Goal: Communication & Community: Answer question/provide support

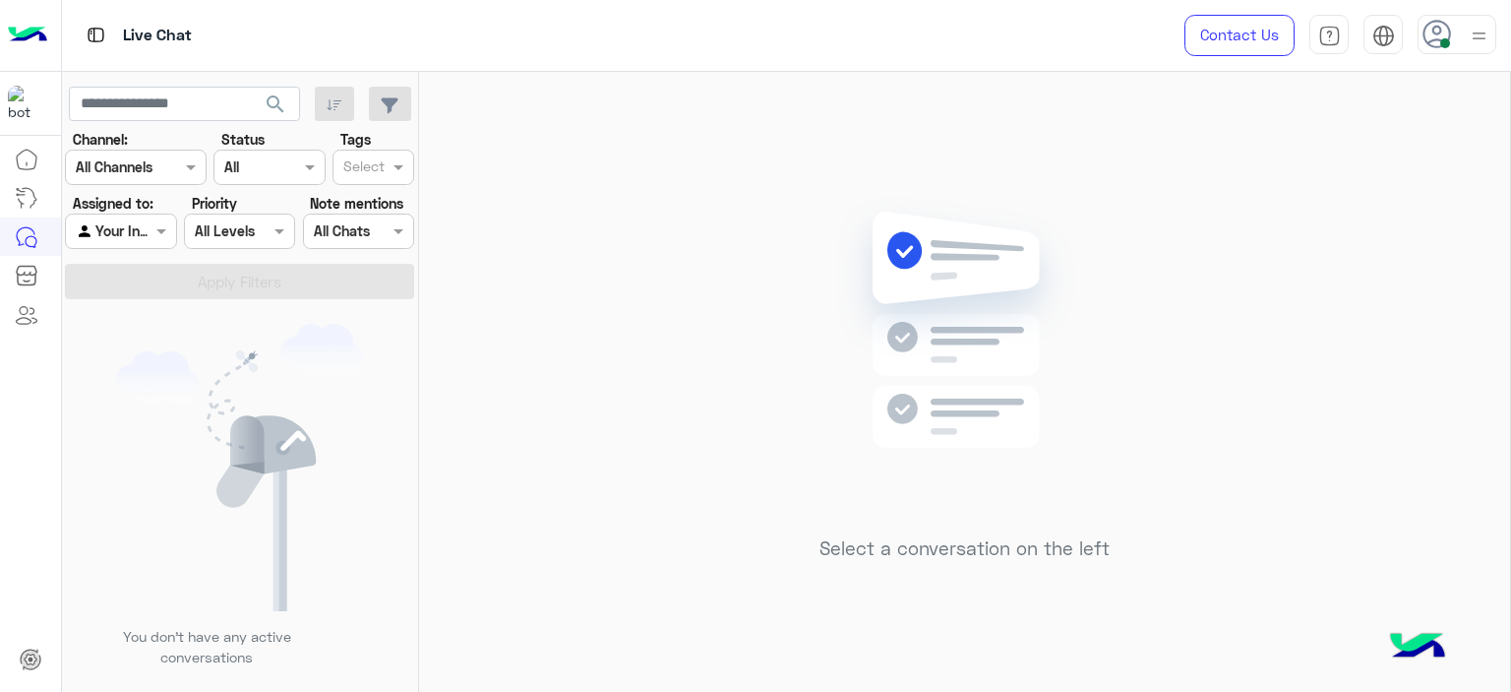
click at [1441, 34] on icon at bounding box center [1438, 35] width 30 height 30
drag, startPoint x: 645, startPoint y: 198, endPoint x: 483, endPoint y: 115, distance: 182.2
click at [642, 198] on div "Select a conversation on the left" at bounding box center [964, 386] width 1091 height 628
drag, startPoint x: 612, startPoint y: 118, endPoint x: 610, endPoint y: 131, distance: 12.9
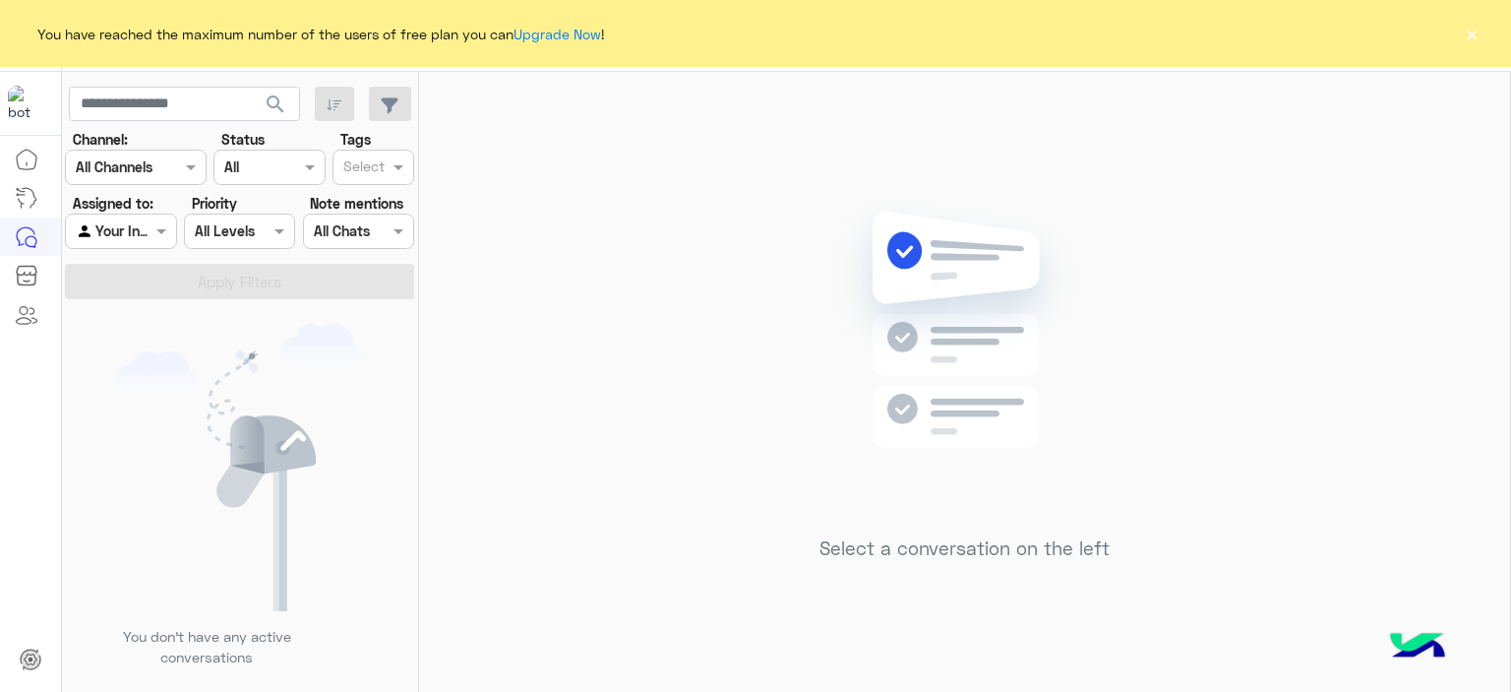
click at [1472, 41] on button "×" at bounding box center [1472, 34] width 20 height 20
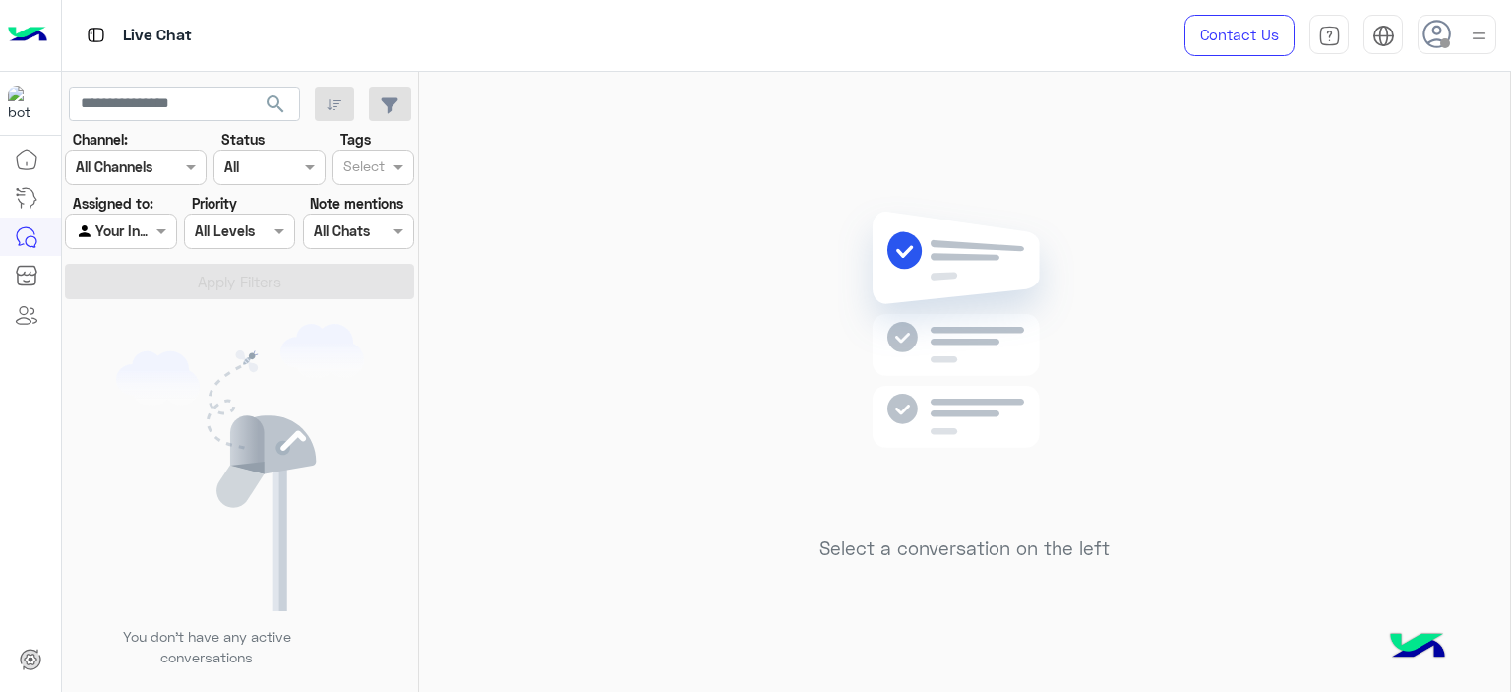
click at [1491, 38] on img at bounding box center [1479, 36] width 25 height 25
click at [1406, 148] on label "Online" at bounding box center [1373, 150] width 214 height 35
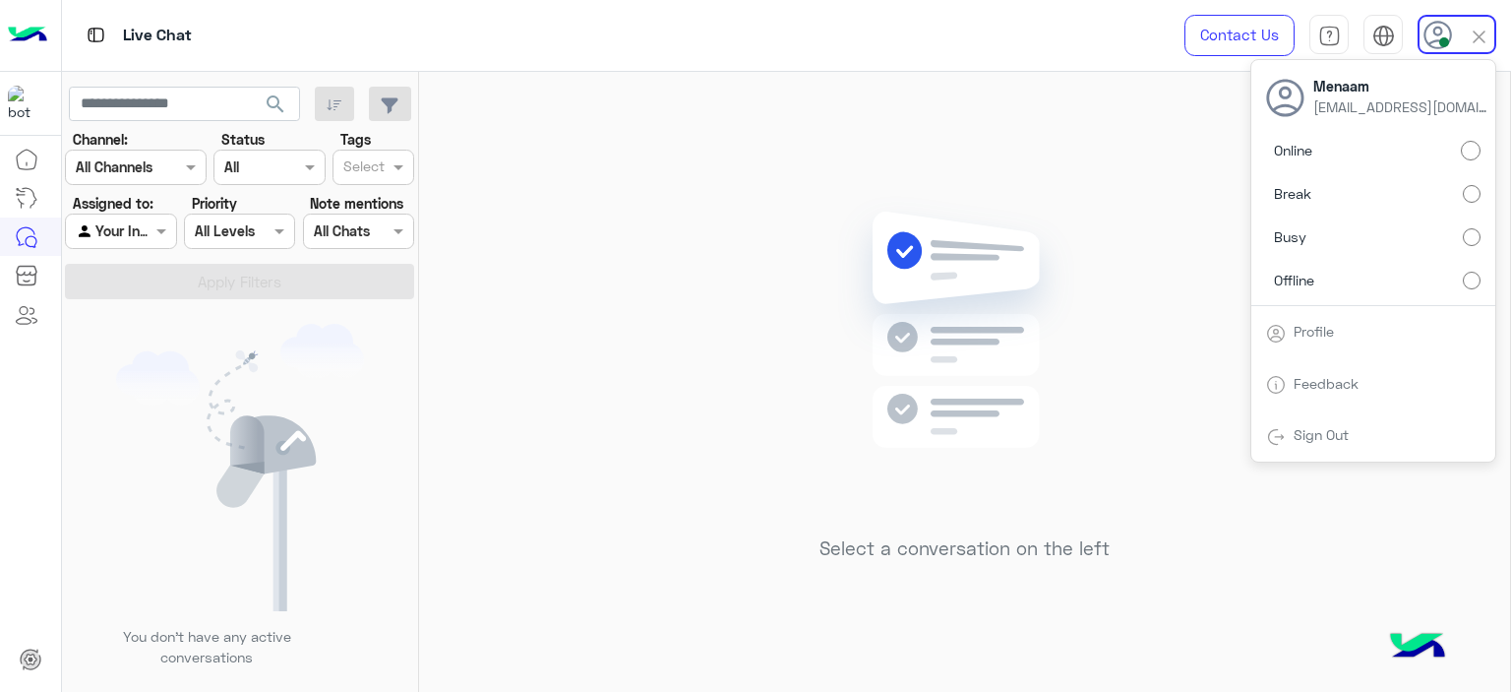
click at [591, 180] on div "Select a conversation on the left" at bounding box center [964, 386] width 1091 height 628
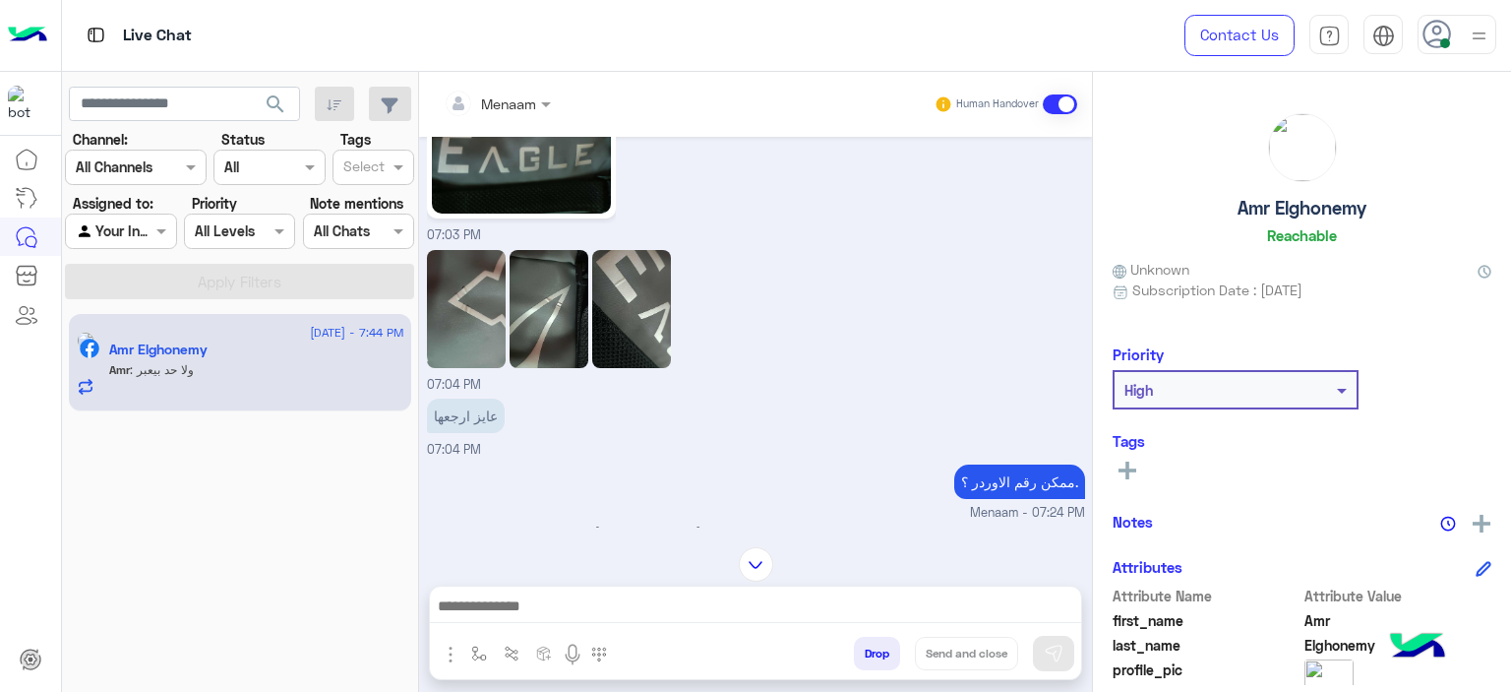
scroll to position [2121, 0]
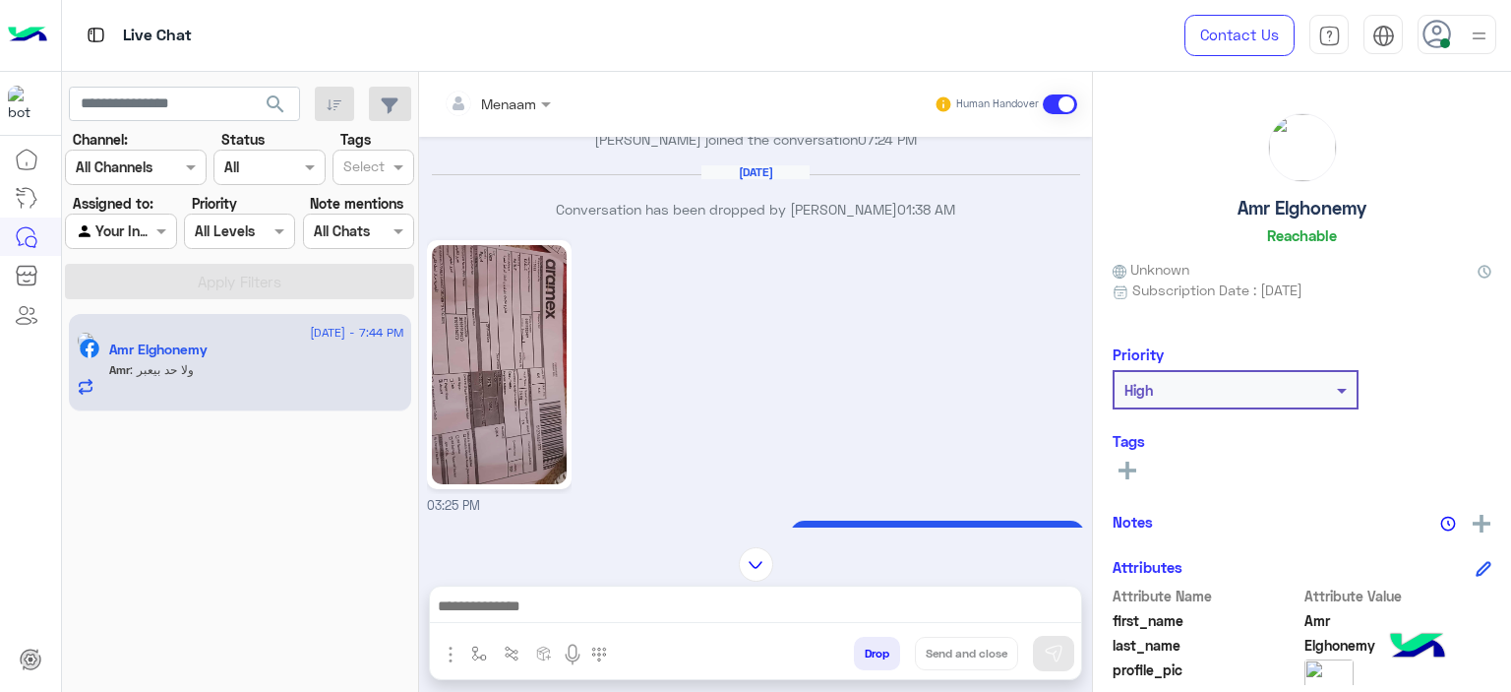
click at [527, 333] on img at bounding box center [499, 364] width 135 height 239
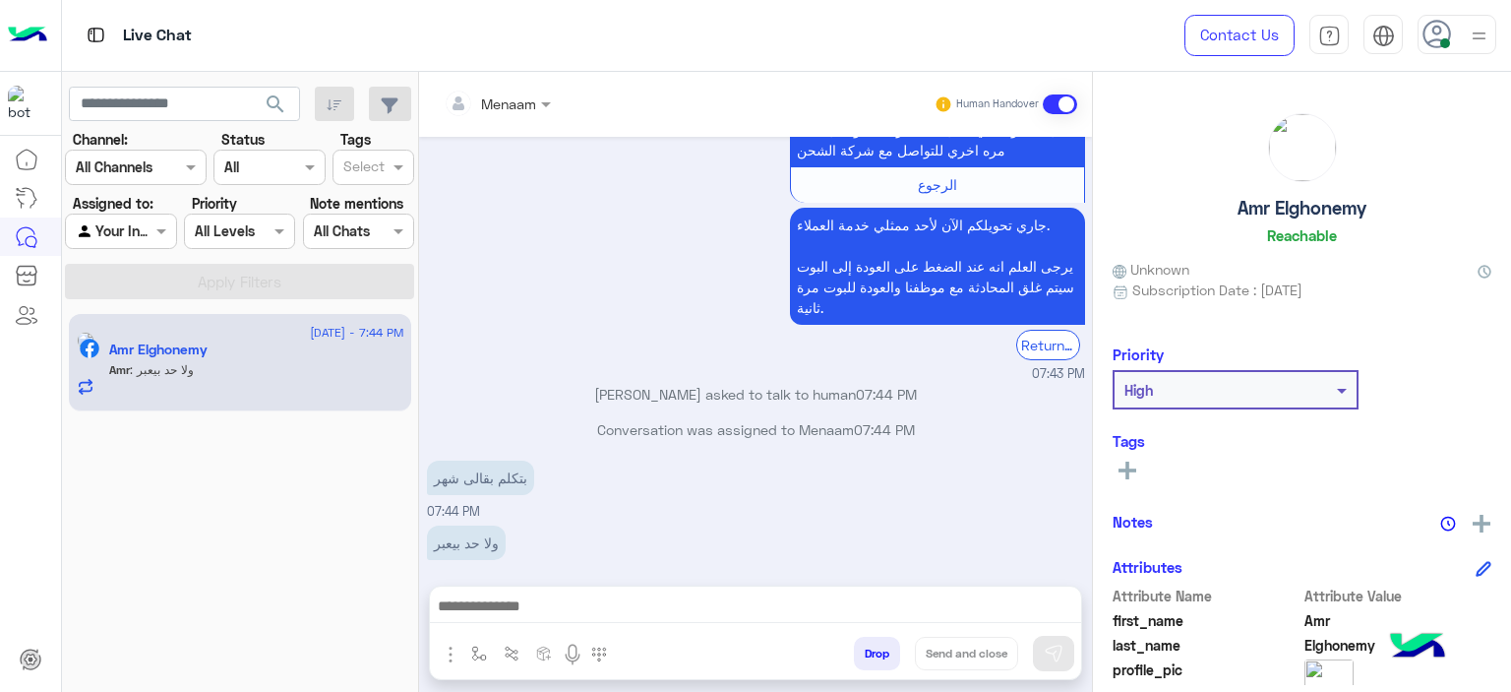
scroll to position [9446, 0]
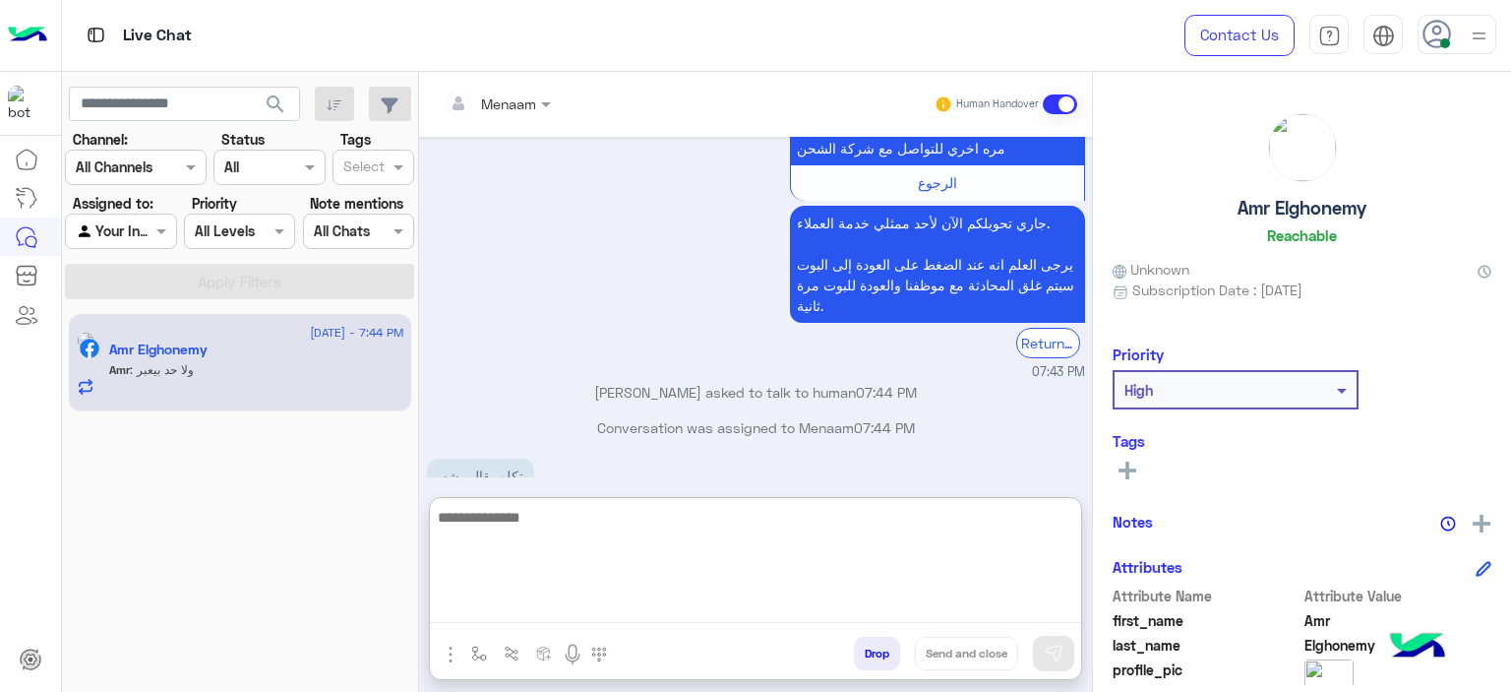
click at [552, 610] on textarea at bounding box center [755, 564] width 651 height 118
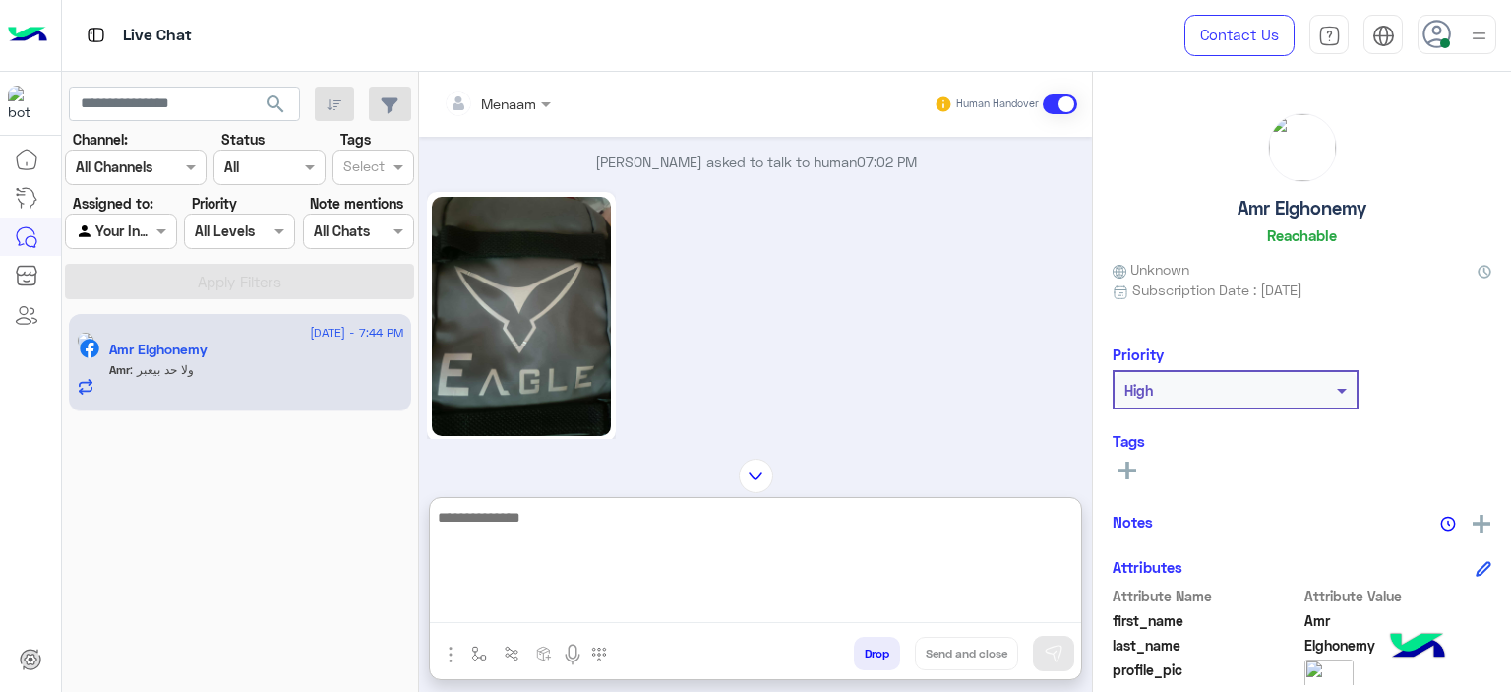
scroll to position [7032, 0]
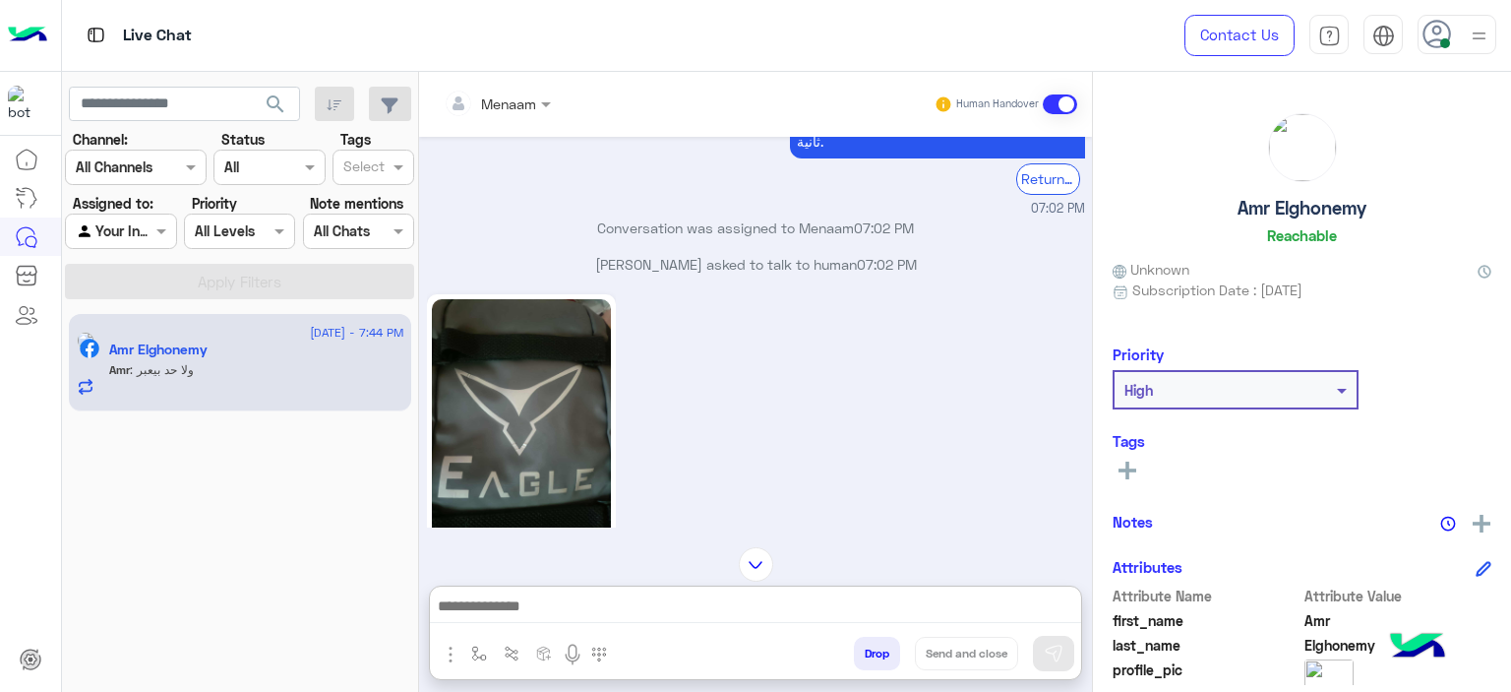
click at [516, 310] on img at bounding box center [521, 418] width 179 height 239
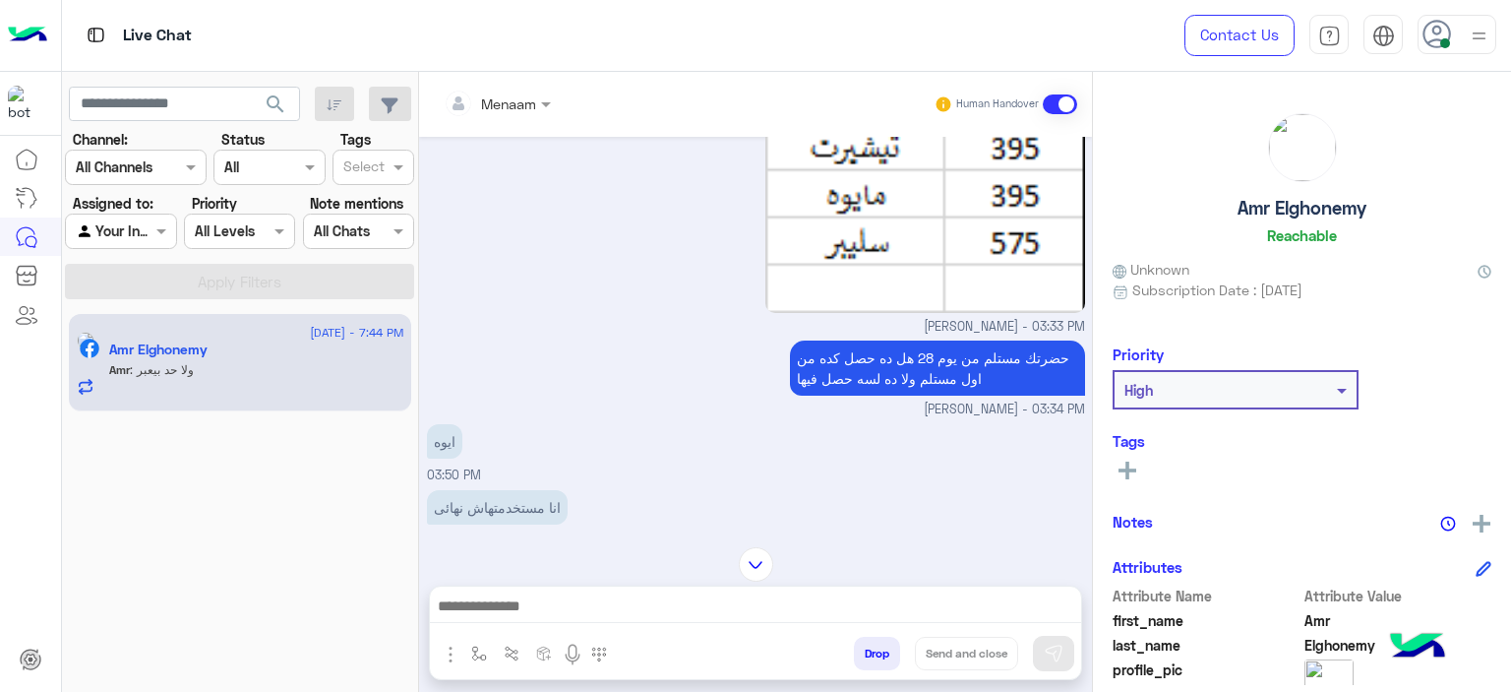
scroll to position [14965, 0]
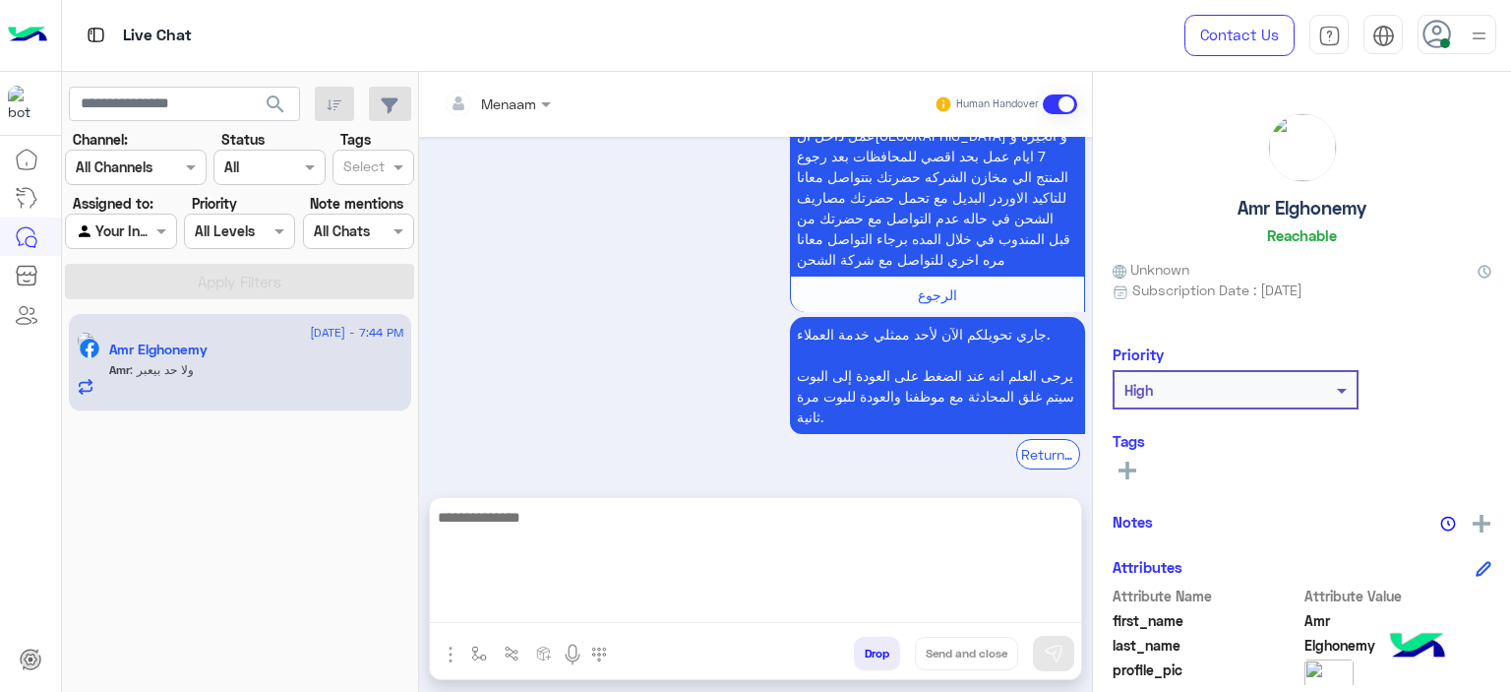
click at [571, 603] on textarea at bounding box center [755, 564] width 651 height 118
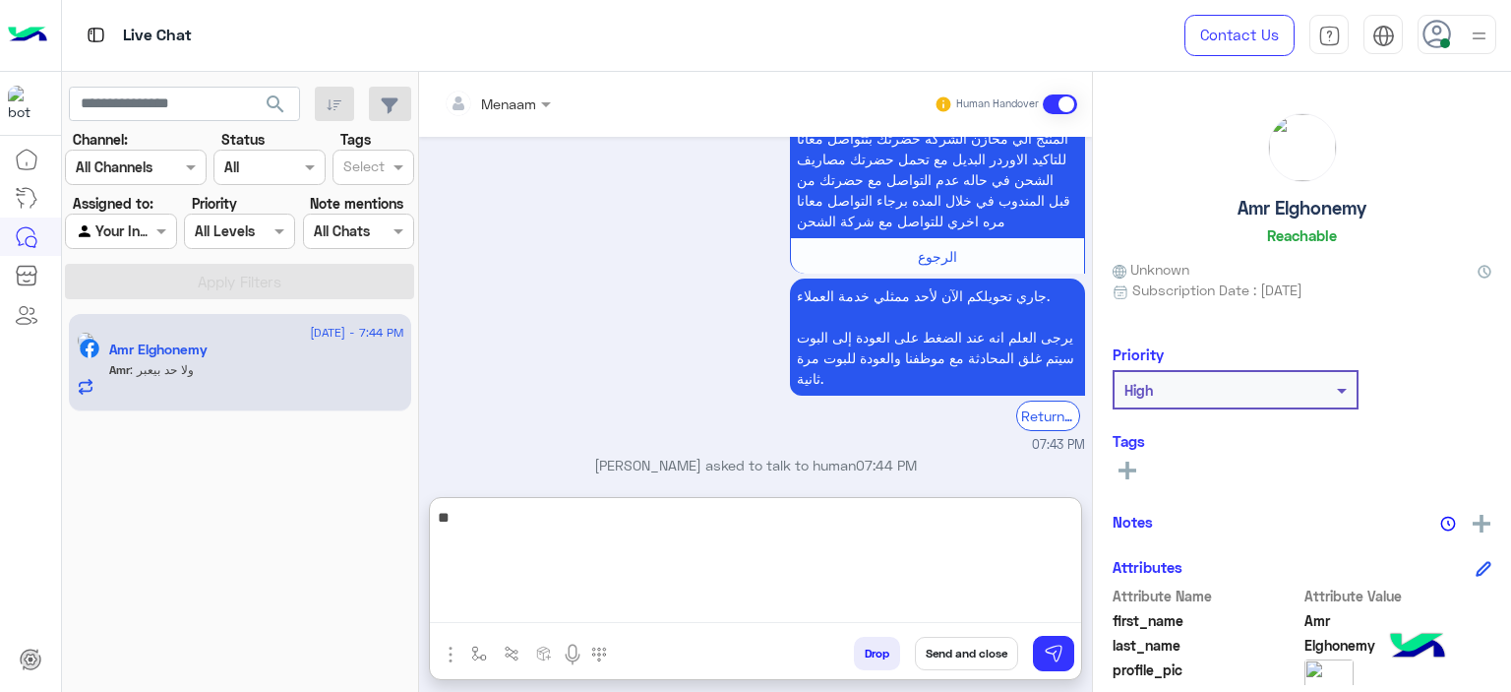
type textarea "*"
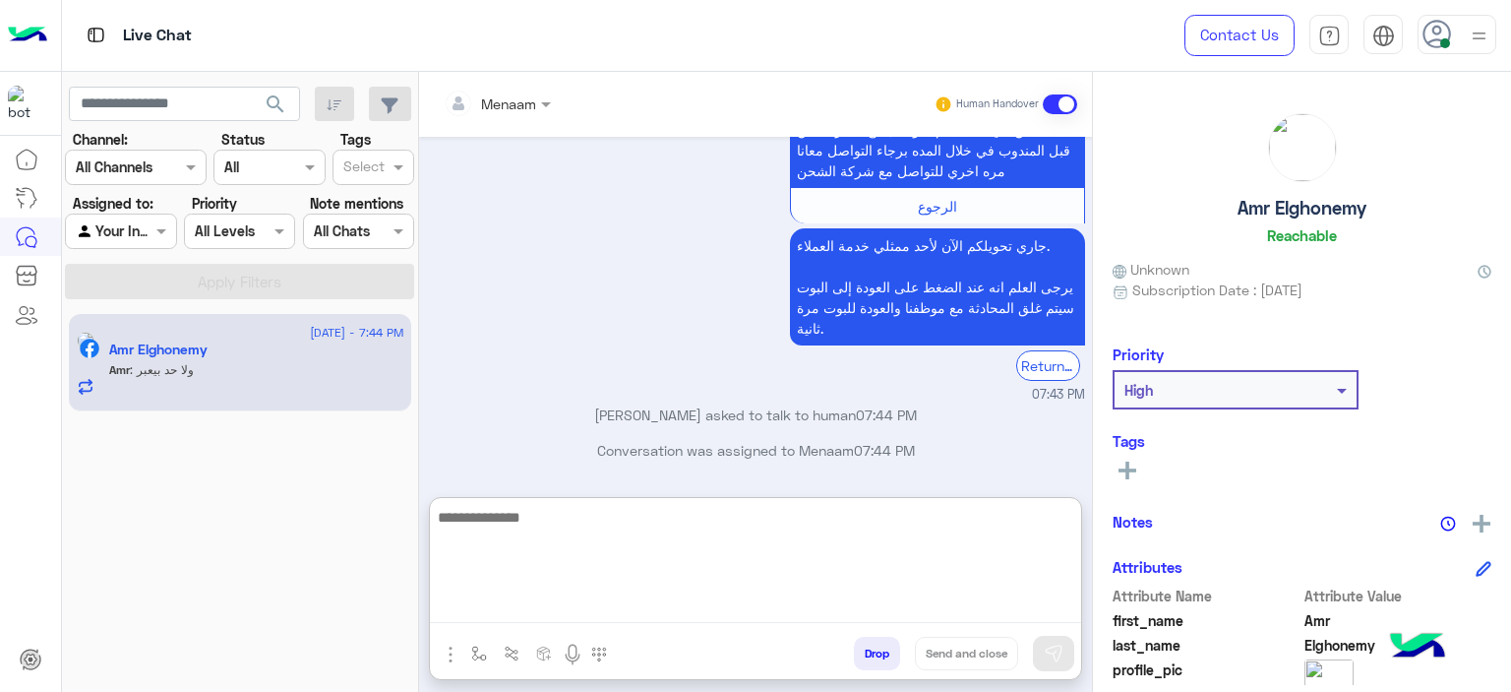
click at [508, 518] on textarea at bounding box center [755, 564] width 651 height 118
type textarea "**********"
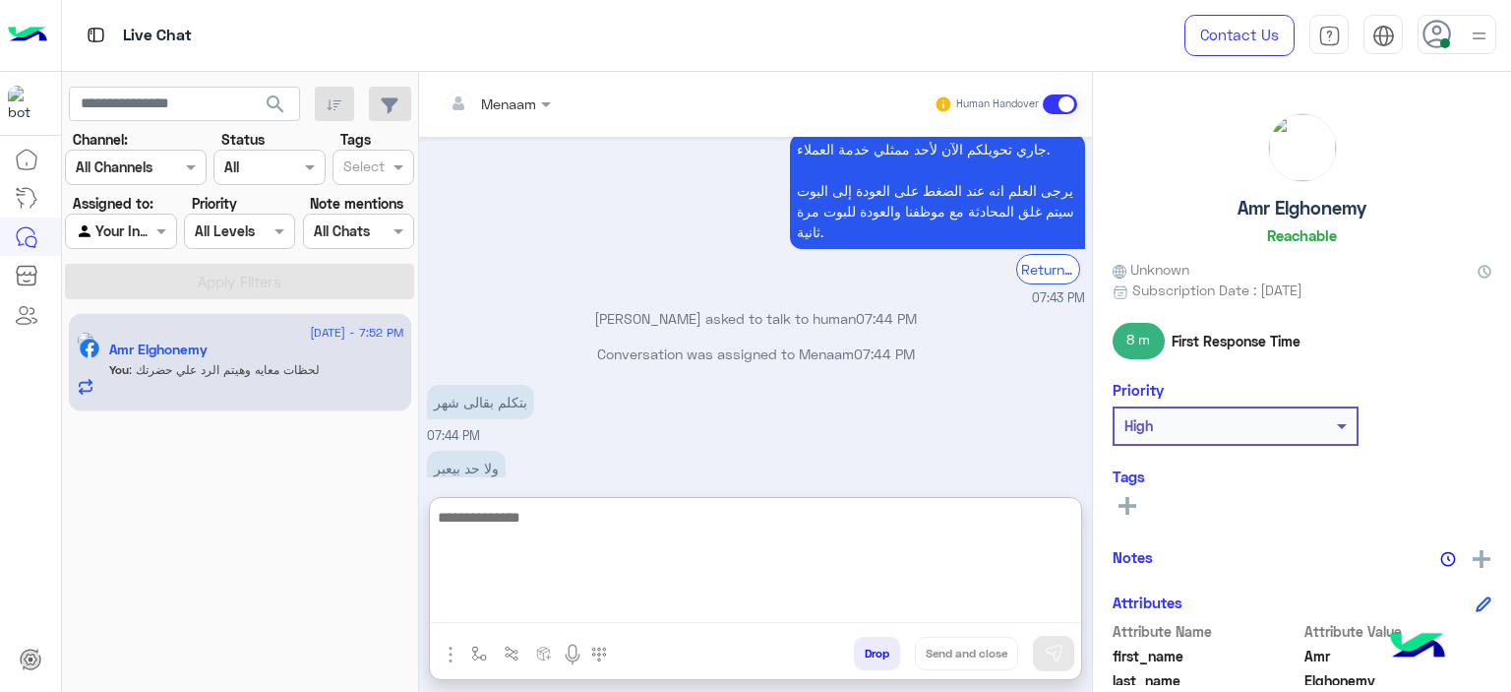
scroll to position [15152, 0]
click at [626, 505] on textarea at bounding box center [755, 564] width 651 height 118
type textarea "*"
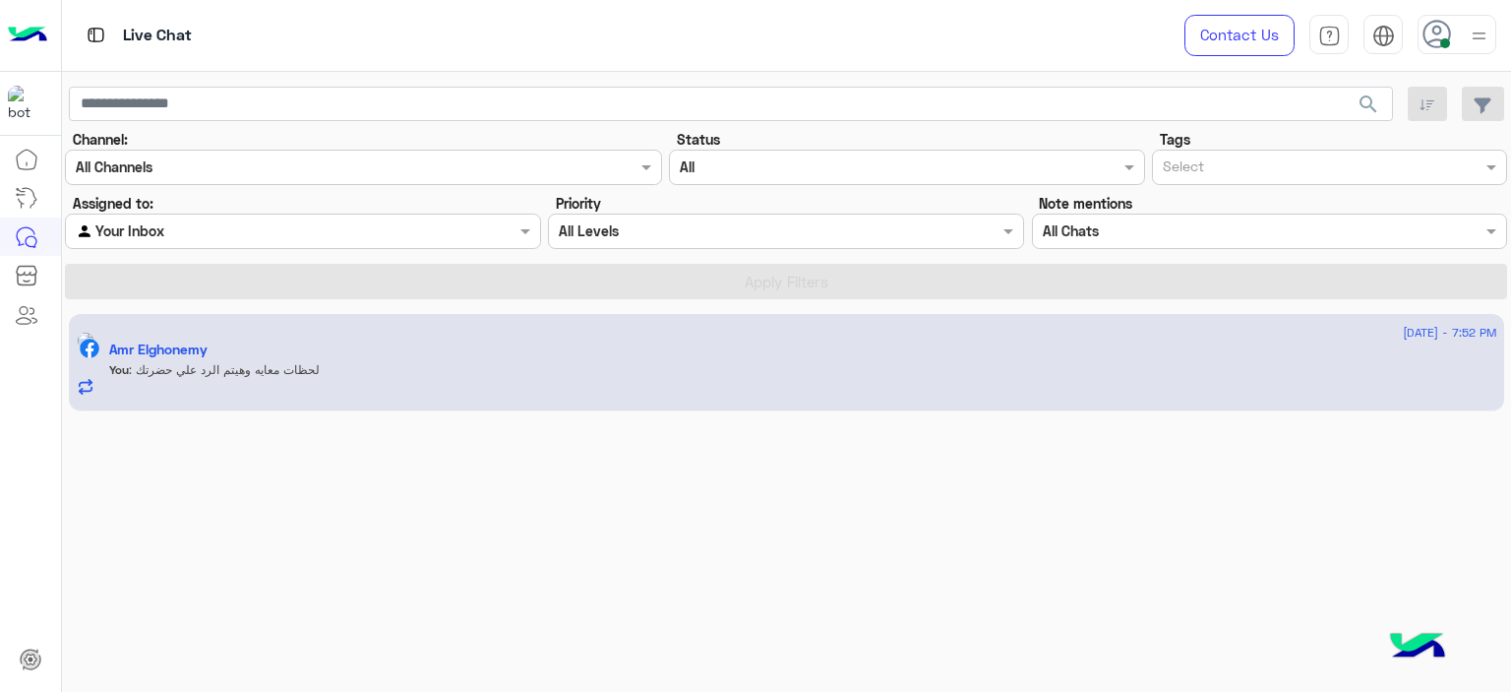
click at [264, 393] on div "You : لحظات معايه وهيتم الرد علي حضرتك" at bounding box center [803, 378] width 1388 height 34
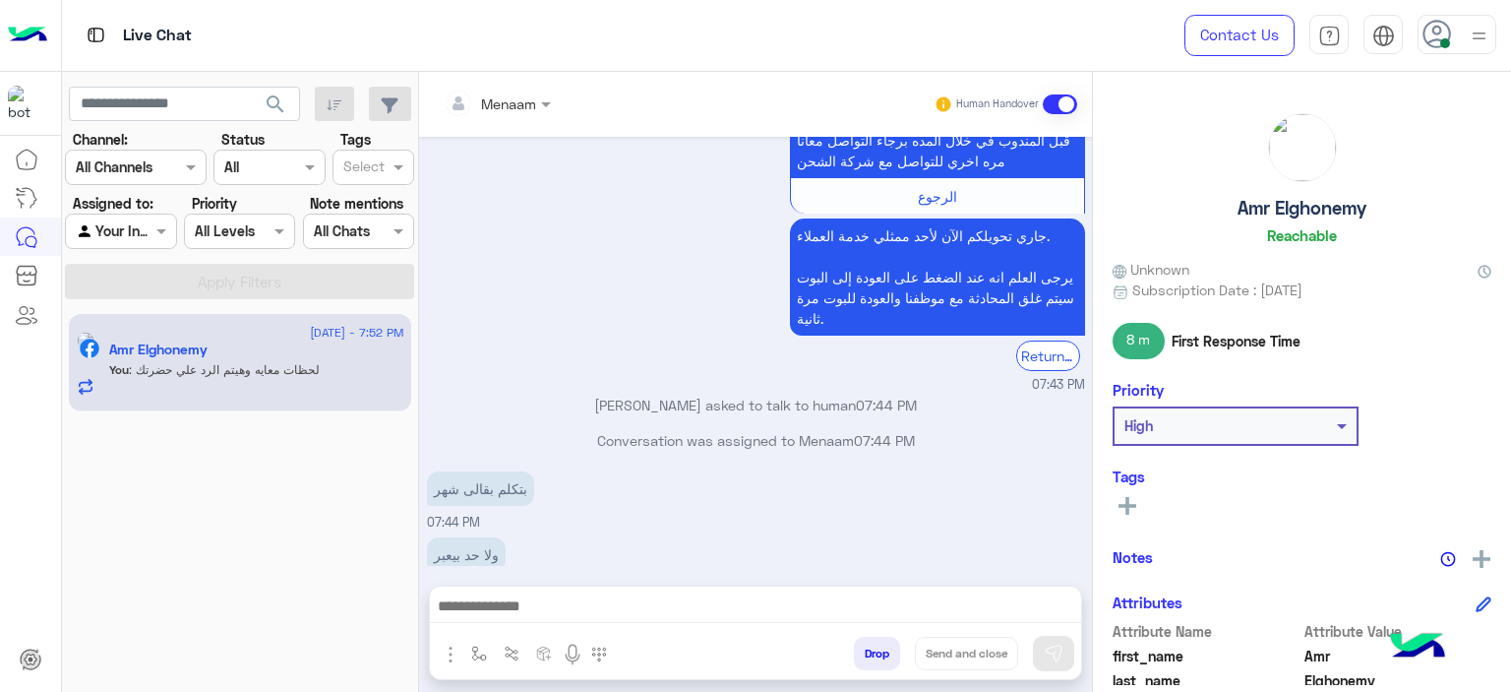
click at [263, 381] on div "You : لحظات معايه وهيتم الرد علي حضرتك" at bounding box center [256, 378] width 295 height 34
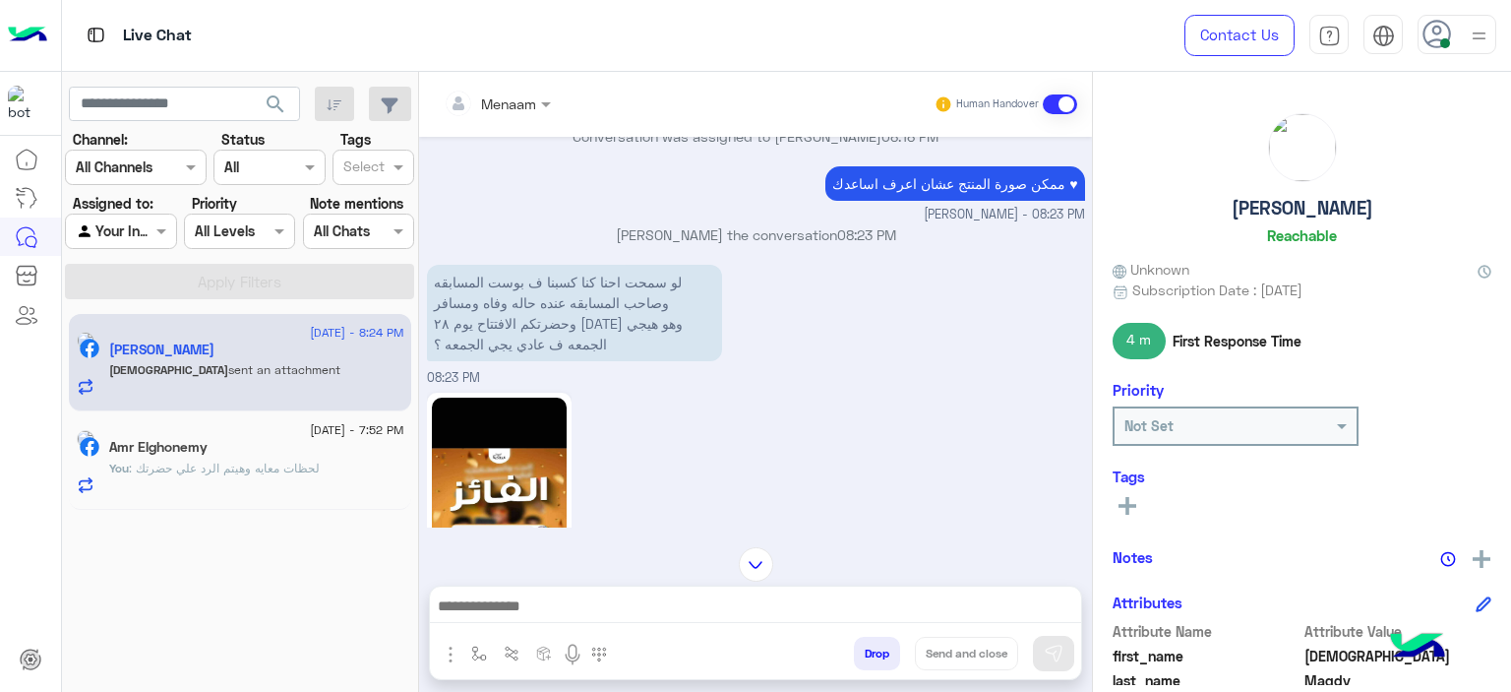
scroll to position [1499, 0]
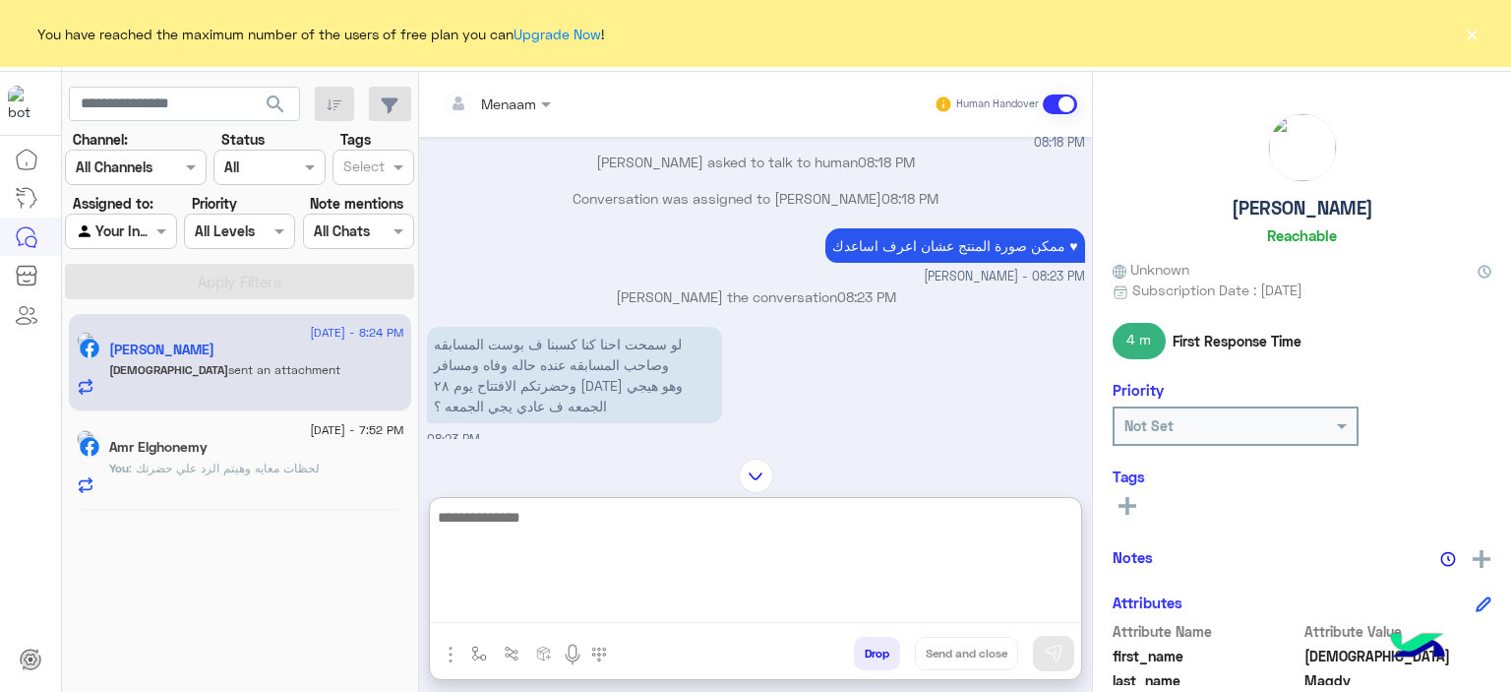
click at [519, 615] on textarea at bounding box center [755, 564] width 651 height 118
type textarea "*"
type textarea "**********"
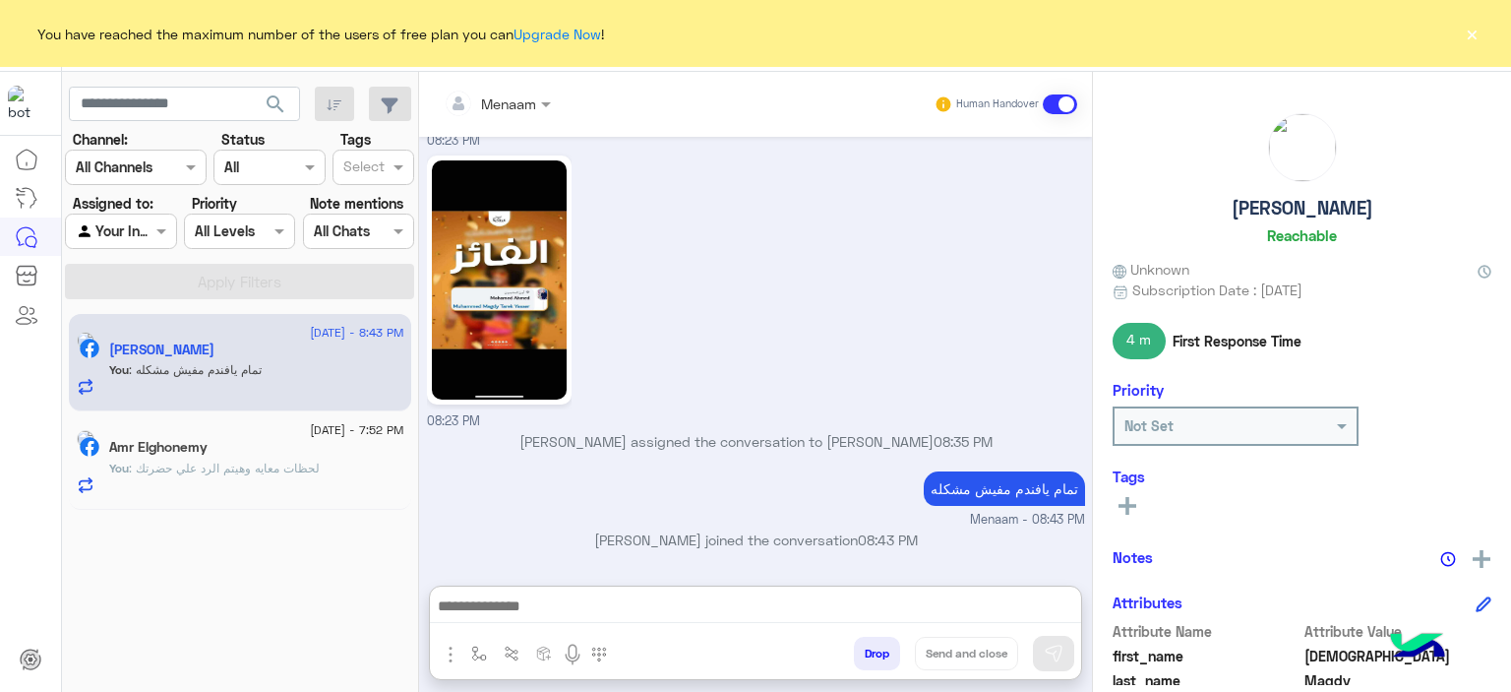
click at [1475, 30] on button "×" at bounding box center [1472, 34] width 20 height 20
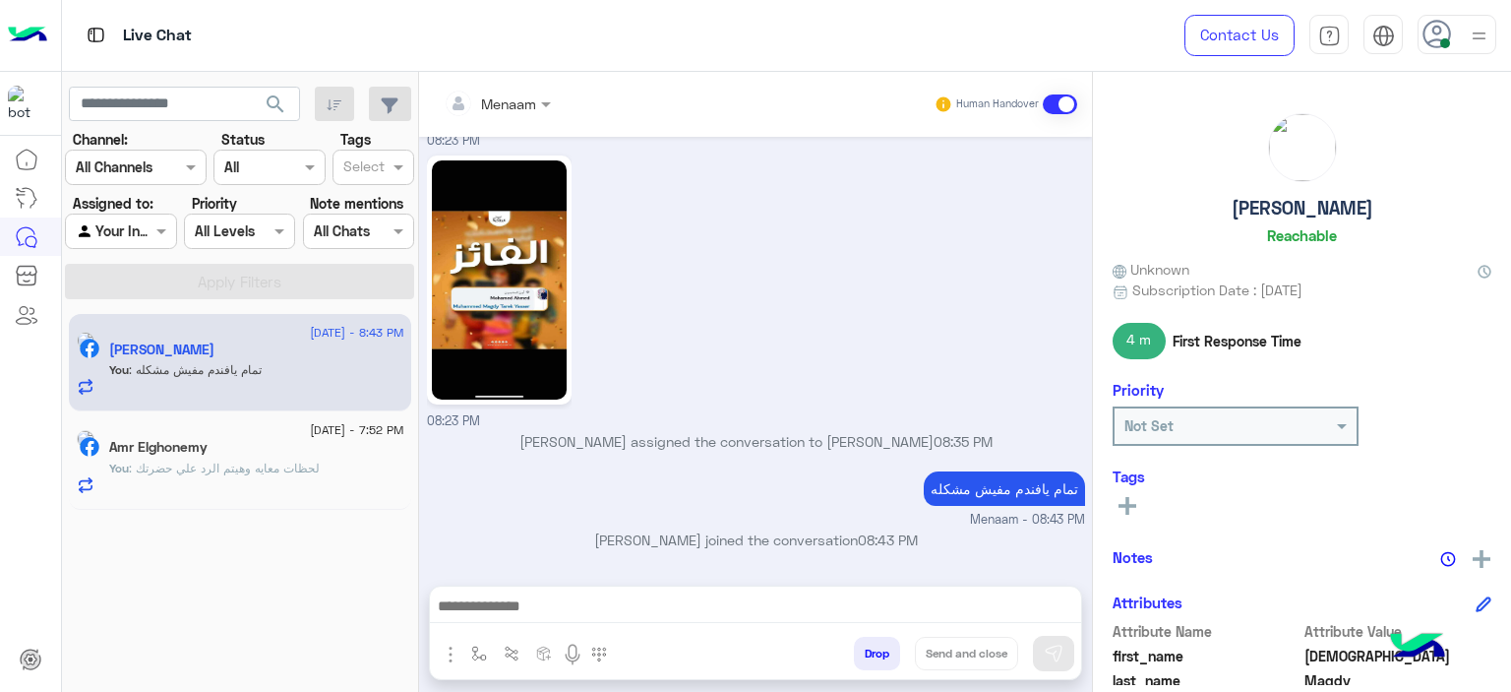
scroll to position [1794, 0]
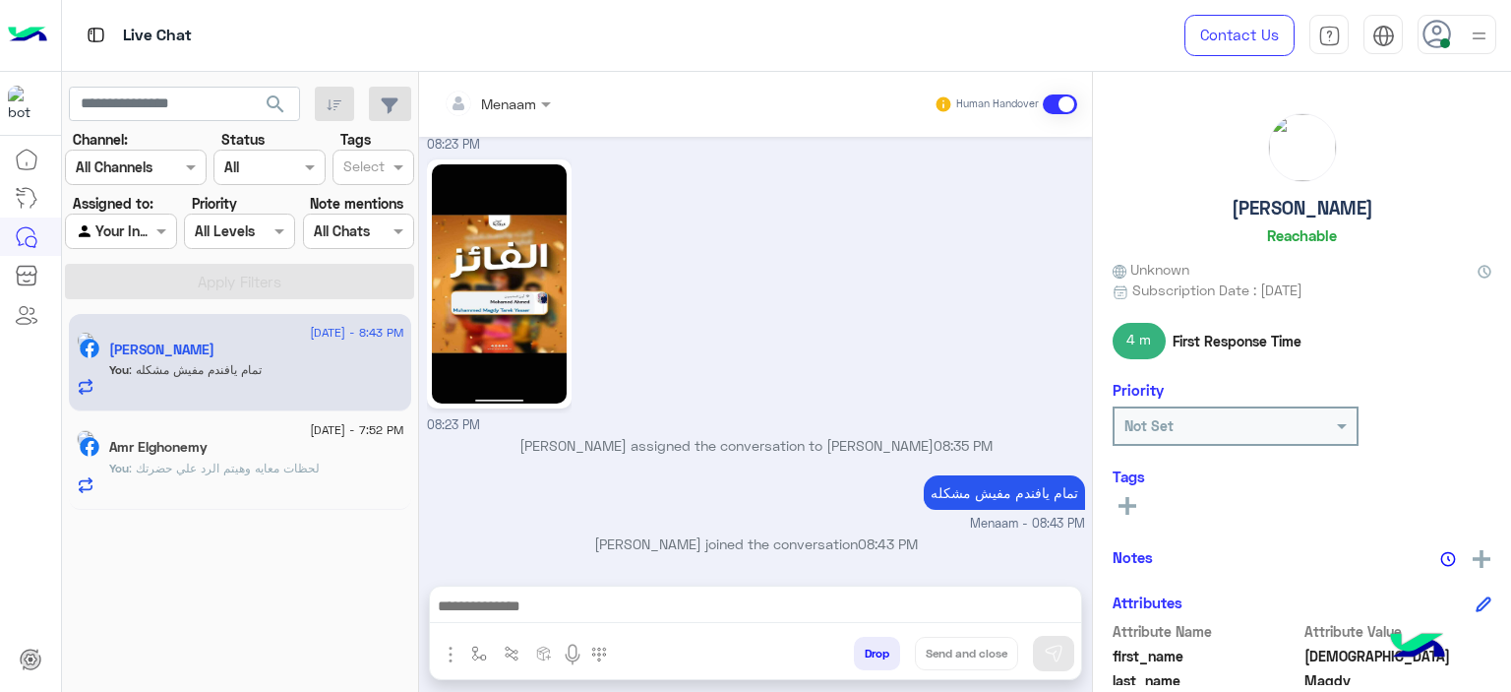
click at [1259, 204] on h5 "Muhammed Magdy" at bounding box center [1303, 208] width 142 height 23
copy h5 "Muhammed Magdy"
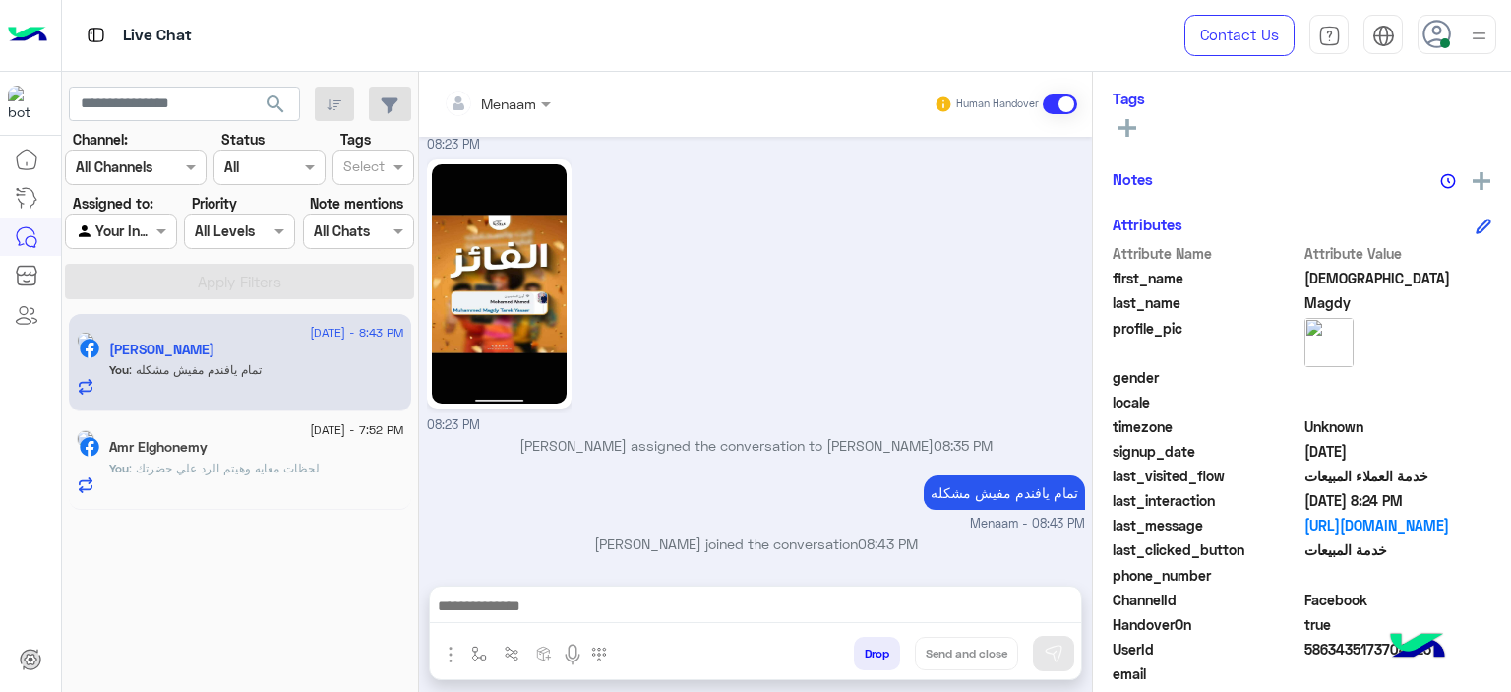
scroll to position [449, 0]
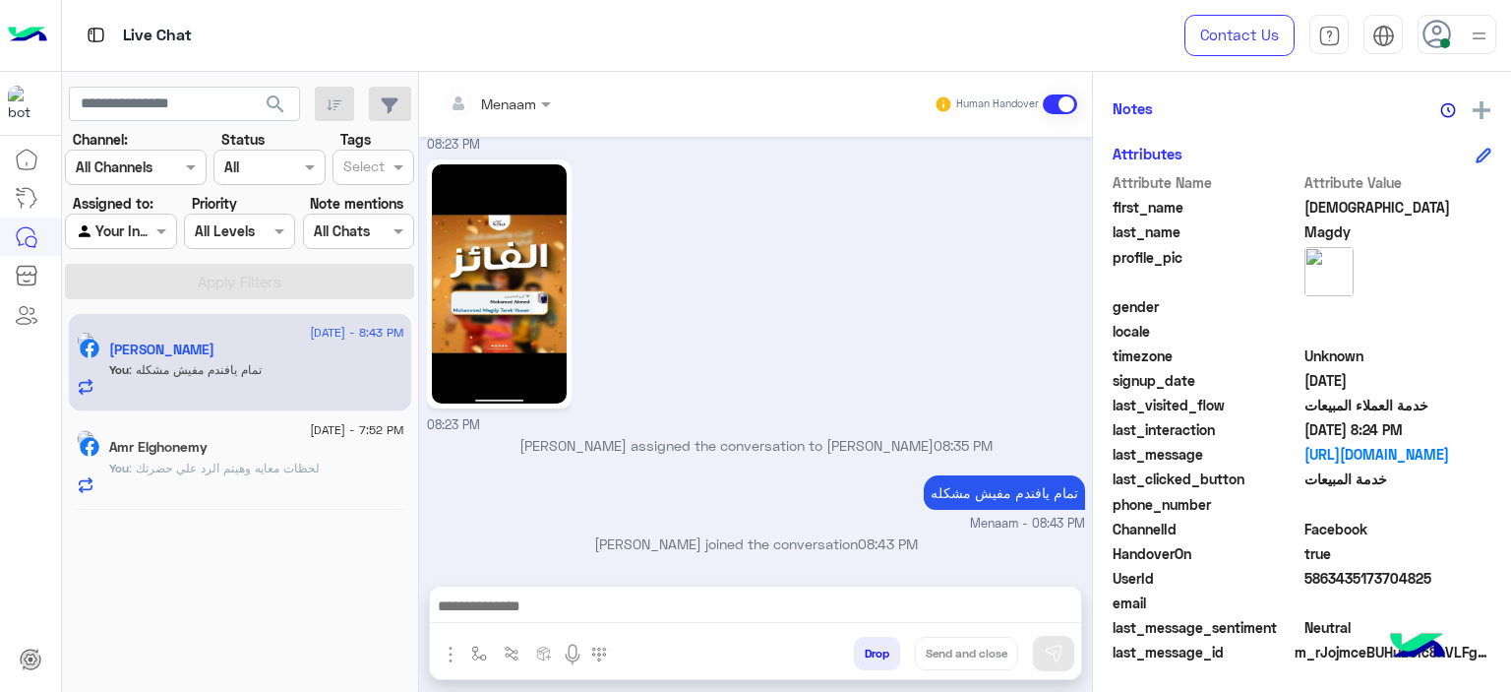
click at [1347, 574] on span "5863435173704825" at bounding box center [1399, 578] width 188 height 21
copy span "5863435173704825"
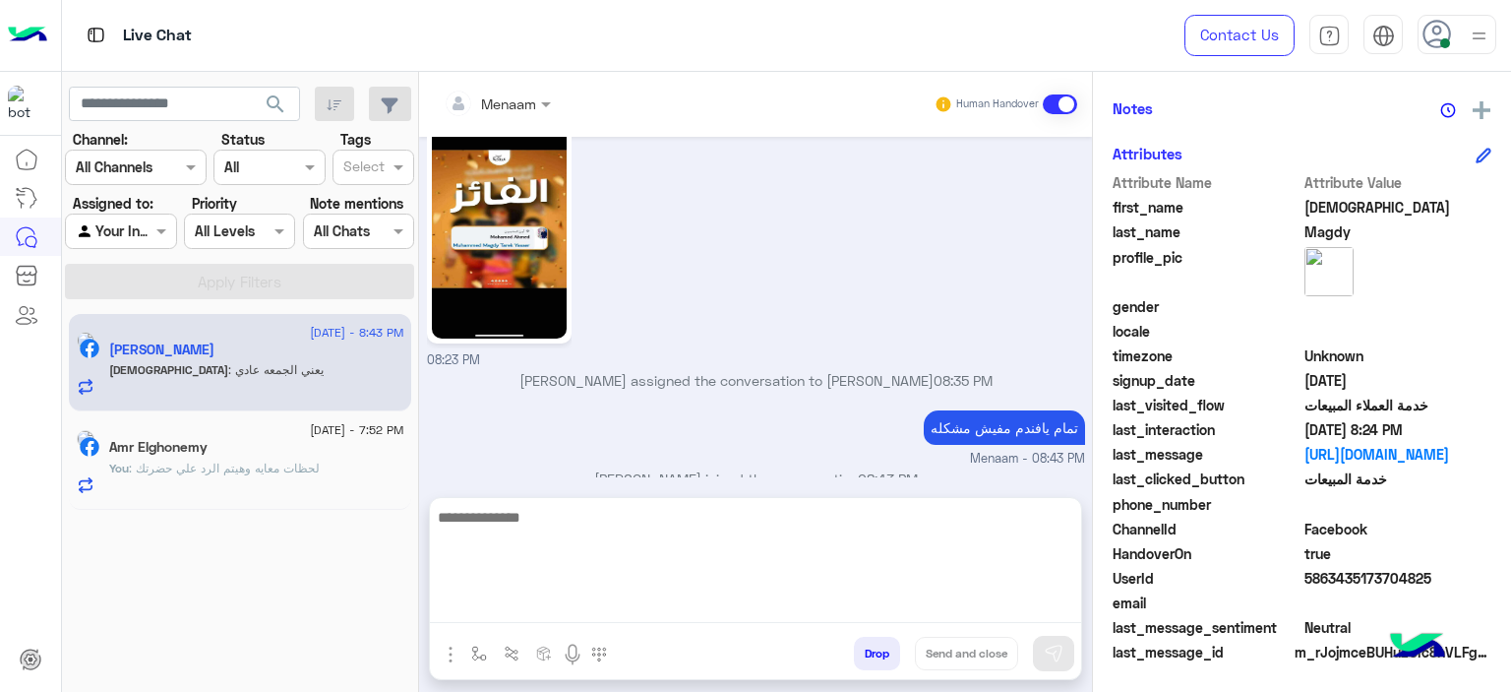
click at [513, 616] on textarea at bounding box center [755, 564] width 651 height 118
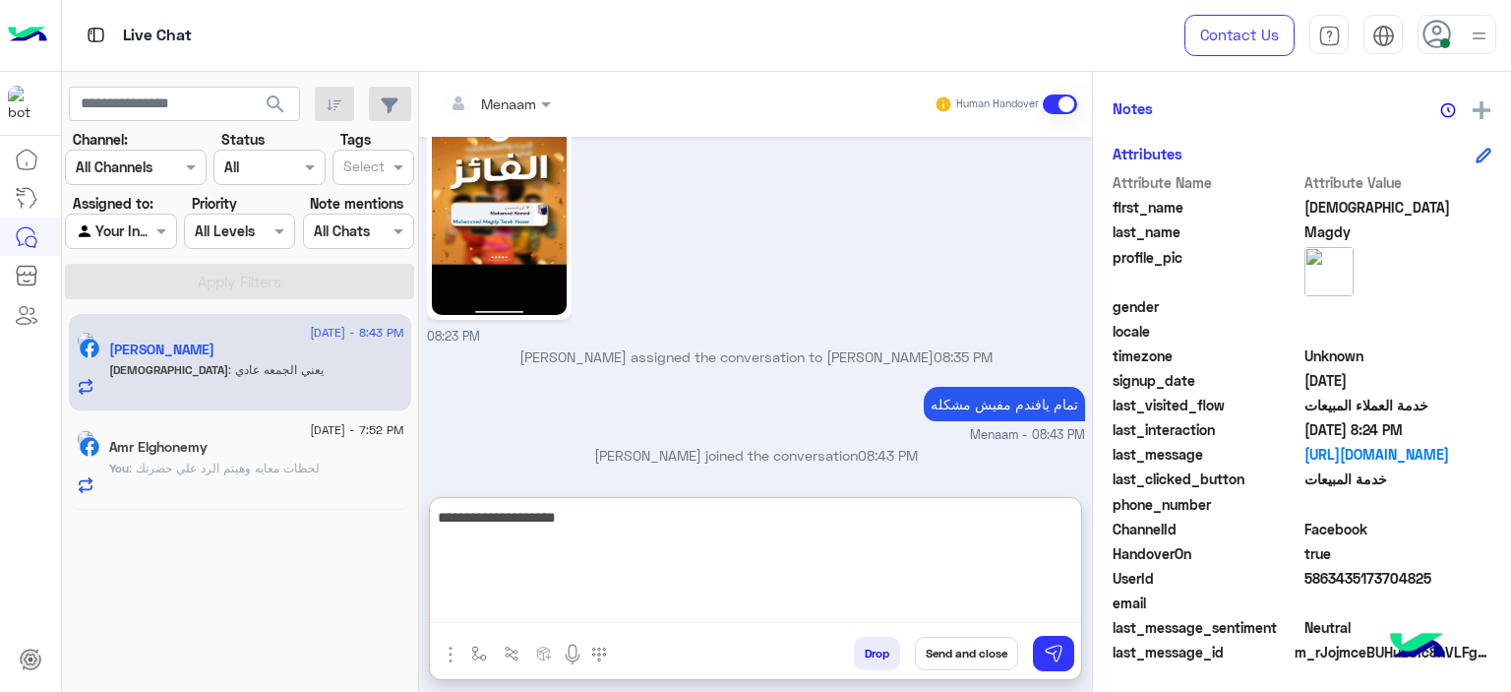
type textarea "**********"
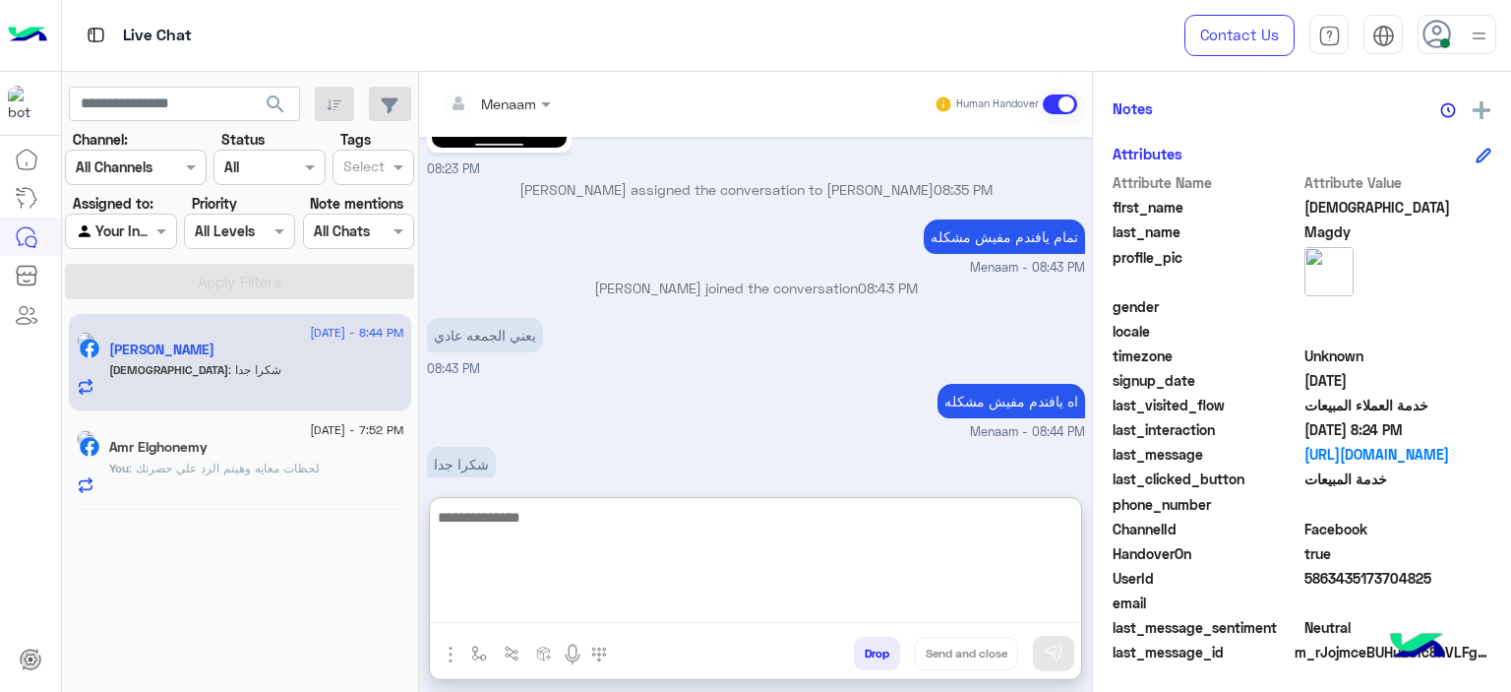
scroll to position [2077, 0]
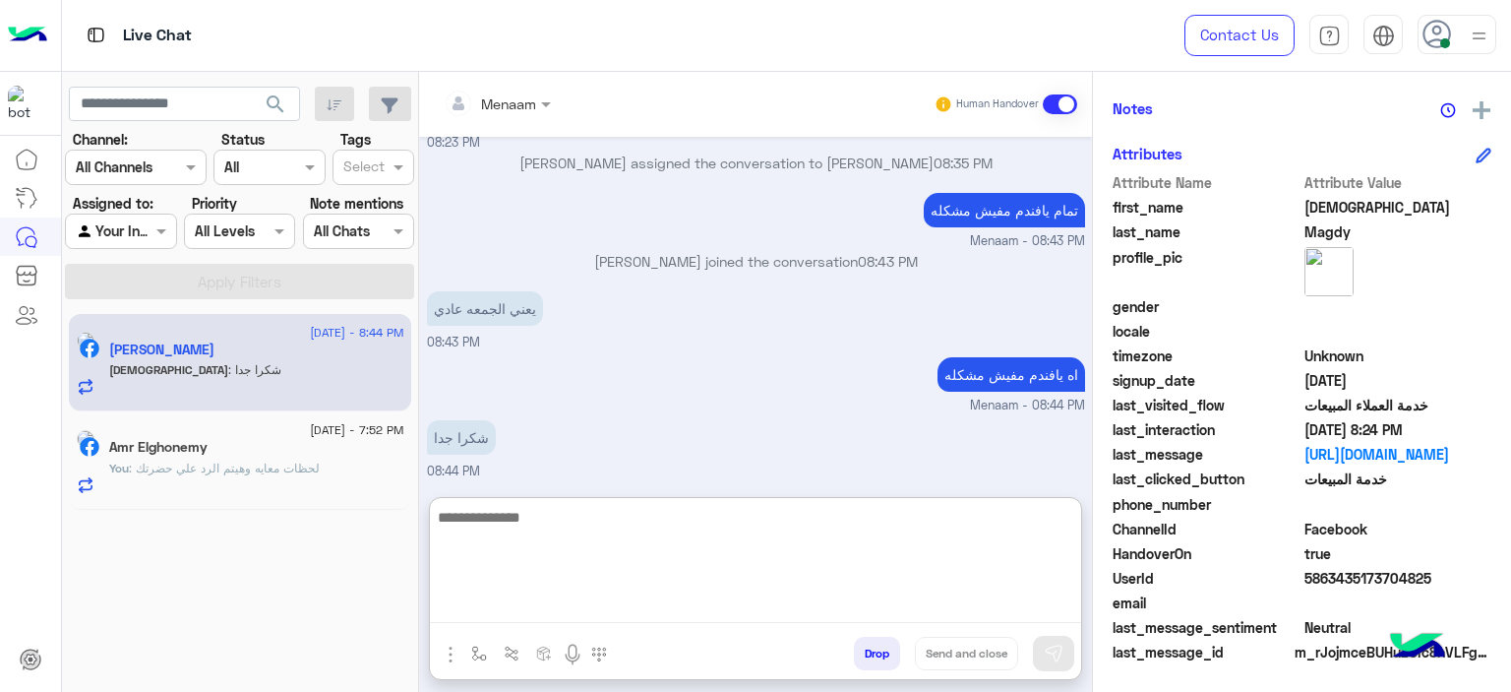
click at [513, 530] on textarea at bounding box center [755, 564] width 651 height 118
type textarea "**********"
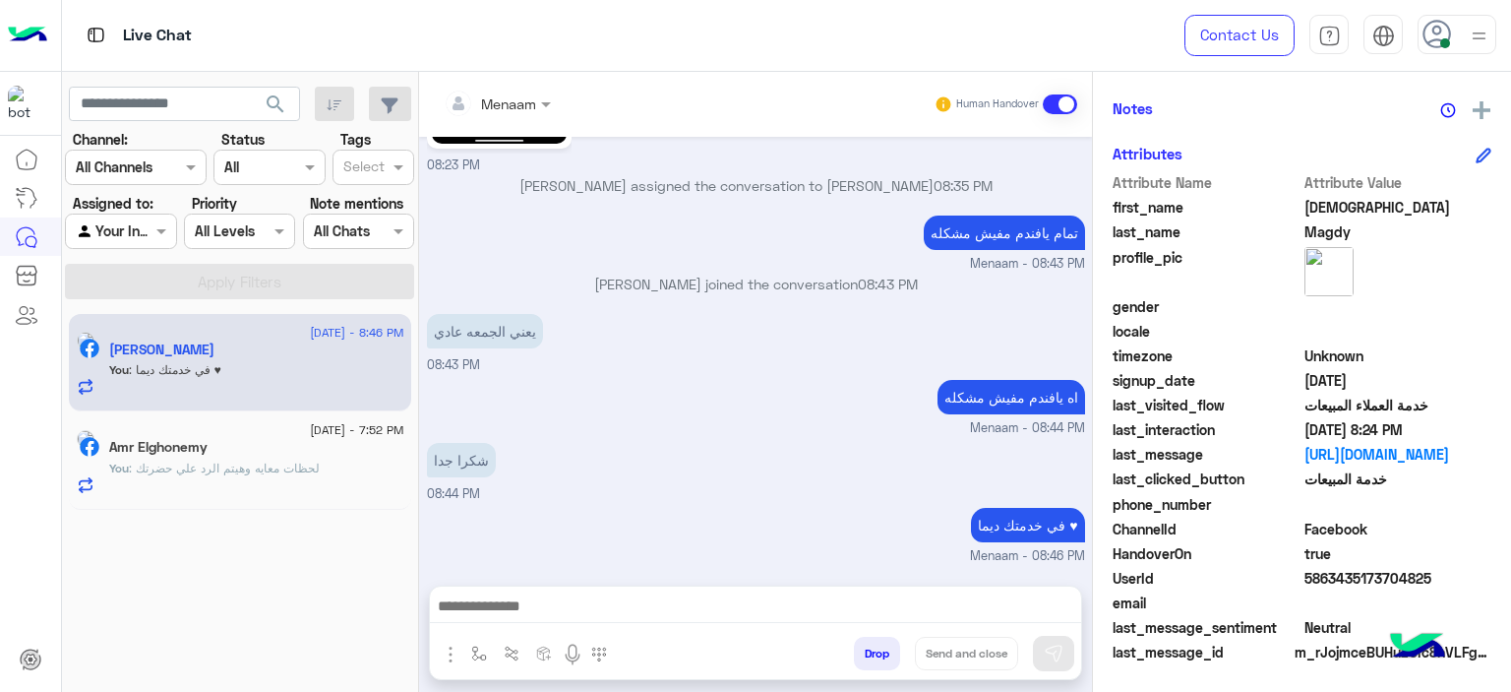
click at [898, 663] on div "Drop Send and close" at bounding box center [851, 657] width 459 height 43
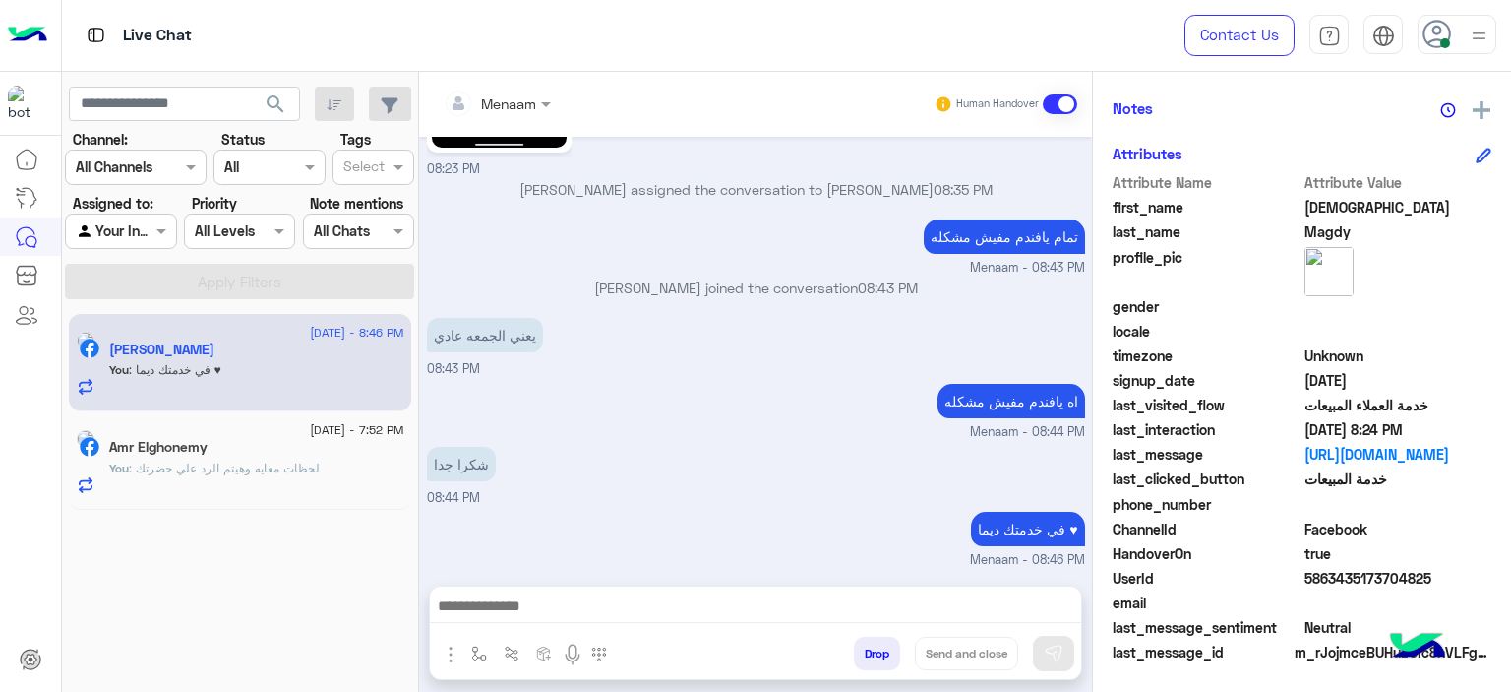
click at [882, 649] on button "Drop" at bounding box center [877, 653] width 46 height 33
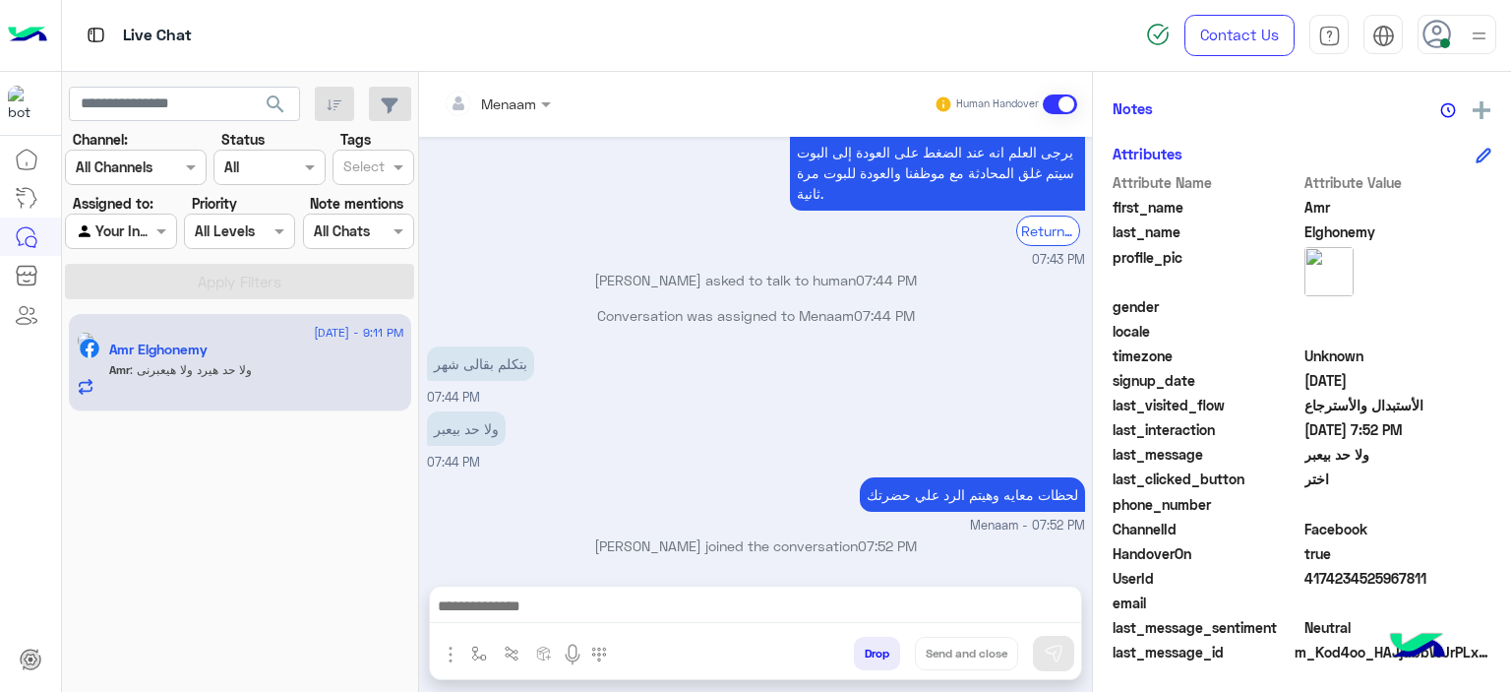
scroll to position [2086, 0]
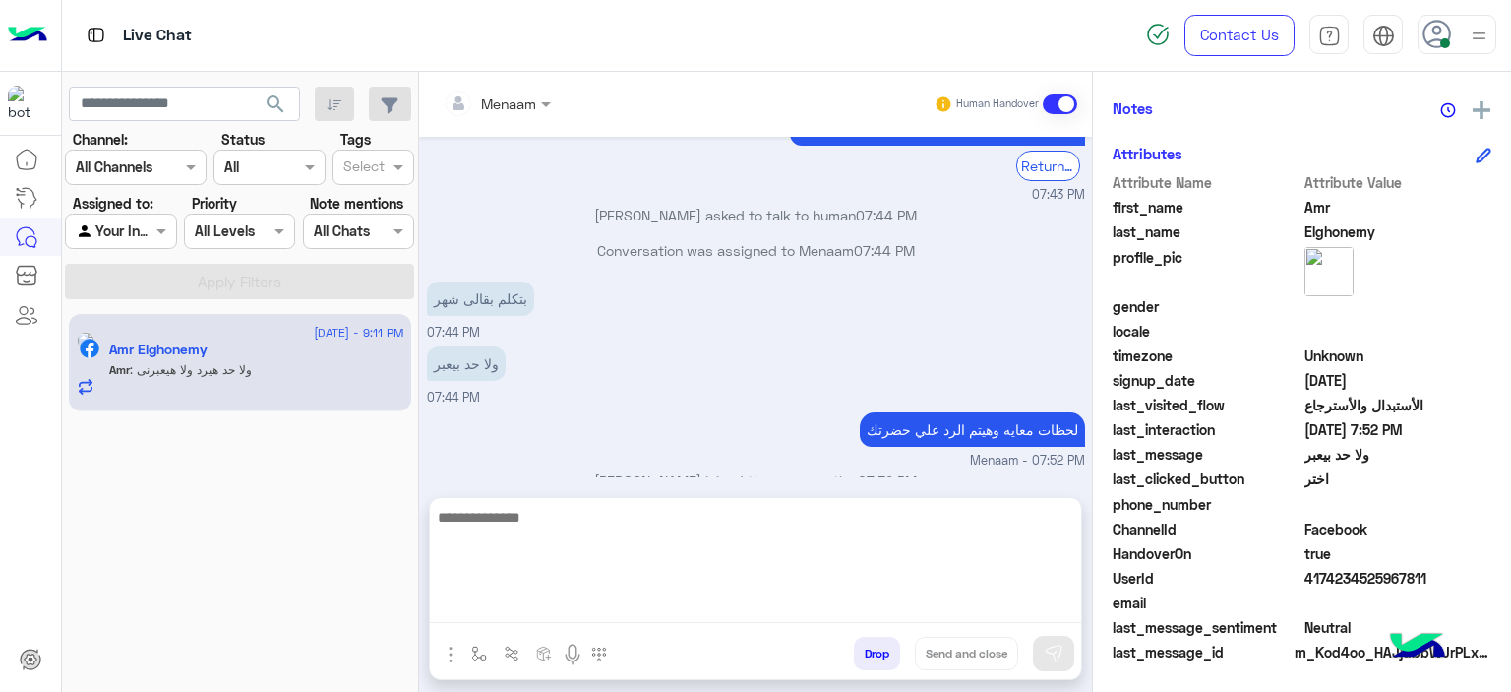
click at [548, 603] on textarea at bounding box center [755, 564] width 651 height 118
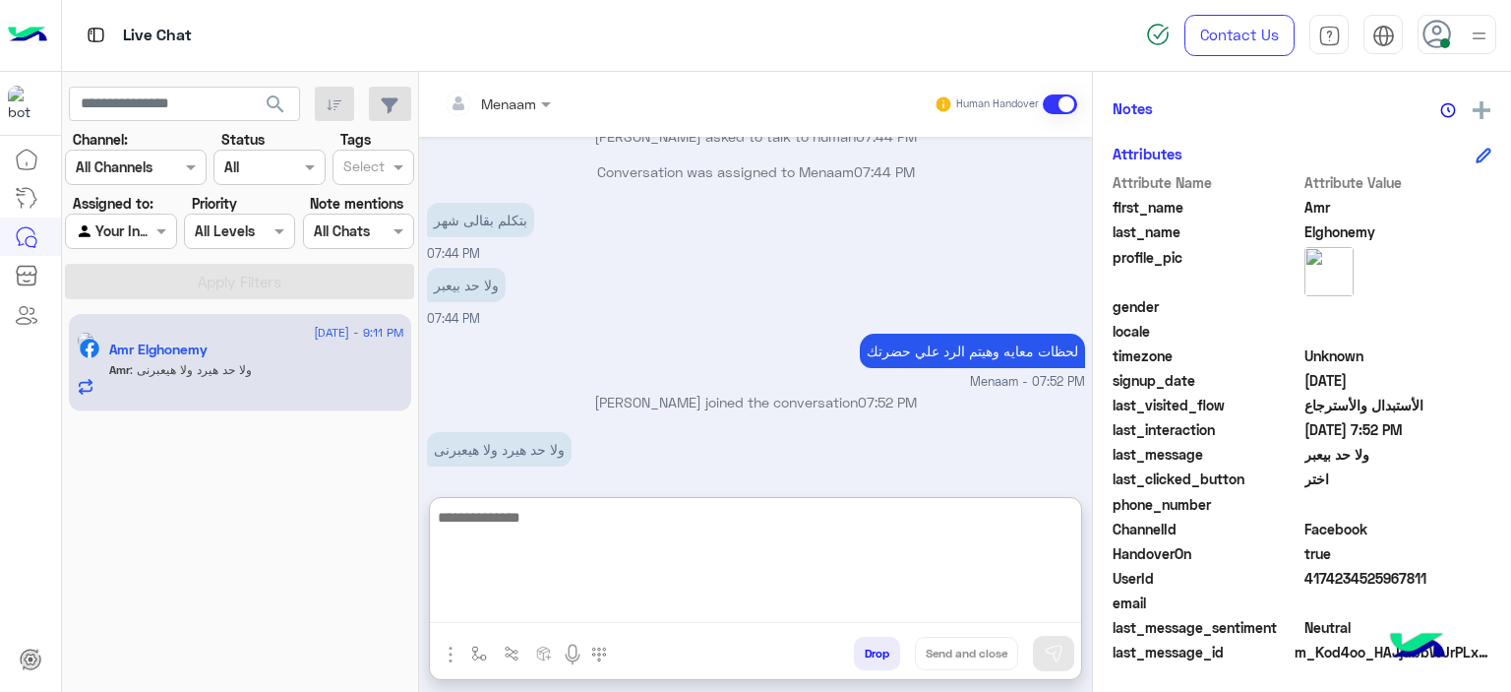
scroll to position [2175, 0]
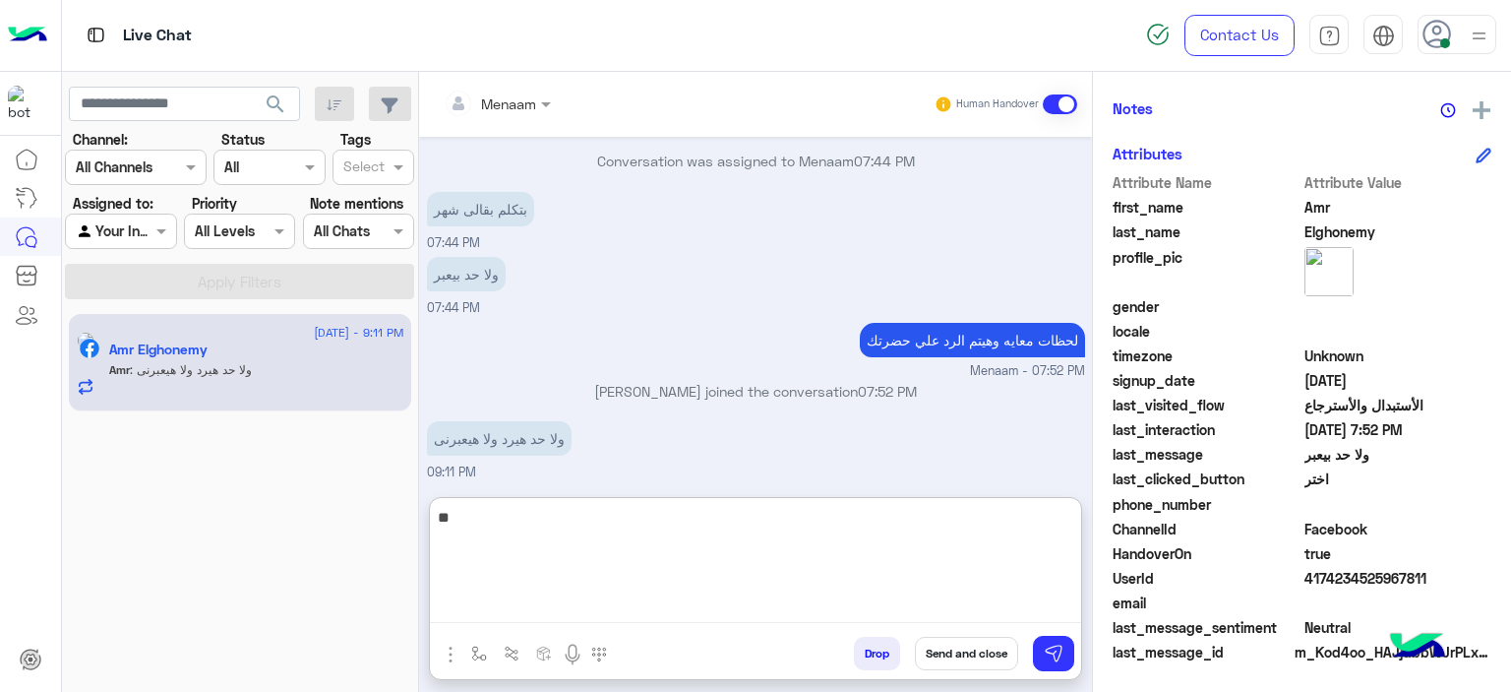
type textarea "*"
type textarea "**********"
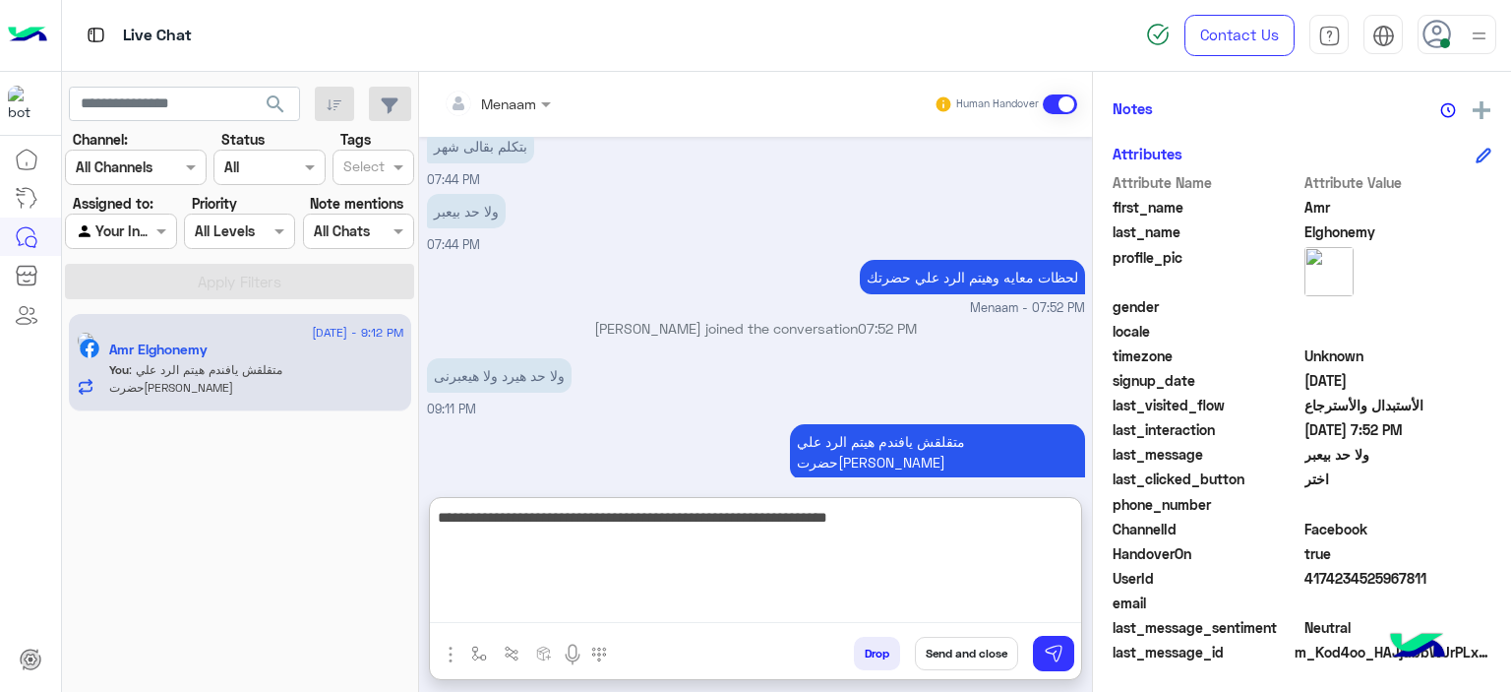
type textarea "**********"
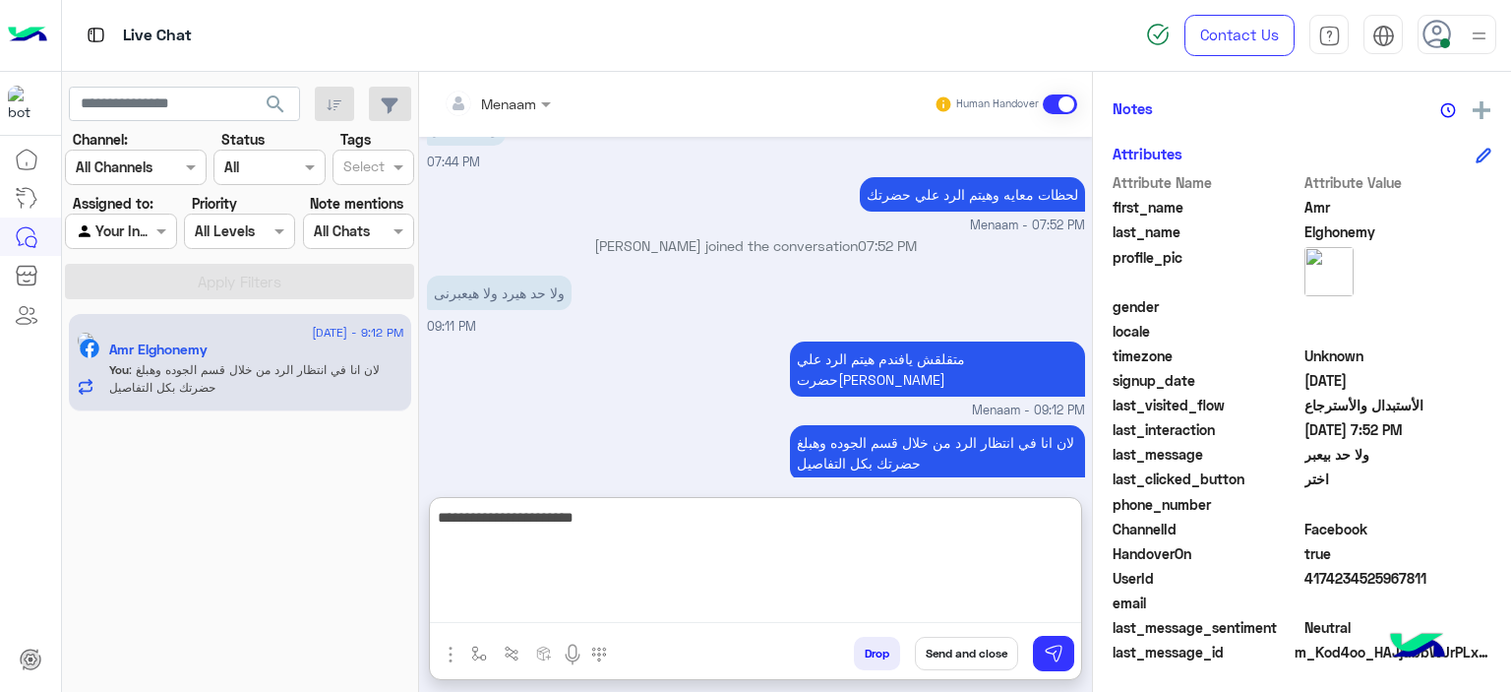
type textarea "**********"
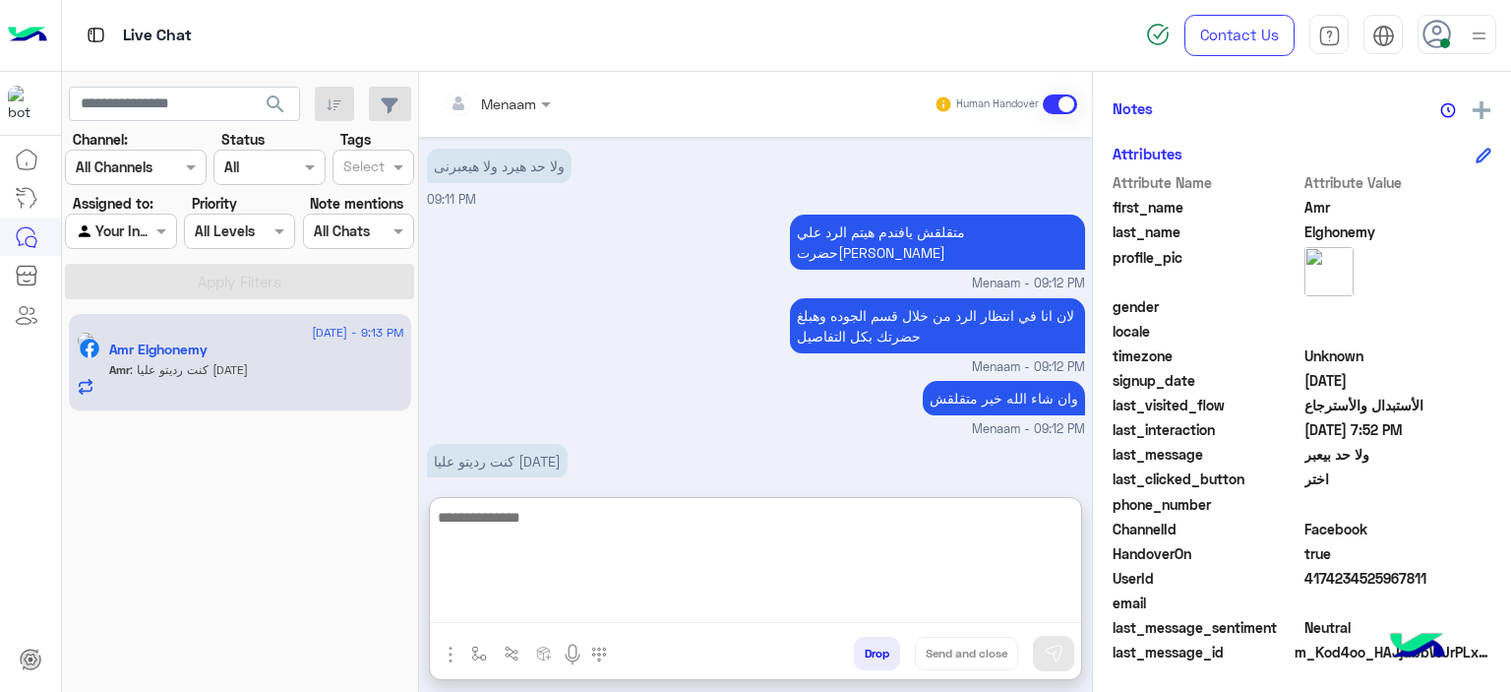
scroll to position [2449, 0]
click at [531, 524] on textarea at bounding box center [755, 564] width 651 height 118
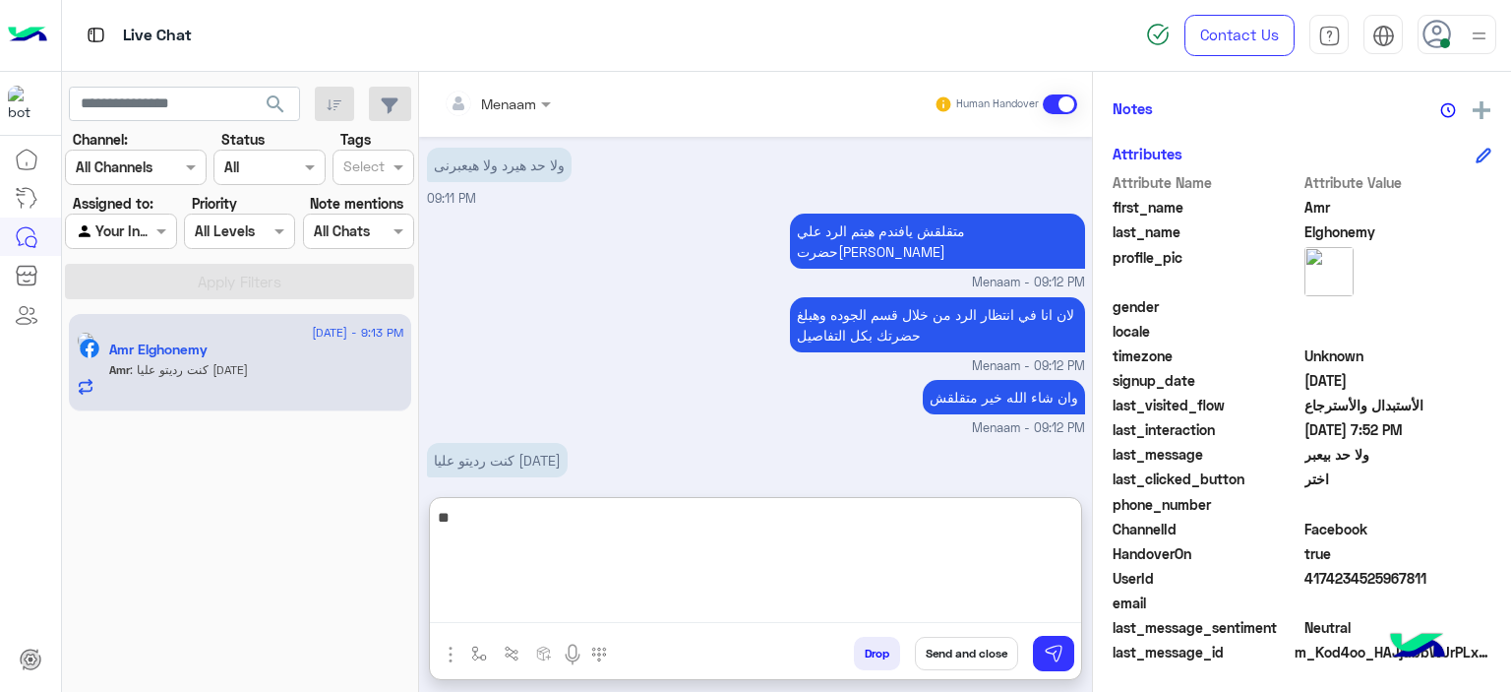
type textarea "*"
click at [555, 527] on textarea at bounding box center [755, 564] width 651 height 118
type textarea "**********"
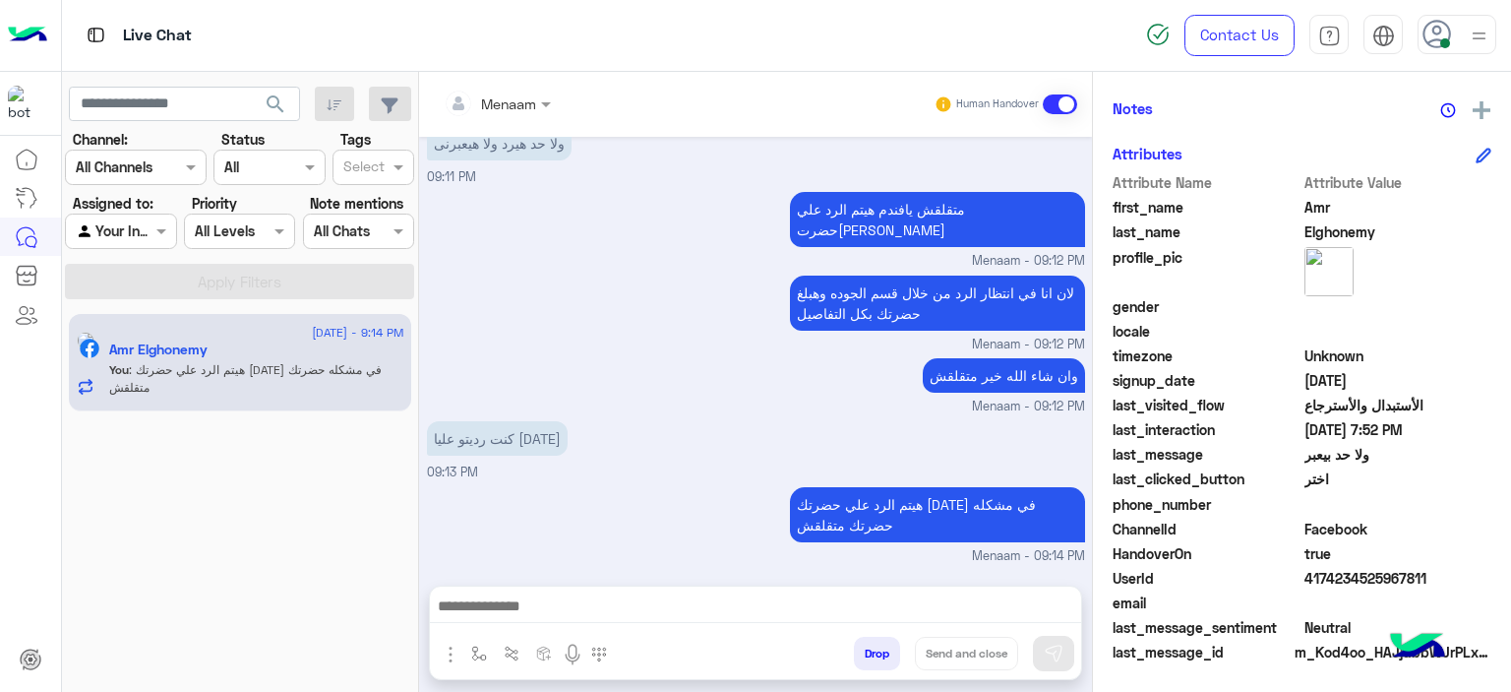
scroll to position [2444, 0]
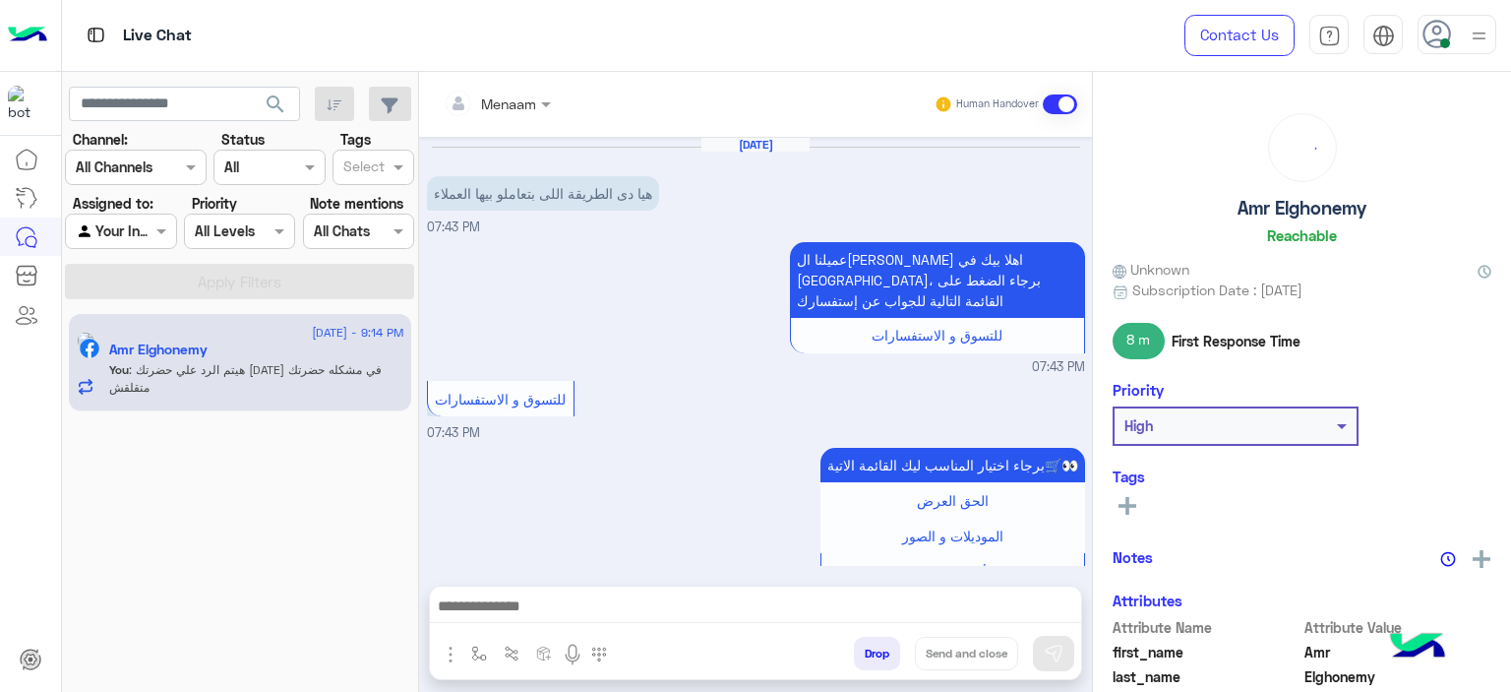
scroll to position [1668, 0]
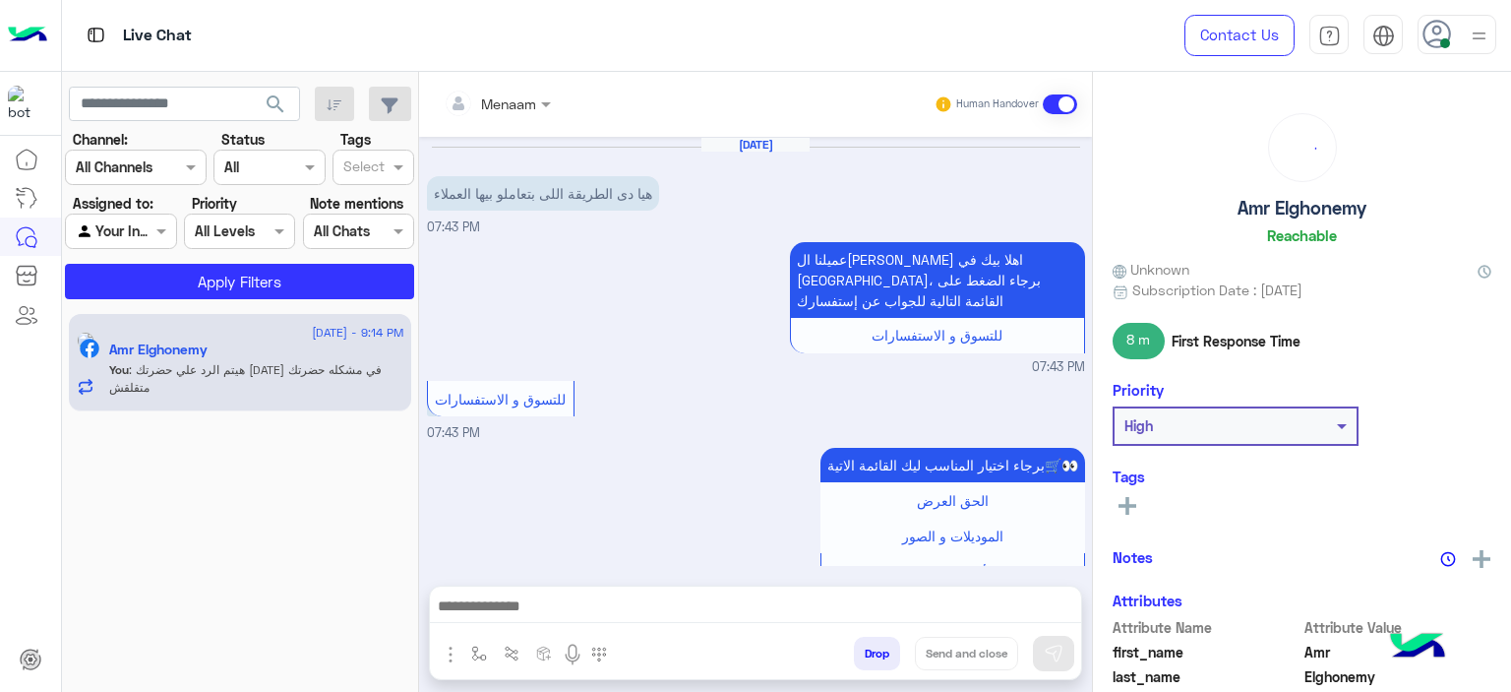
scroll to position [1668, 0]
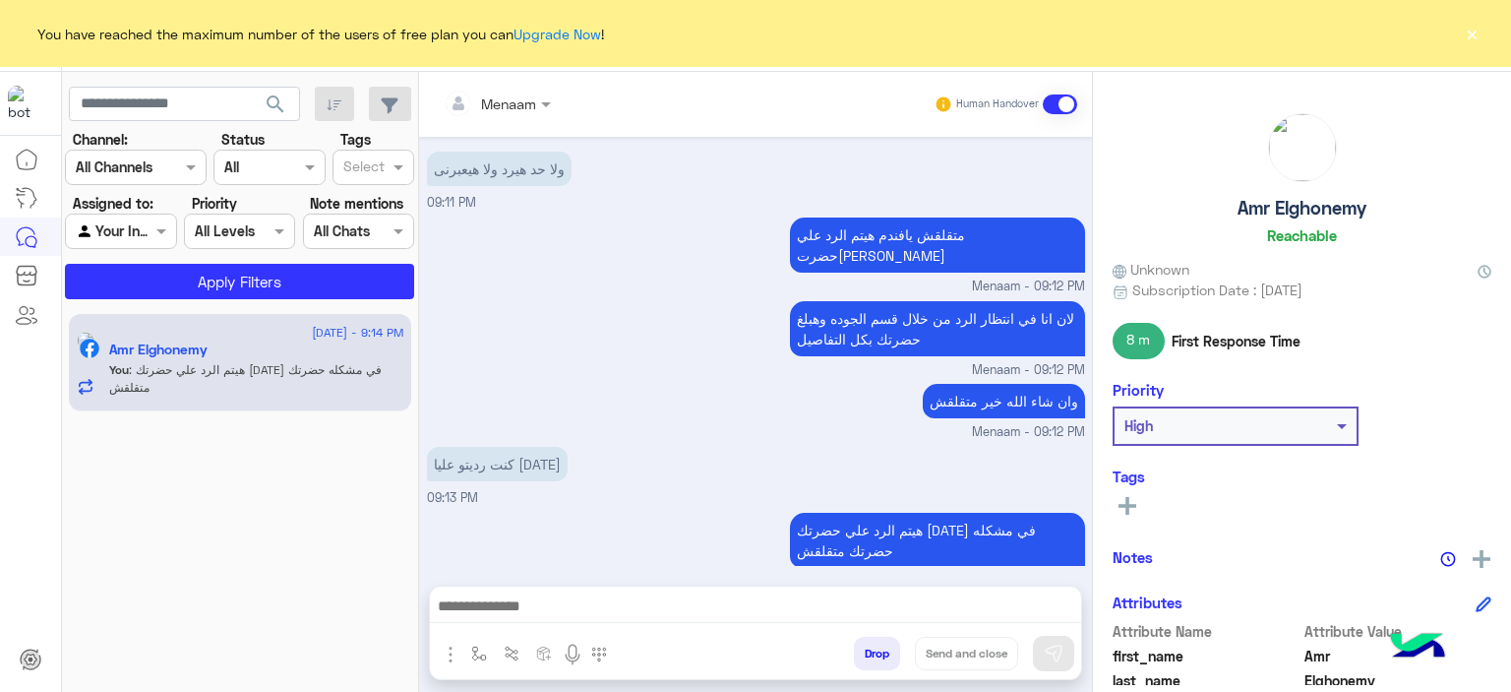
click at [558, 31] on button "×" at bounding box center [1472, 34] width 20 height 20
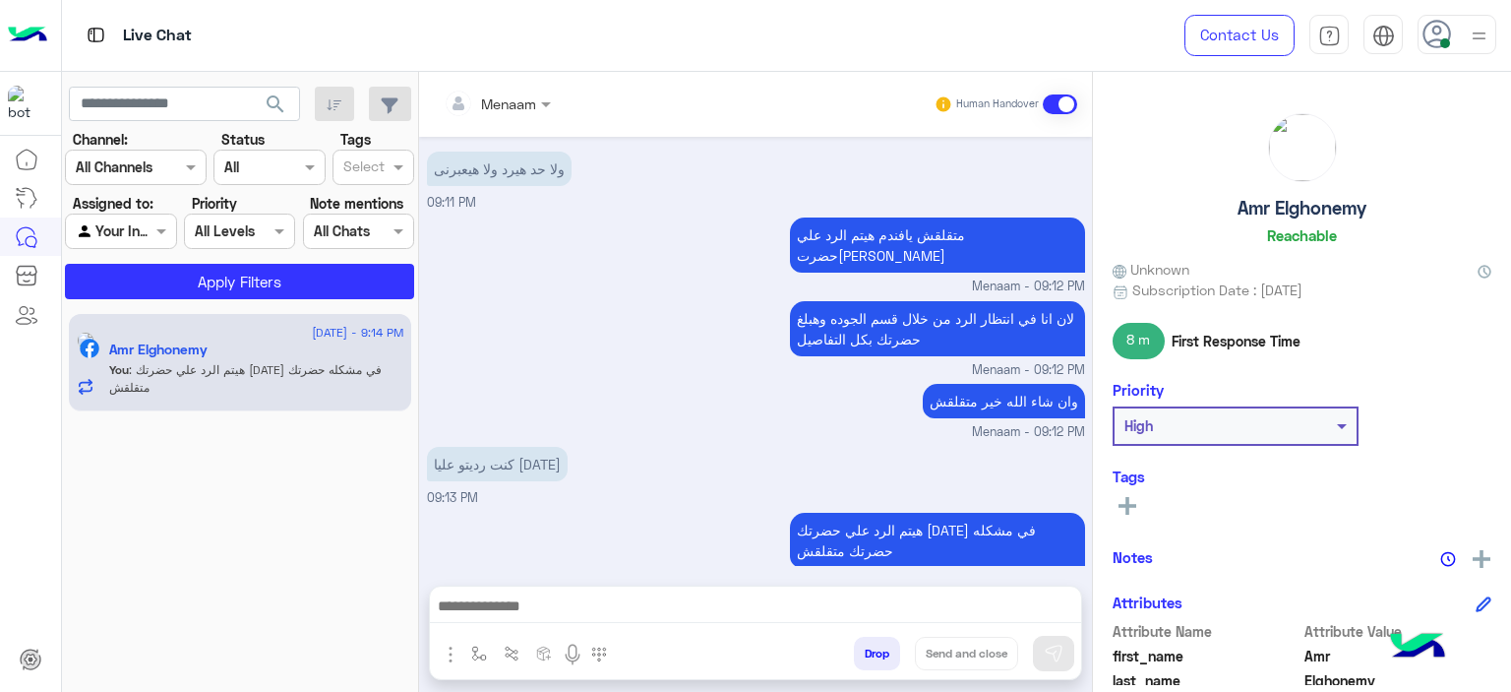
click at [558, 247] on div "لان انا في انتظار الرد من خلال قسم الجوده وهبلغ حضرتك بكل التفاصيل Menaam - 09:…" at bounding box center [756, 338] width 658 height 84
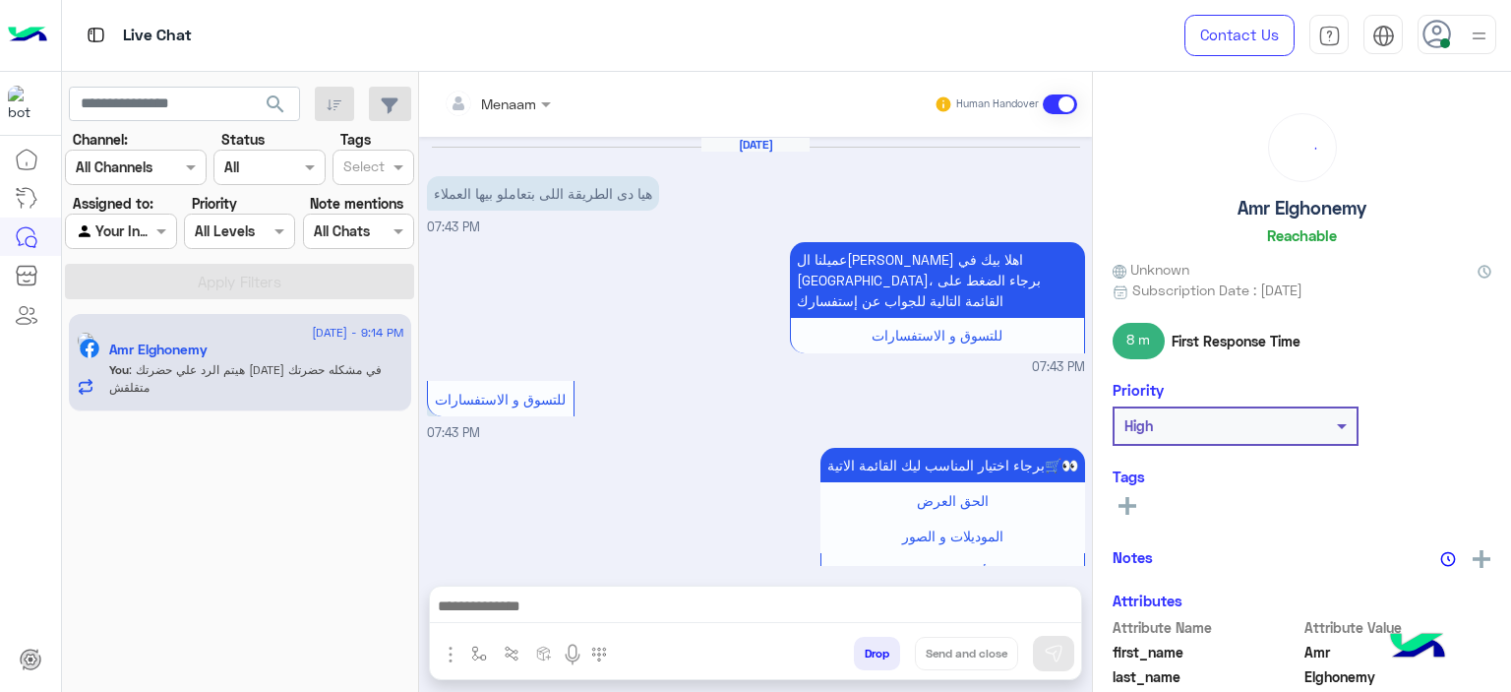
scroll to position [1668, 0]
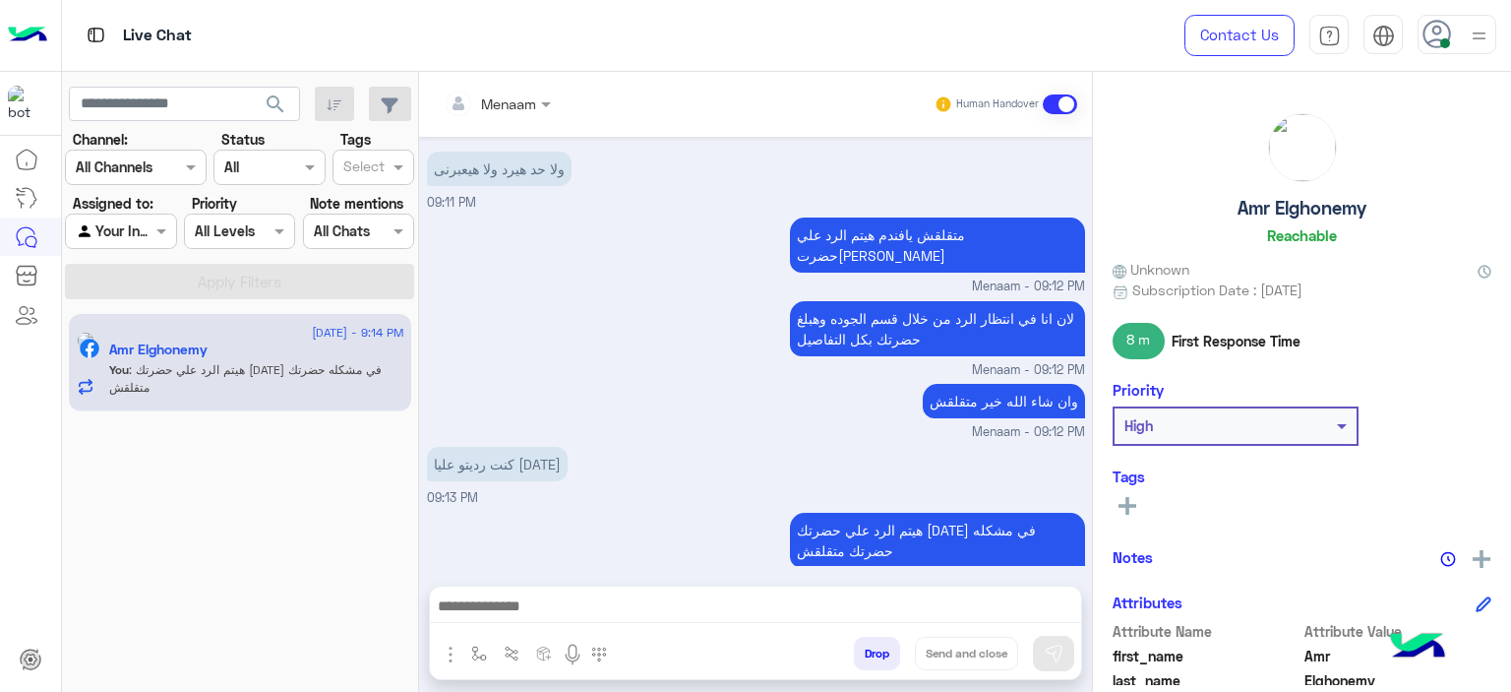
click at [1265, 198] on h5 "Amr Elghonemy" at bounding box center [1302, 208] width 129 height 23
copy h5 "Amr Elghonemy"
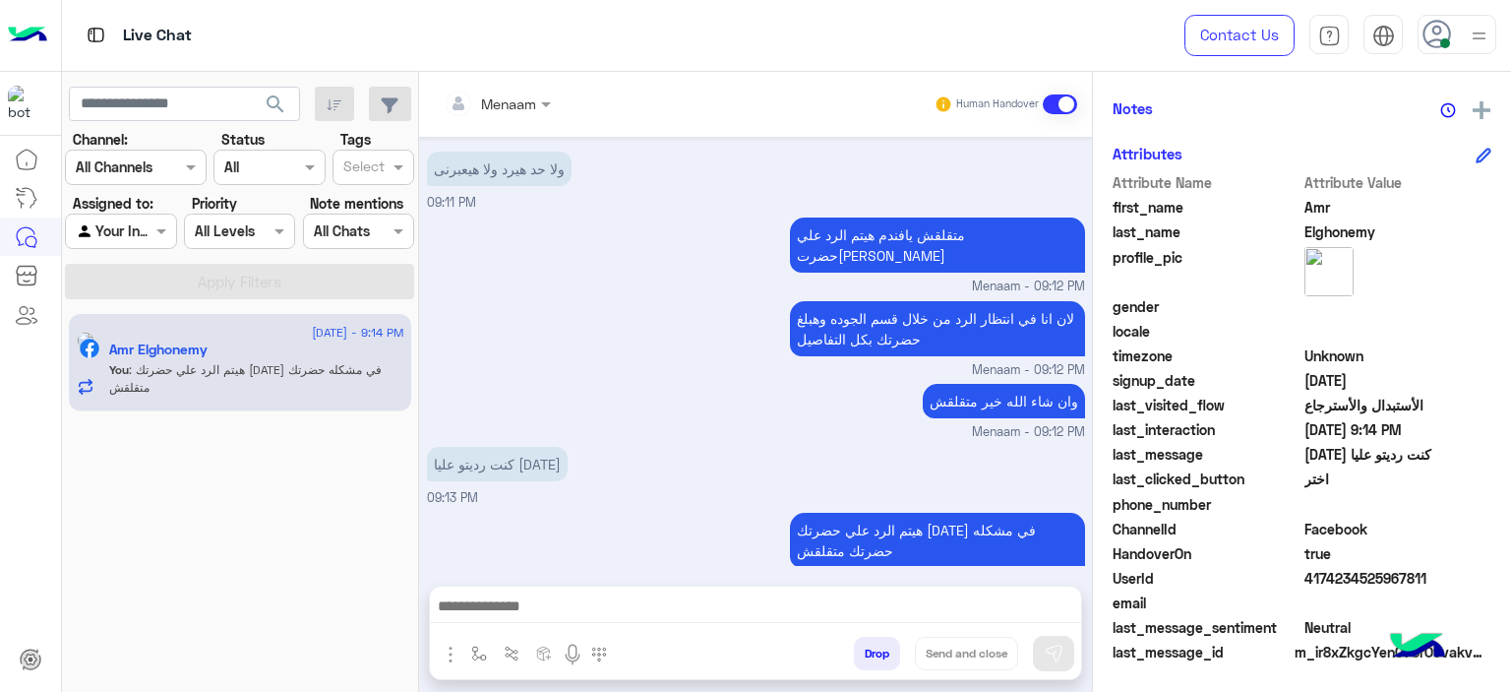
click at [1346, 562] on span "true" at bounding box center [1399, 553] width 188 height 21
click at [1347, 562] on span "true" at bounding box center [1399, 553] width 188 height 21
click at [1348, 582] on span "4174234525967811" at bounding box center [1399, 578] width 188 height 21
copy span "4174234525967811"
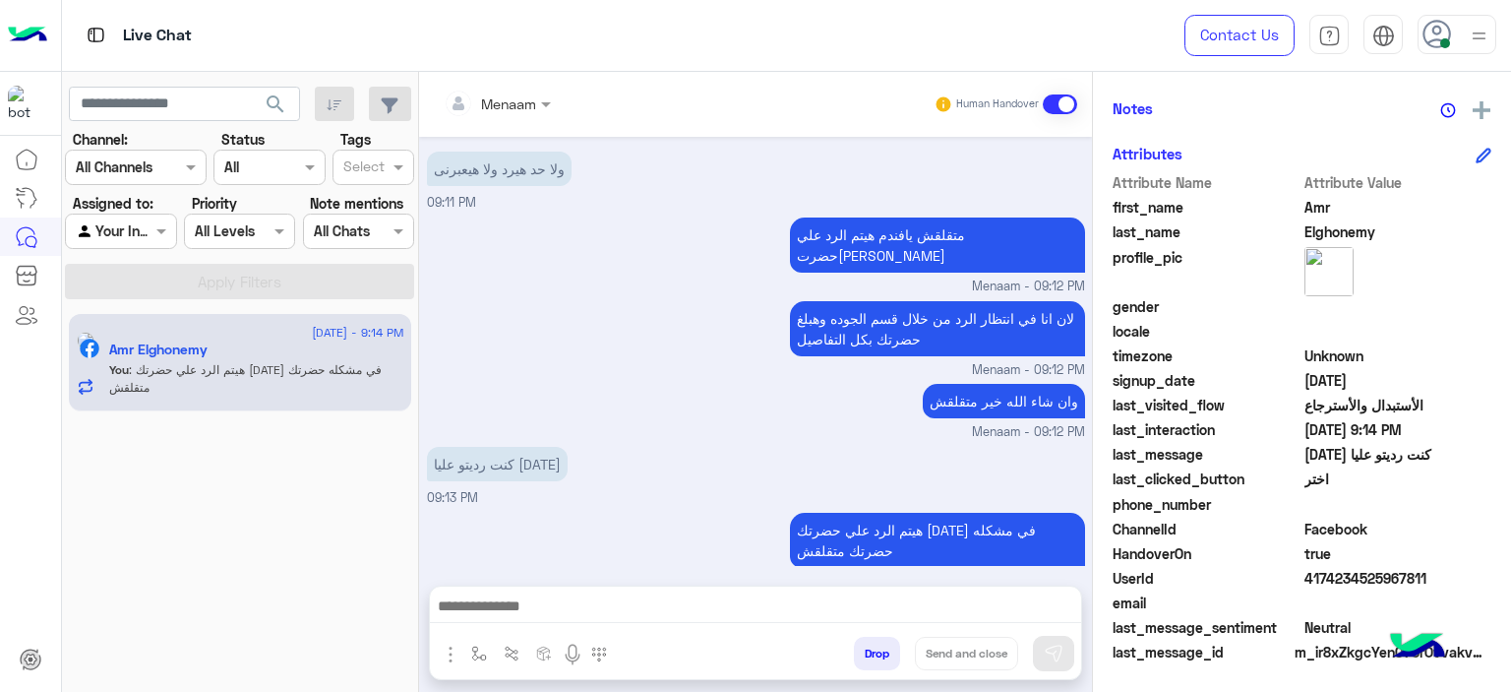
click at [889, 648] on button "Drop" at bounding box center [877, 653] width 46 height 33
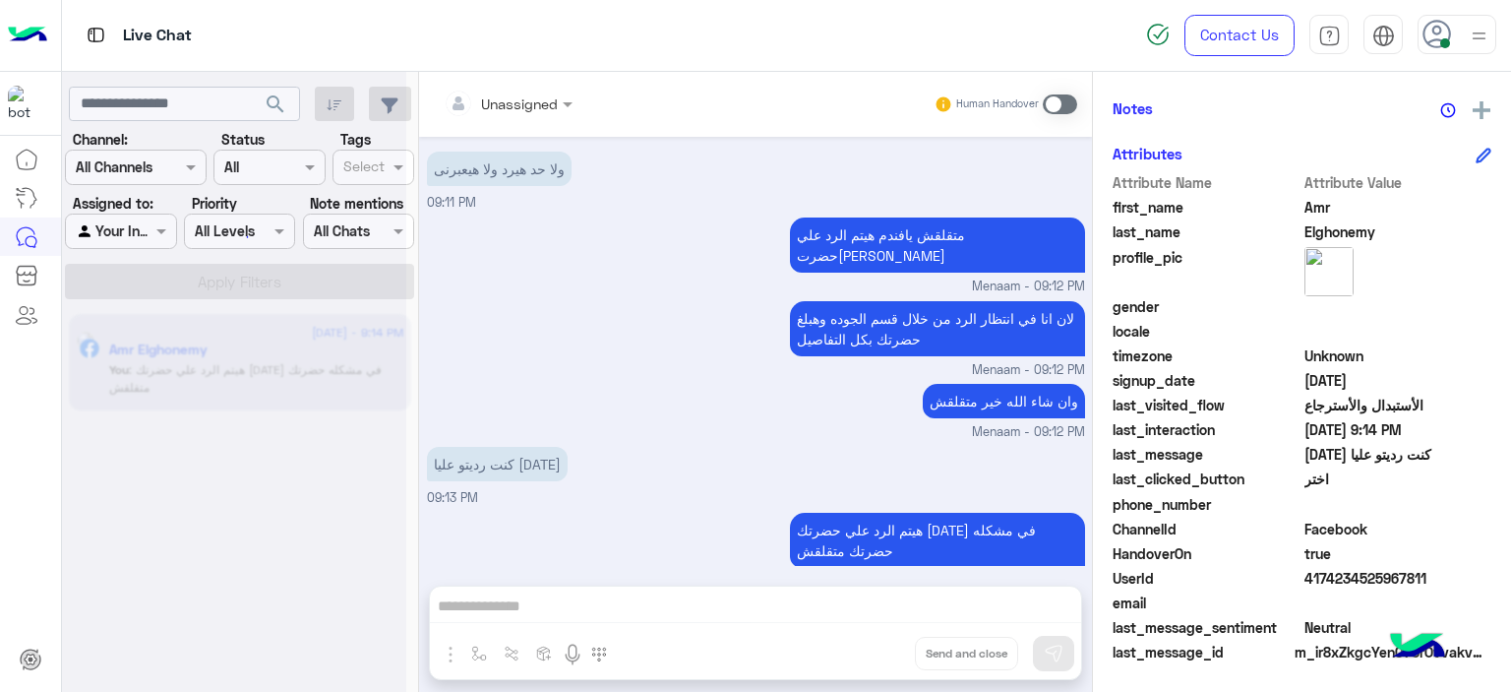
scroll to position [1703, 0]
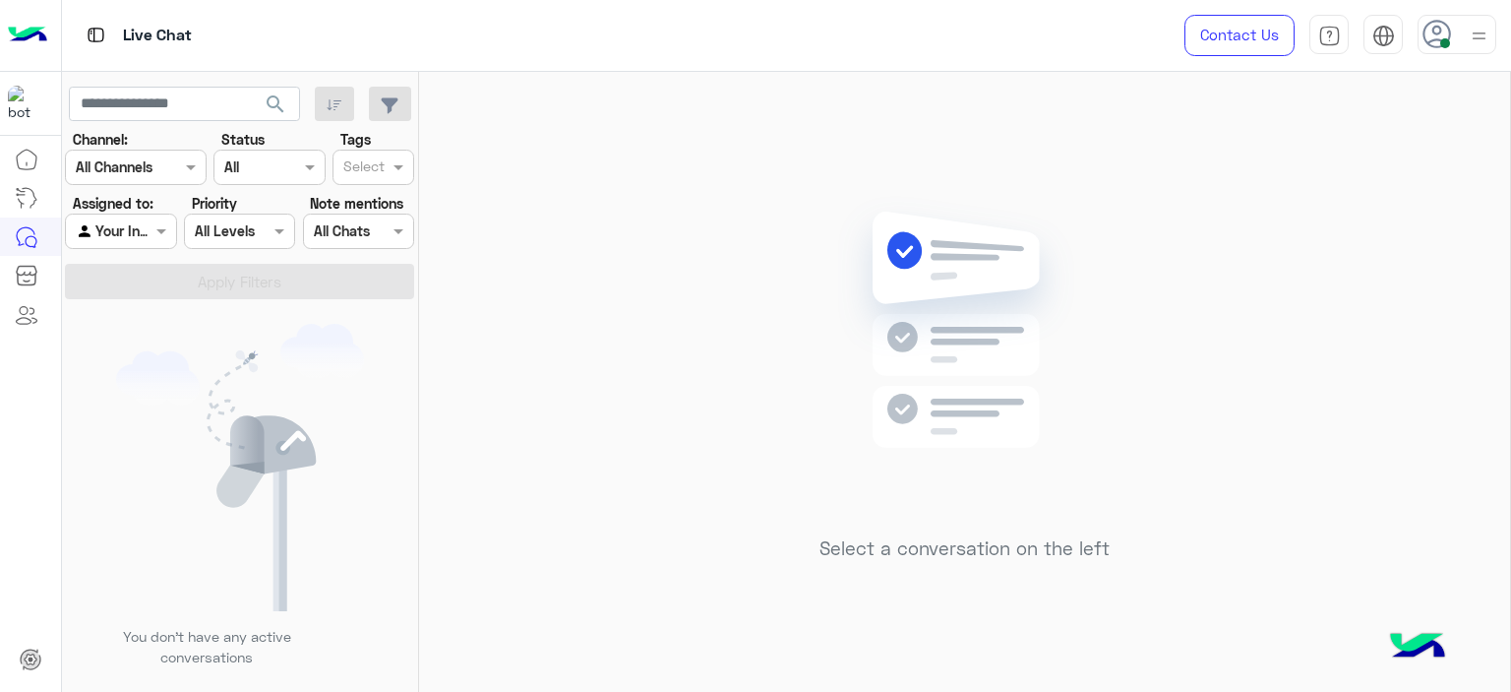
drag, startPoint x: 556, startPoint y: 109, endPoint x: 555, endPoint y: 121, distance: 11.8
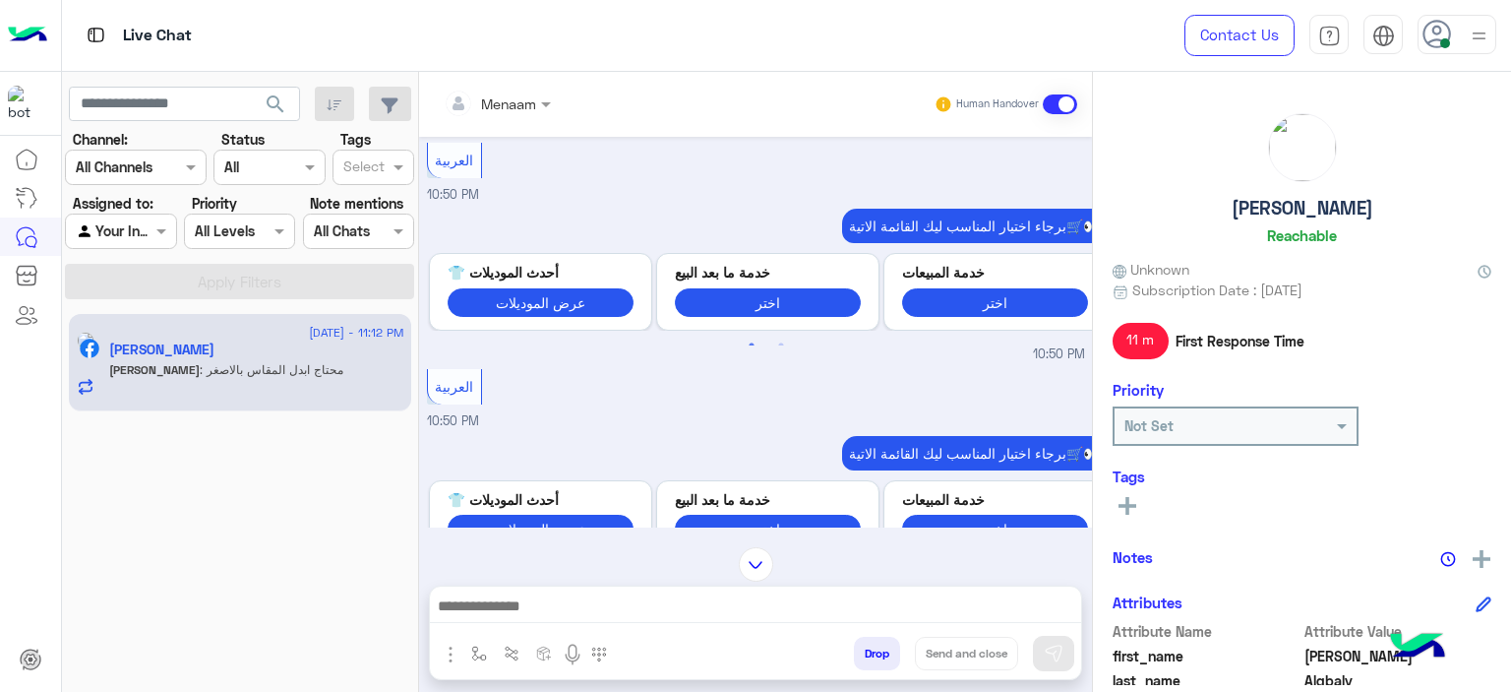
scroll to position [689, 0]
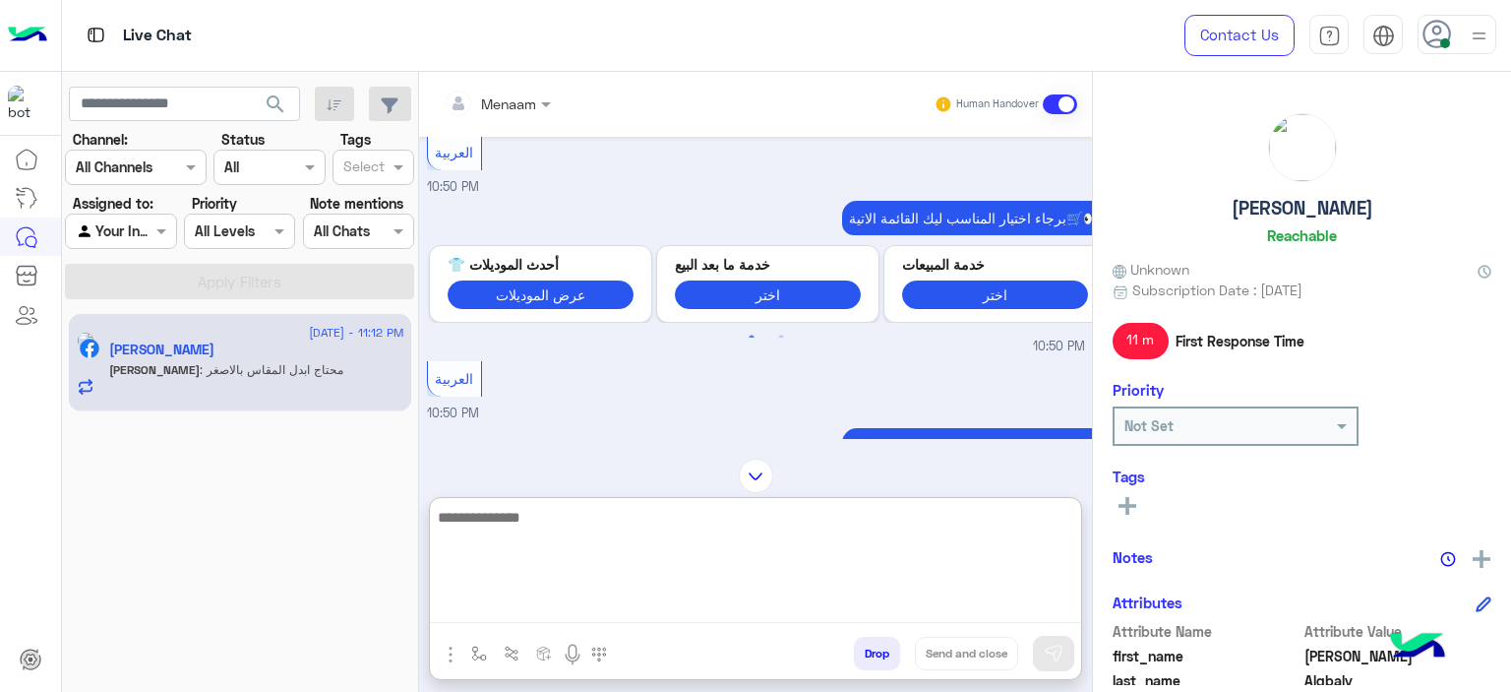
click at [531, 605] on textarea at bounding box center [755, 564] width 651 height 118
type textarea "**********"
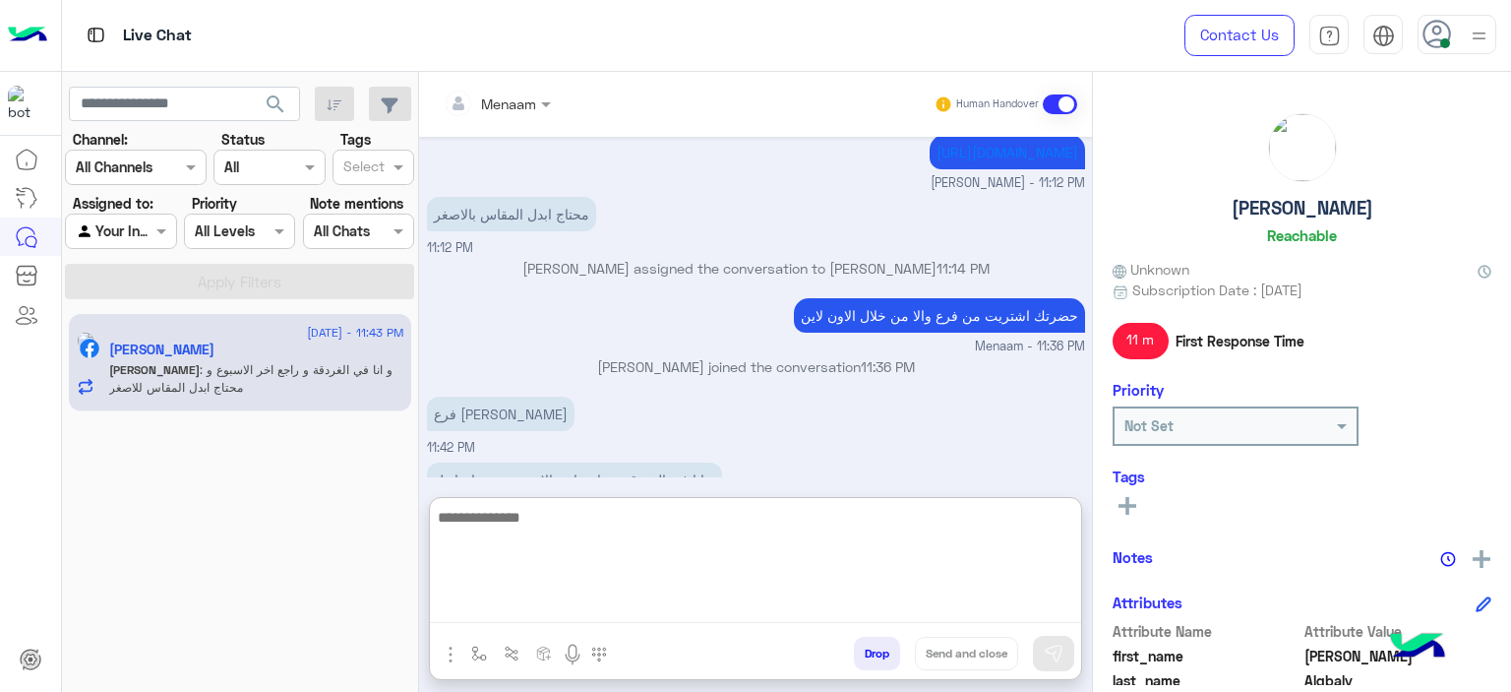
scroll to position [3338, 0]
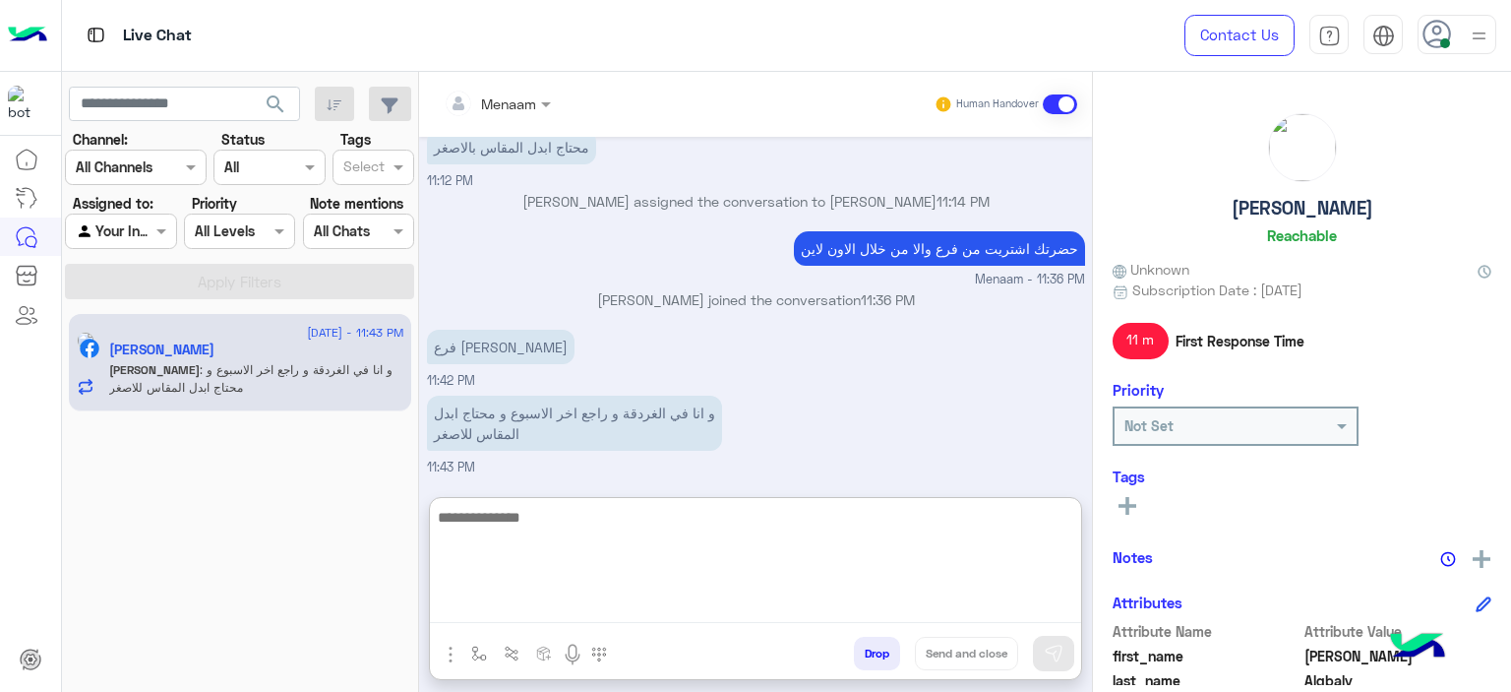
click at [552, 519] on textarea at bounding box center [755, 564] width 651 height 118
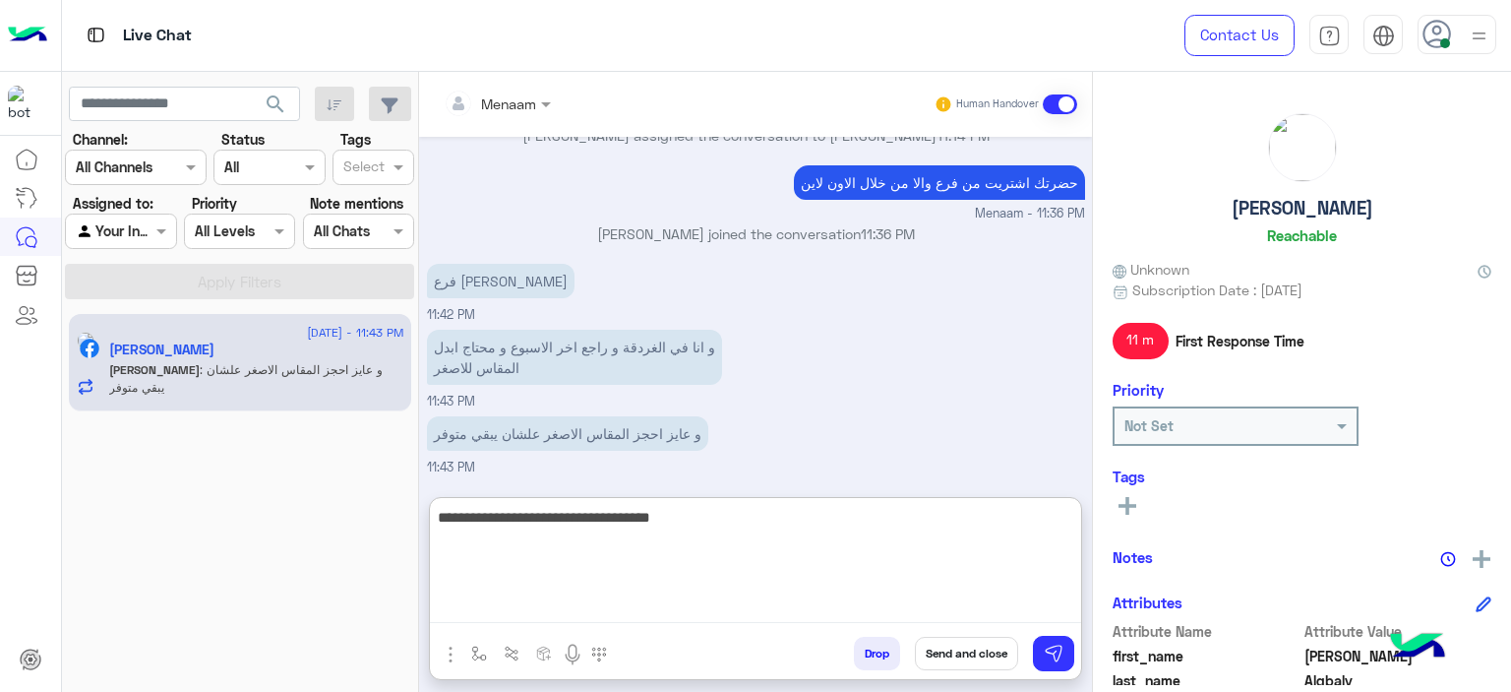
type textarea "**********"
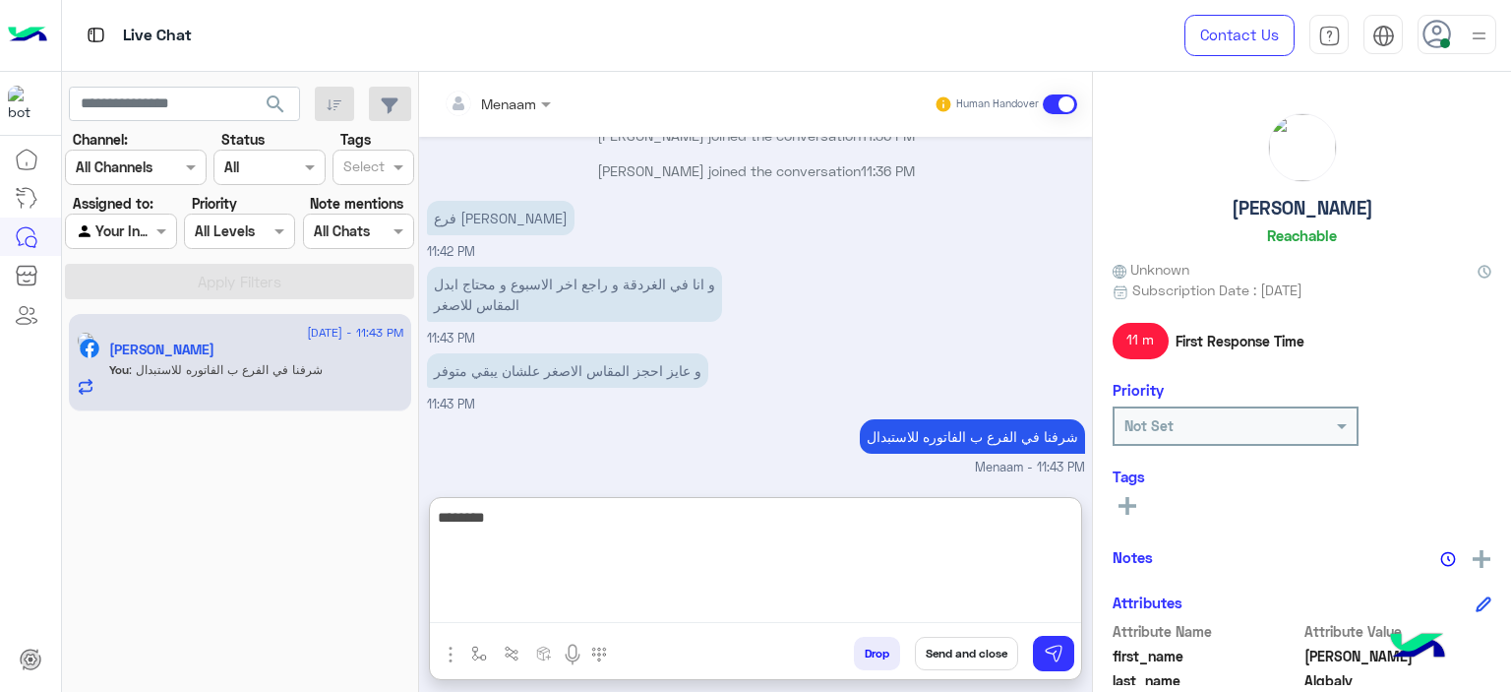
scroll to position [3565, 0]
type textarea "**********"
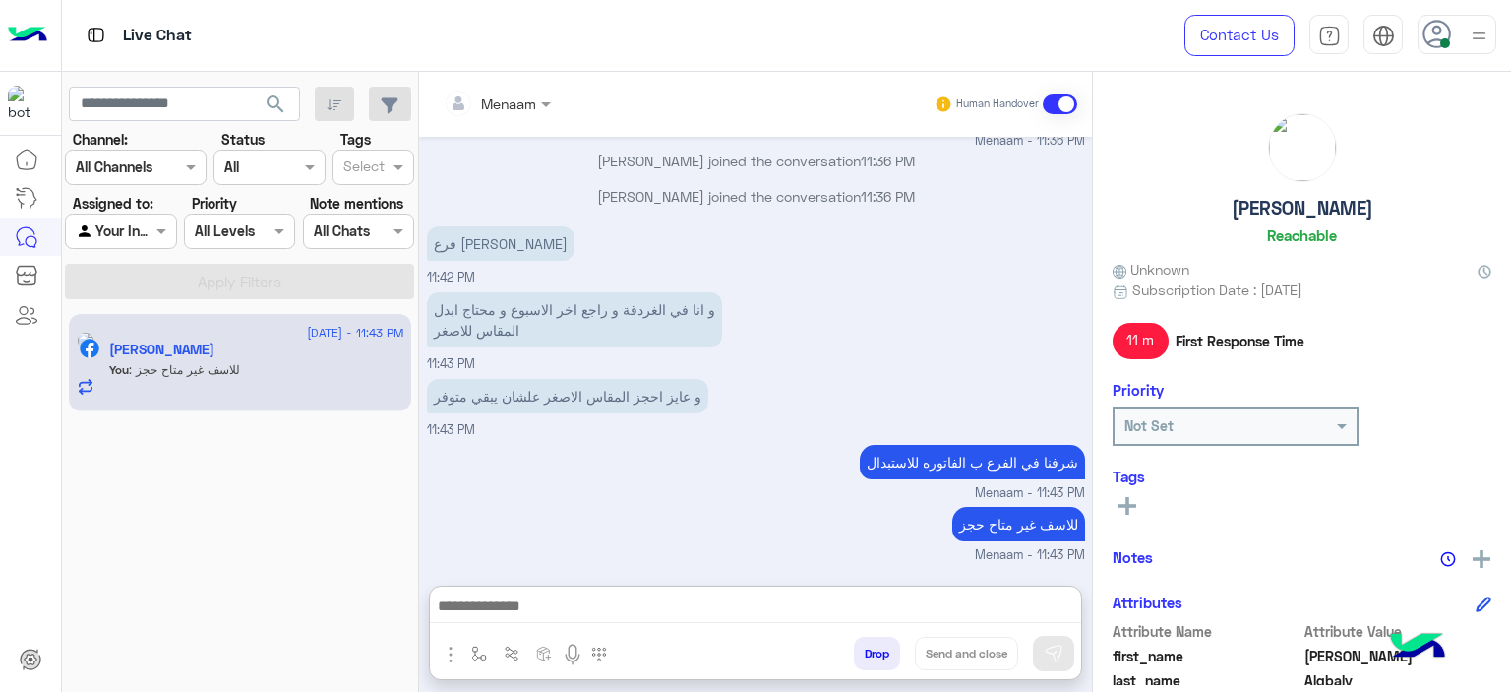
click at [1272, 208] on h5 "Ahmed Algbaly" at bounding box center [1303, 208] width 142 height 23
click at [1273, 209] on h5 "Ahmed Algbaly" at bounding box center [1303, 208] width 142 height 23
copy h5 "Ahmed Algbaly"
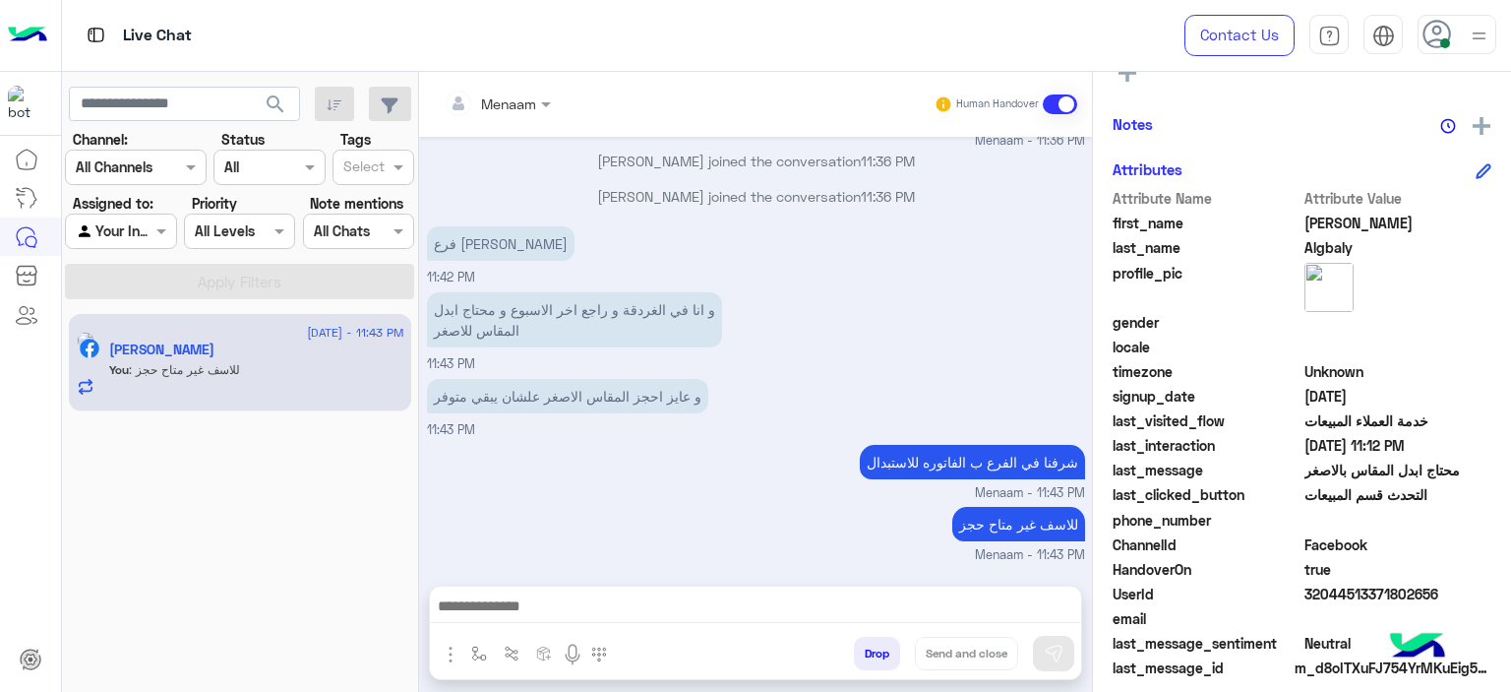
scroll to position [449, 0]
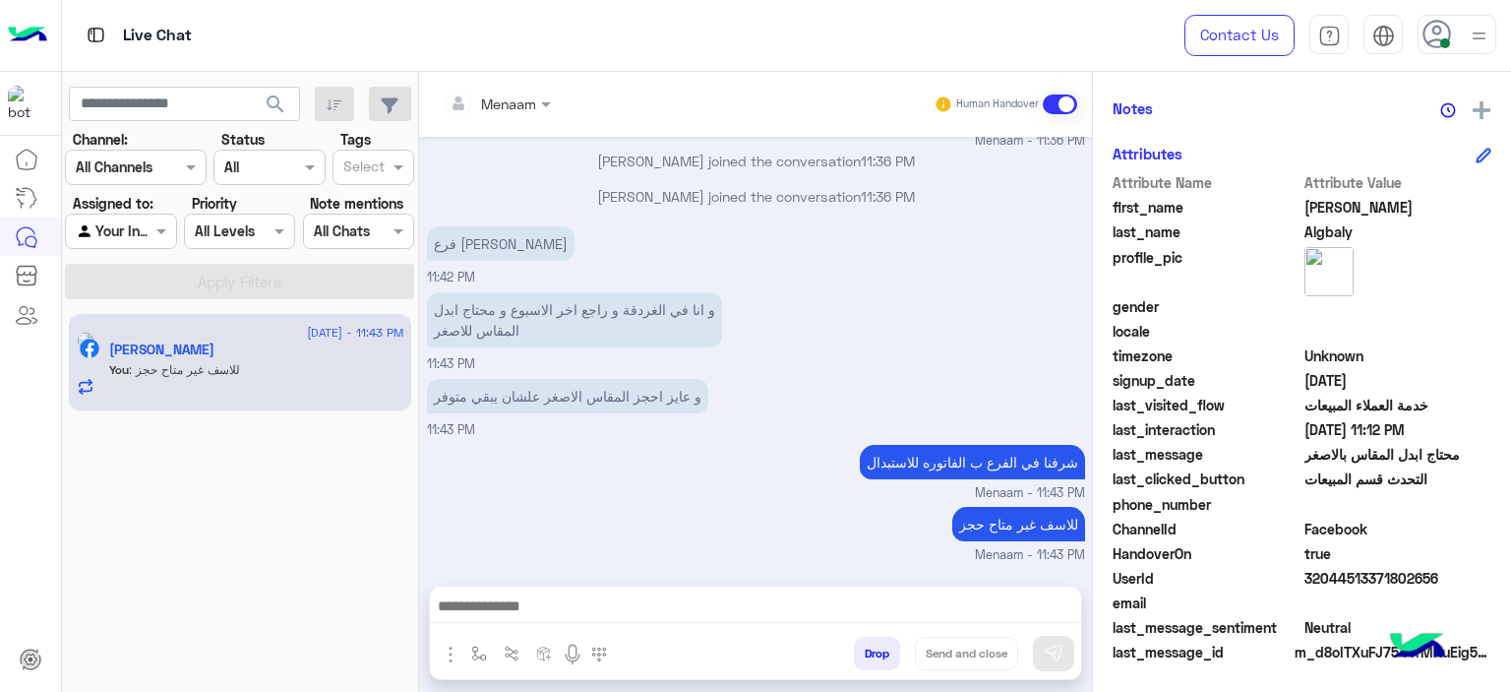
click at [1345, 584] on span "32044513371802656" at bounding box center [1399, 578] width 188 height 21
copy span "32044513371802656"
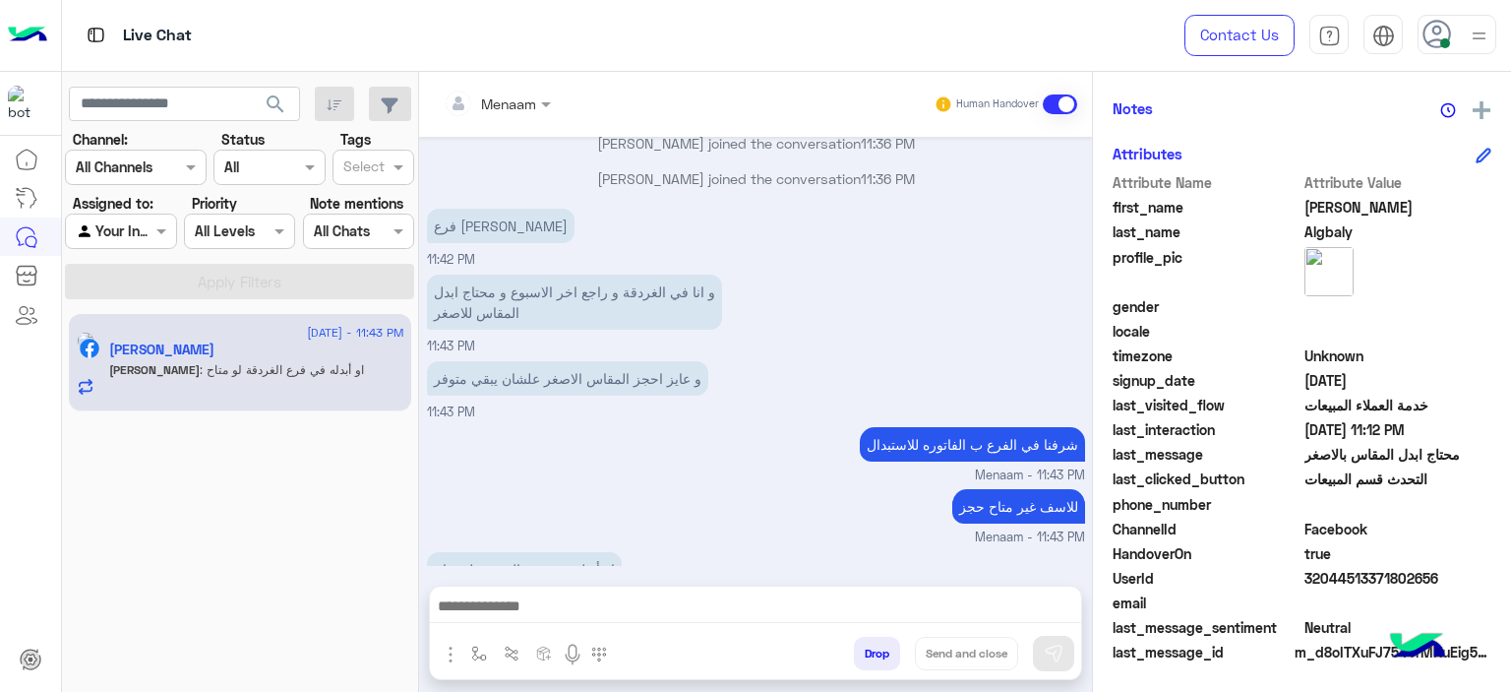
scroll to position [3605, 0]
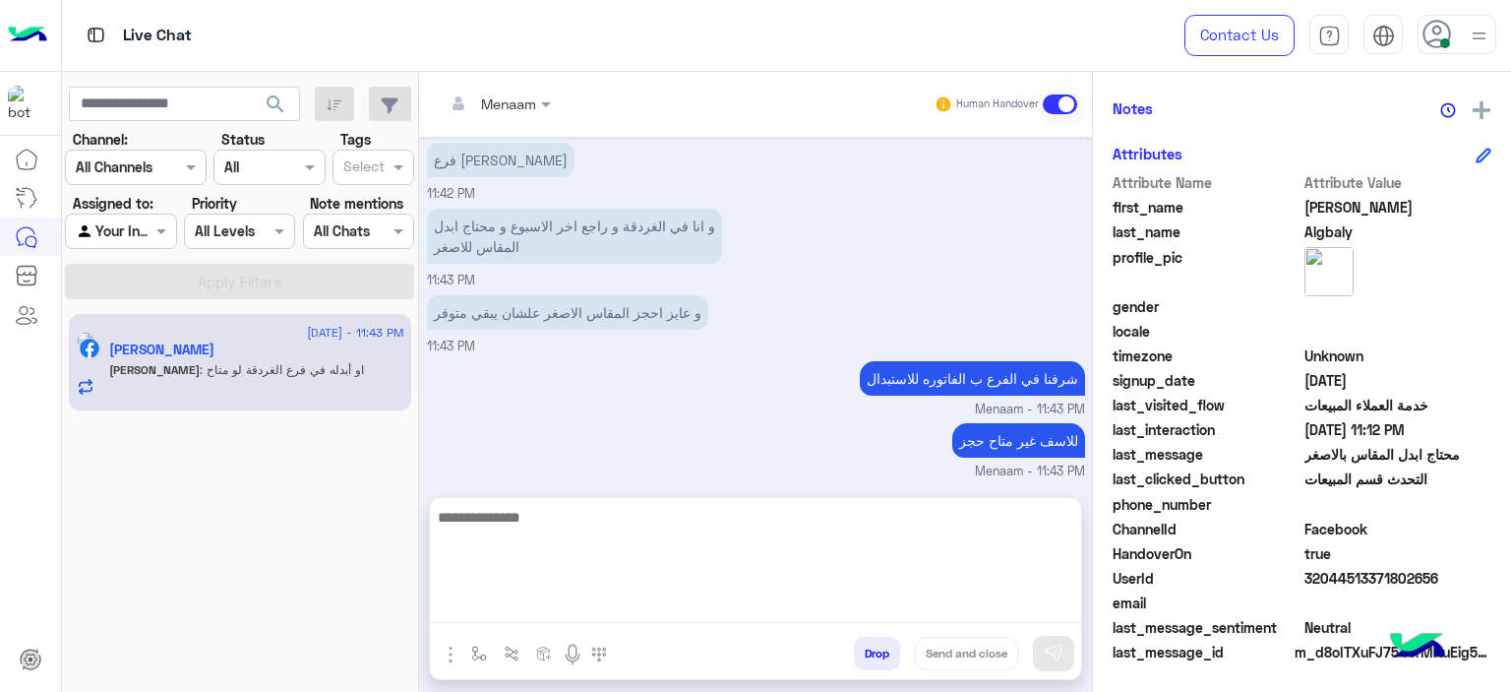
click at [551, 601] on textarea at bounding box center [755, 564] width 651 height 118
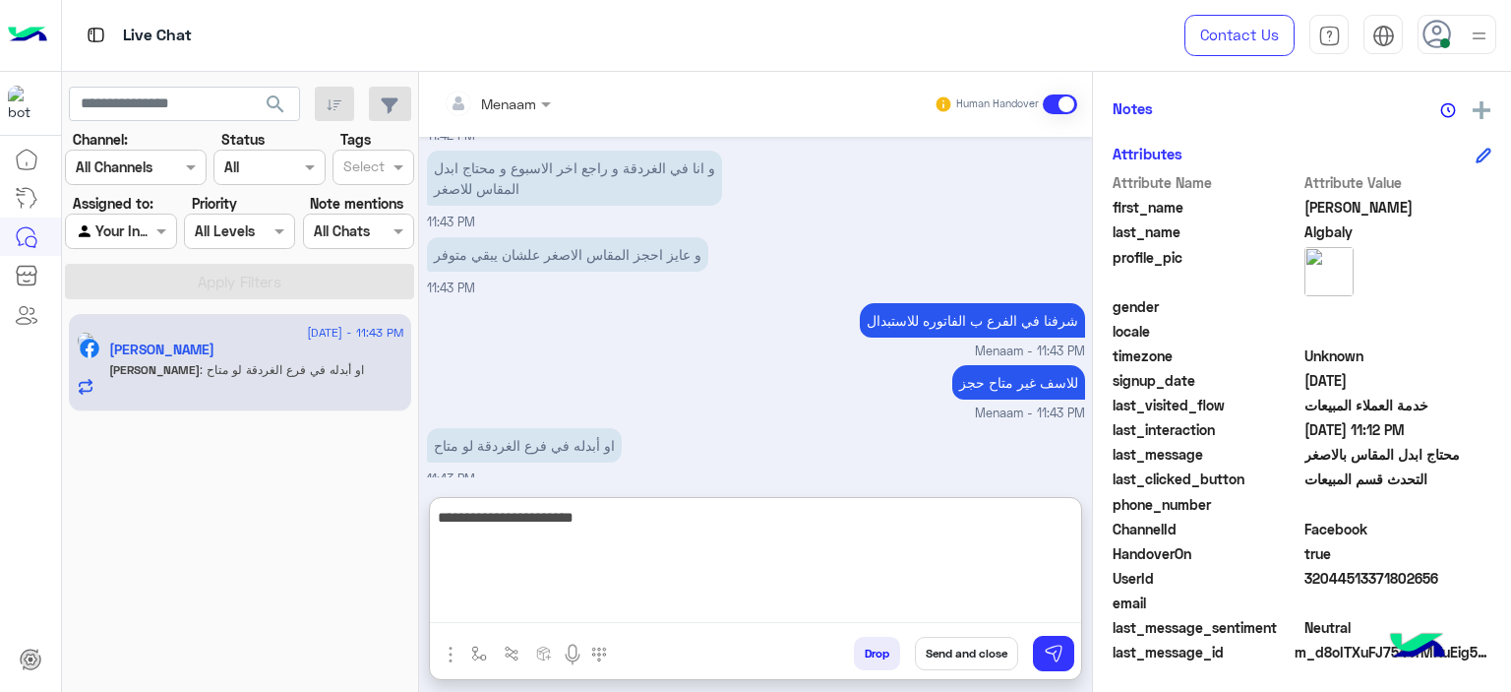
type textarea "**********"
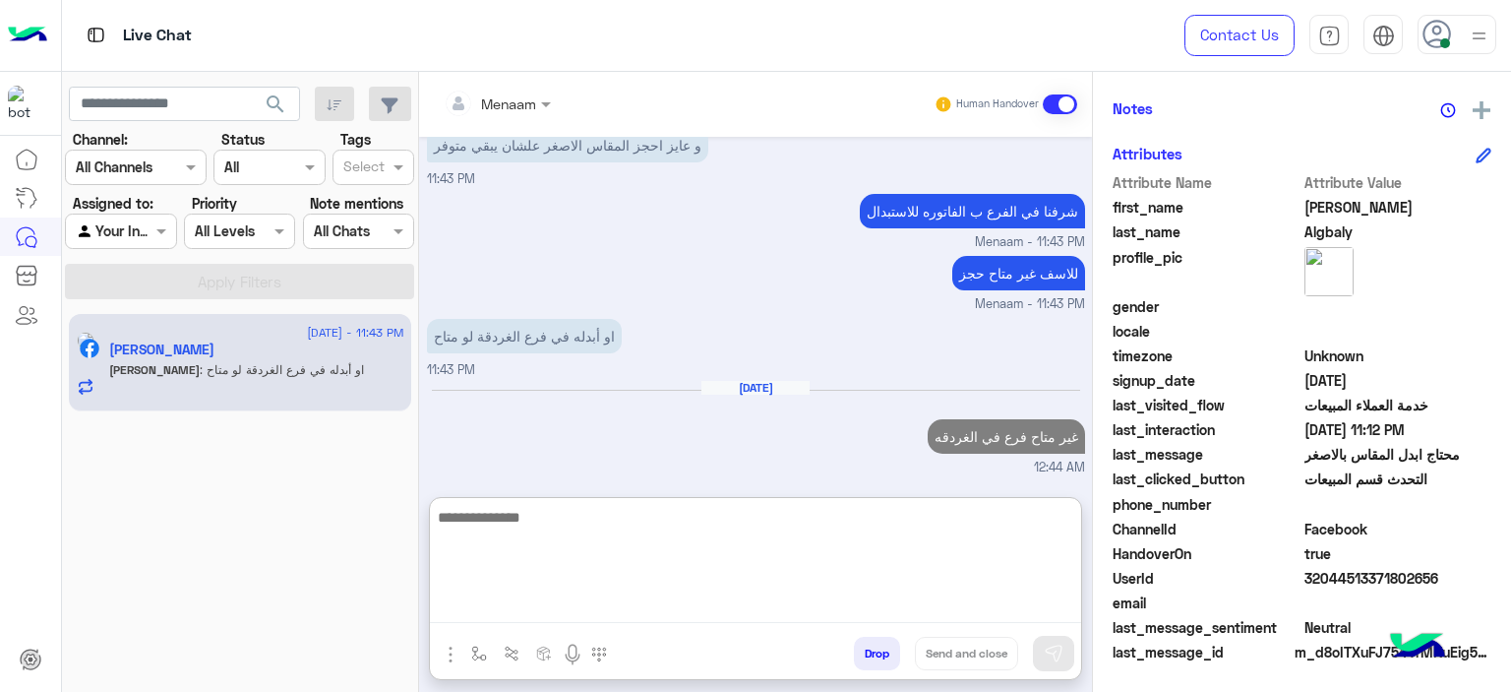
scroll to position [3755, 0]
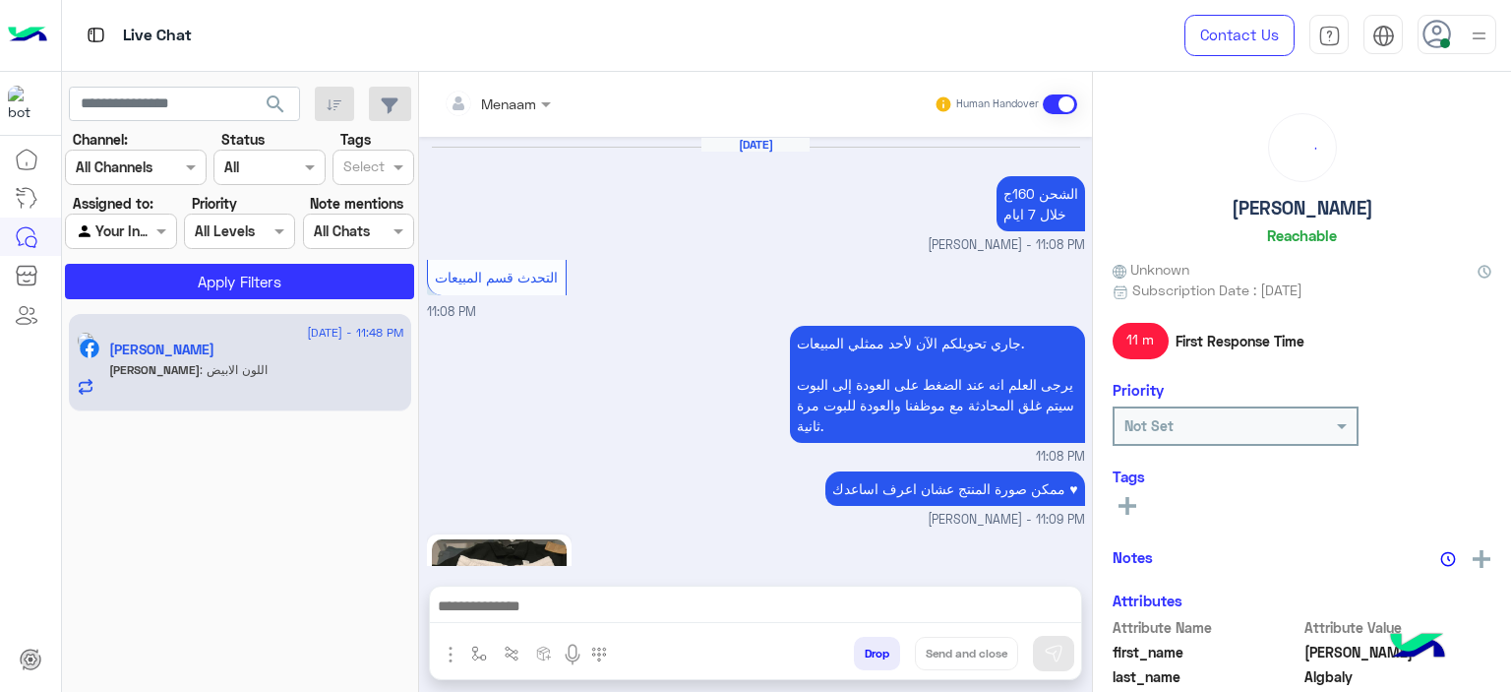
scroll to position [1273, 0]
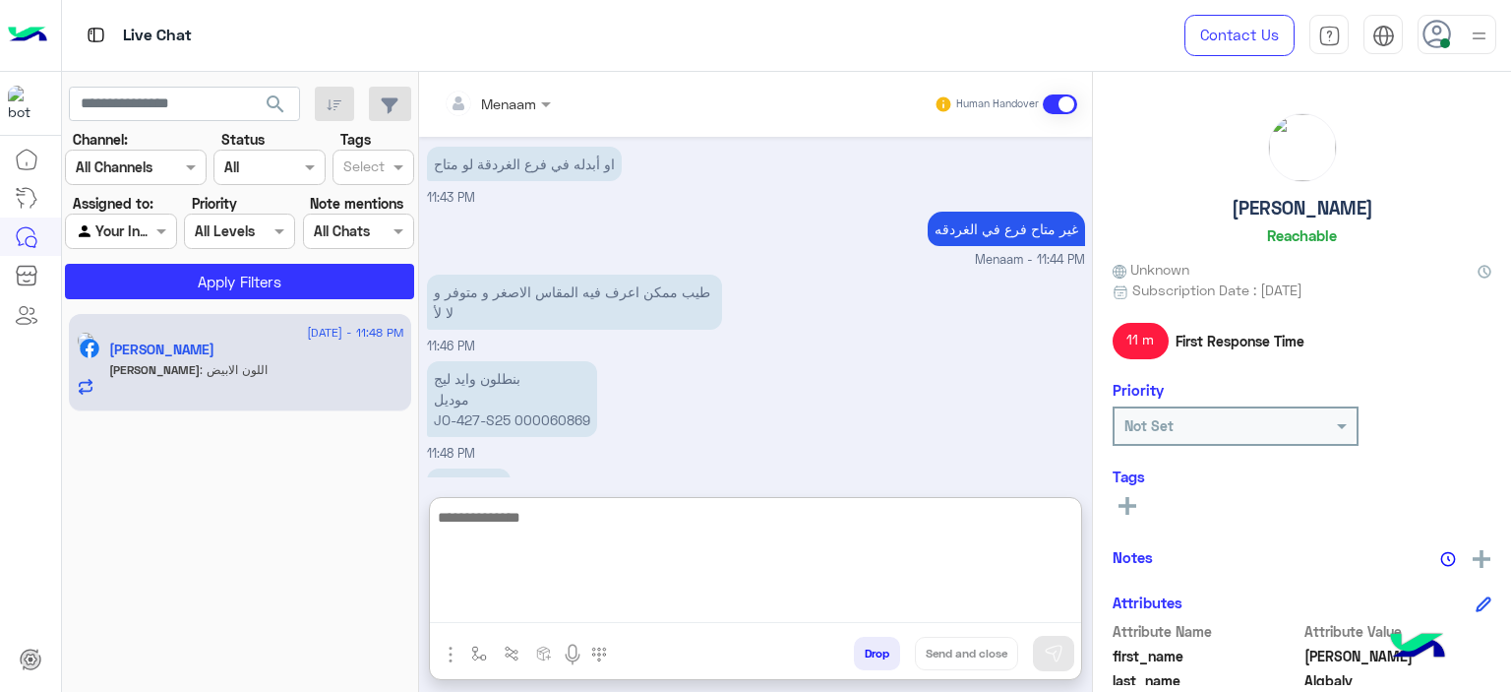
click at [559, 612] on textarea at bounding box center [755, 564] width 651 height 118
type textarea "*"
type textarea "**********"
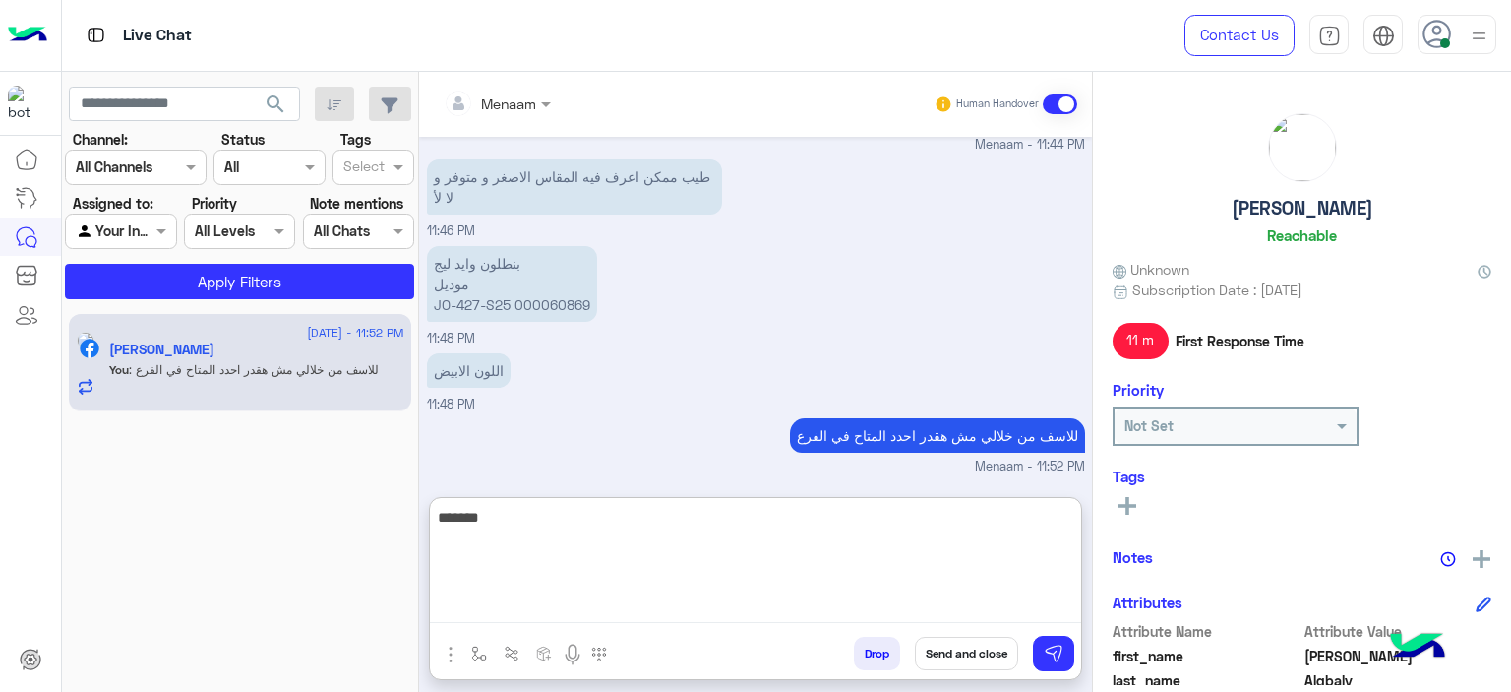
scroll to position [1445, 0]
type textarea "**********"
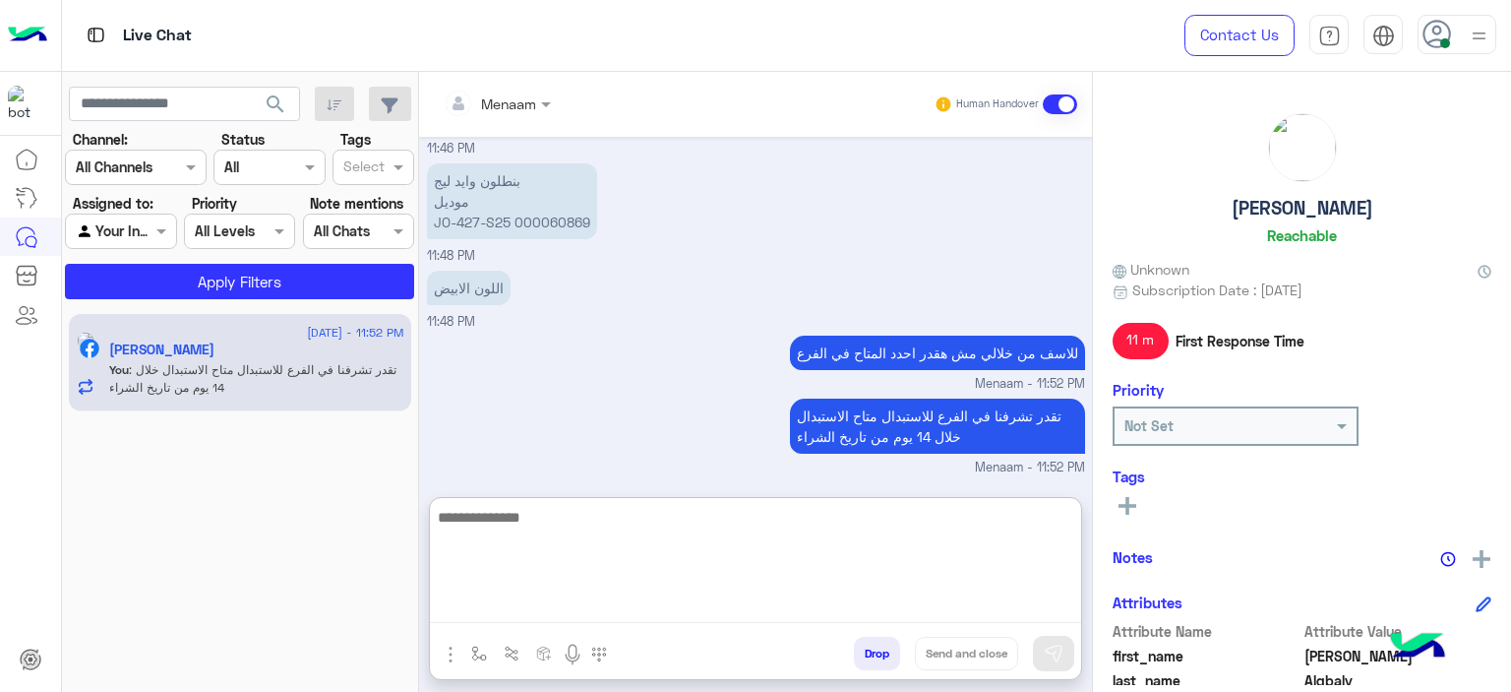
scroll to position [1529, 0]
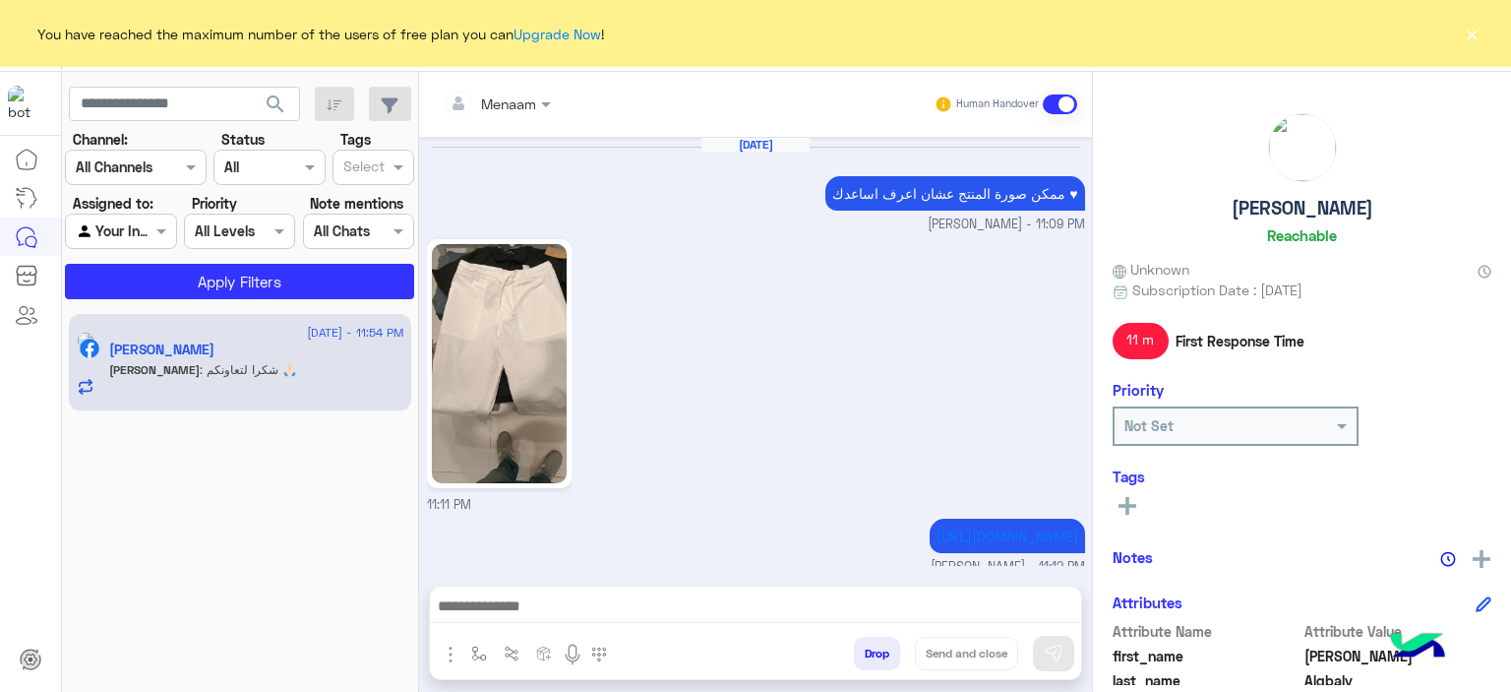
scroll to position [1210, 0]
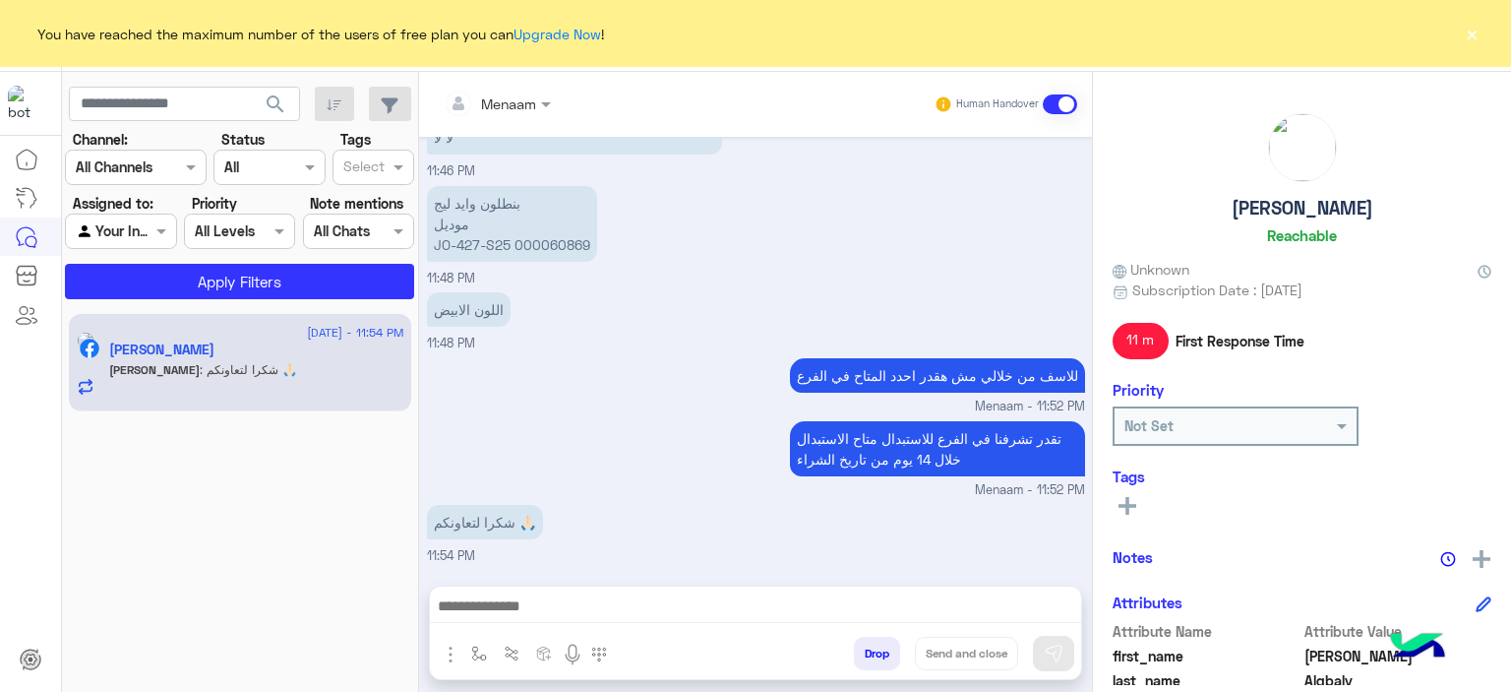
click at [560, 33] on button "×" at bounding box center [1472, 34] width 20 height 20
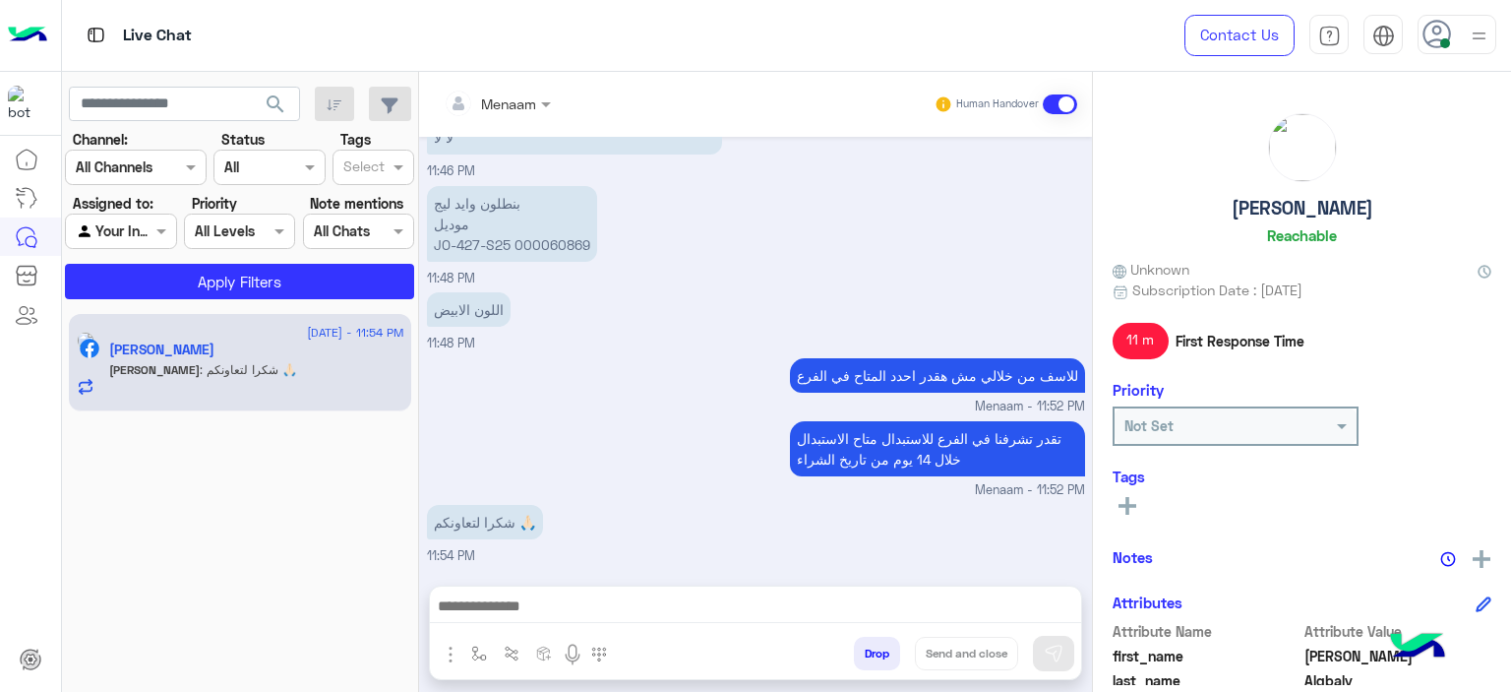
drag, startPoint x: 517, startPoint y: 625, endPoint x: 511, endPoint y: 615, distance: 12.0
click at [516, 247] on div at bounding box center [755, 610] width 651 height 49
click at [510, 247] on textarea at bounding box center [755, 608] width 651 height 30
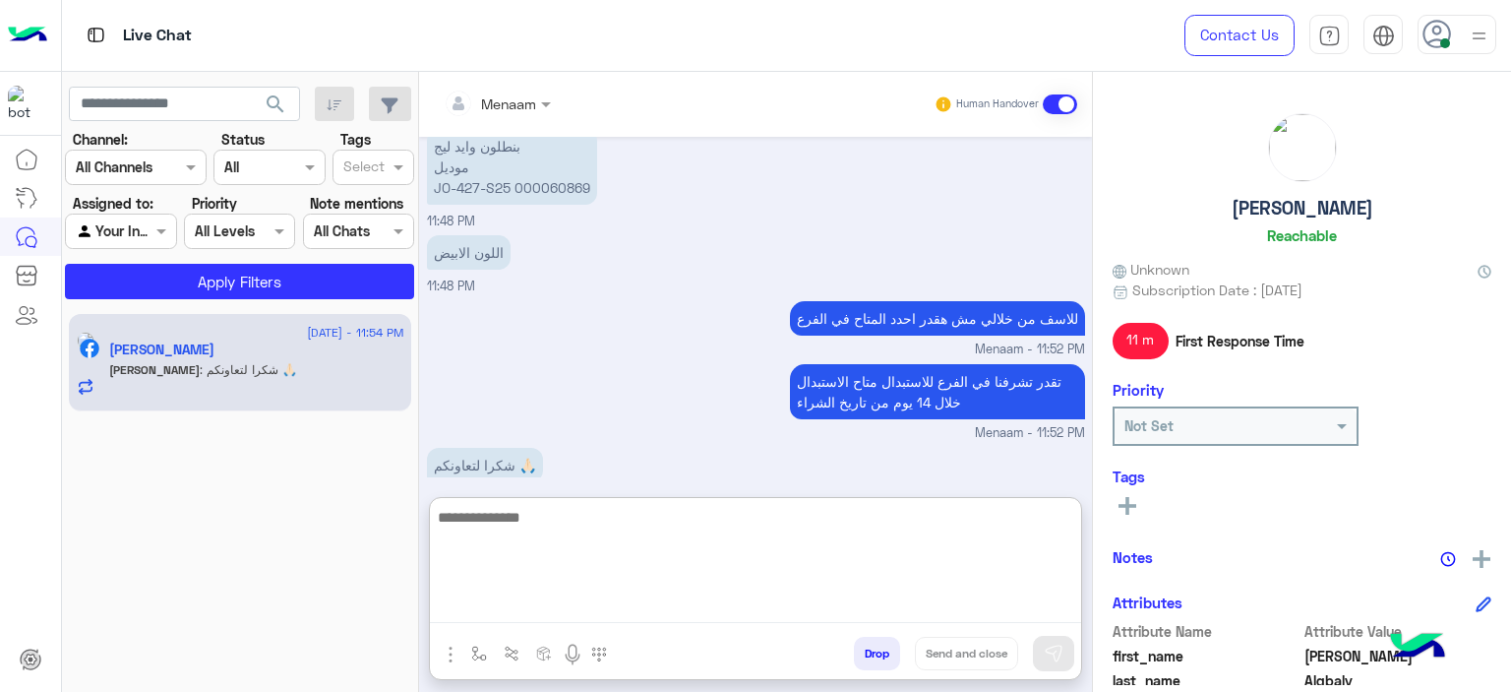
scroll to position [1299, 0]
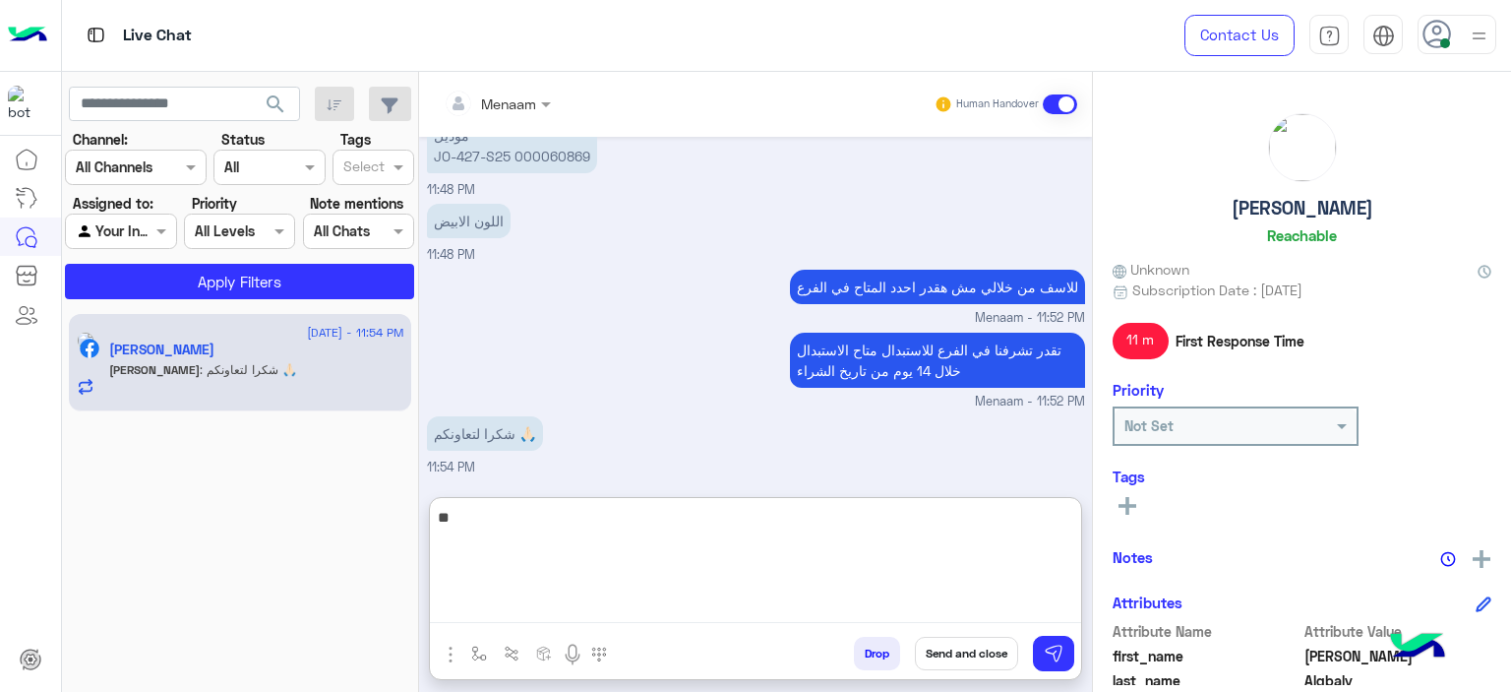
type textarea "*"
type textarea "**********"
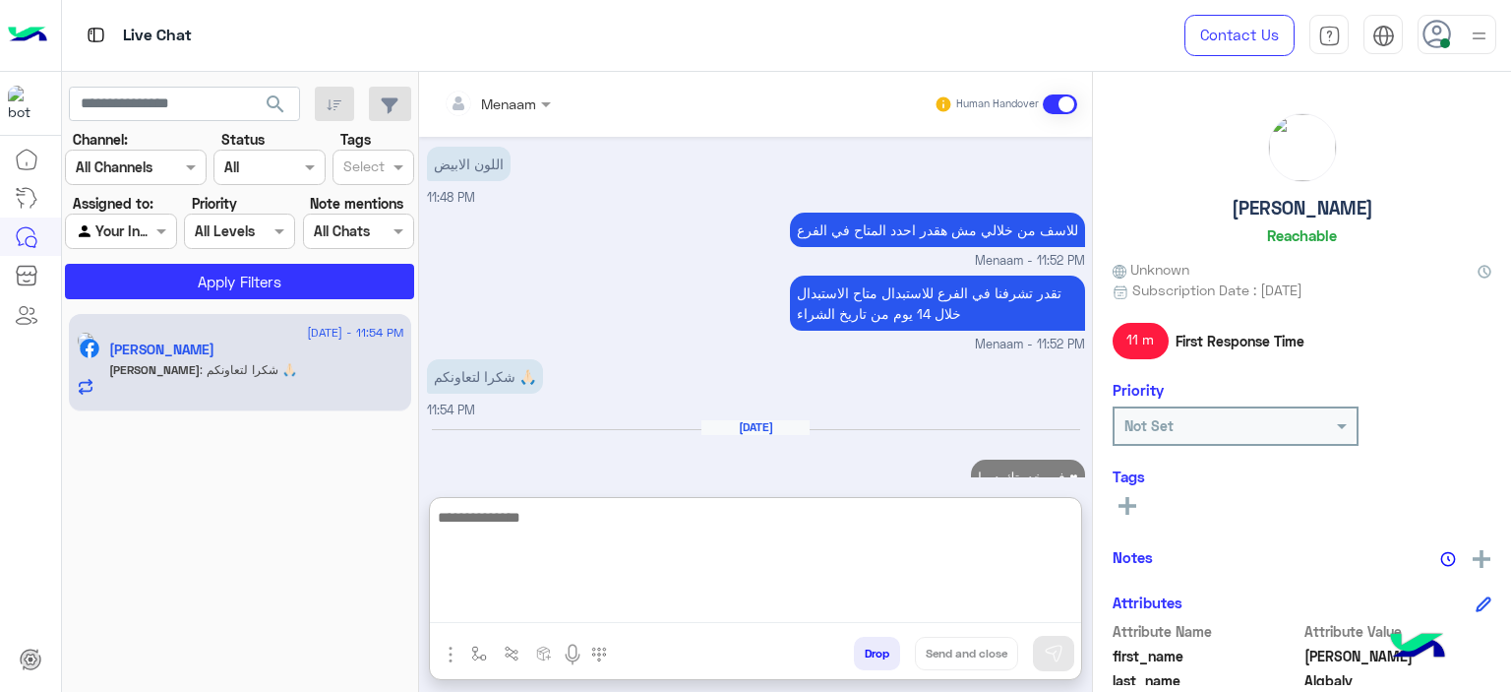
scroll to position [1397, 0]
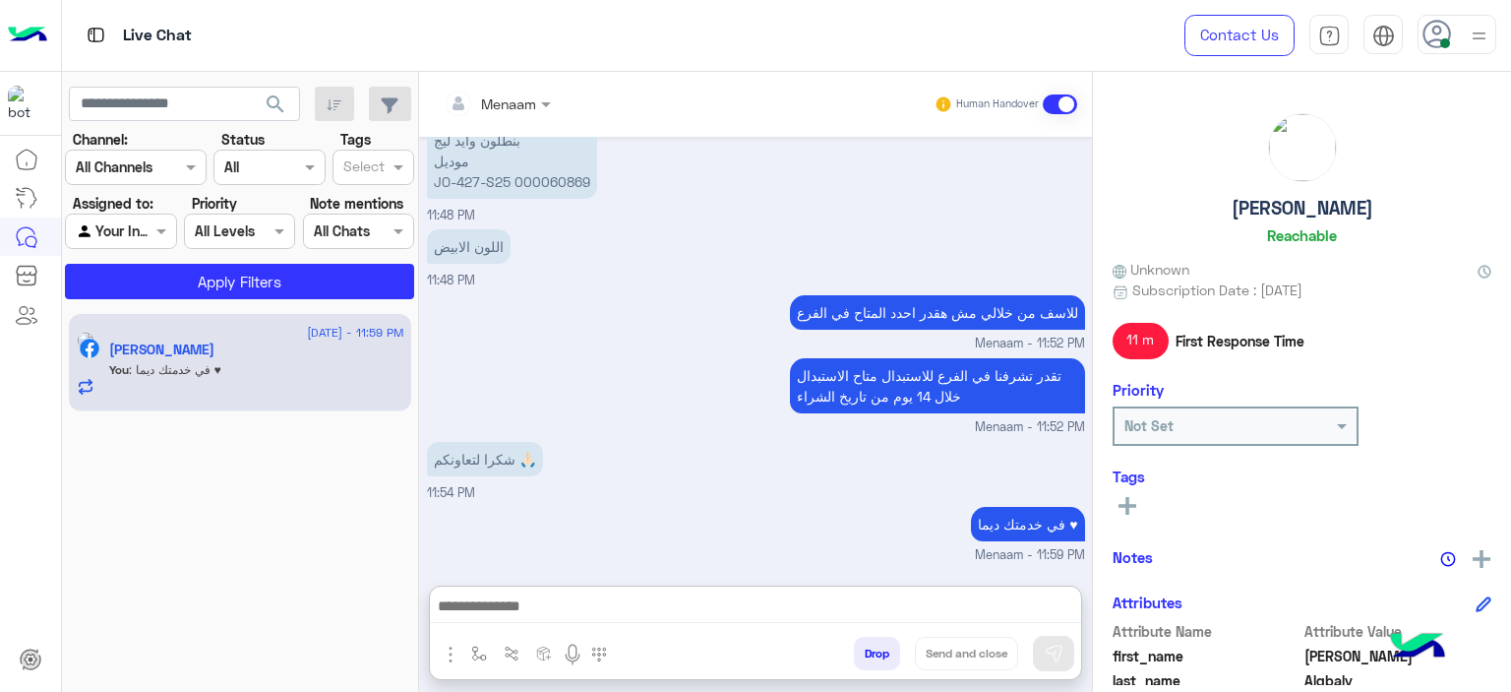
click at [560, 247] on button "Drop" at bounding box center [877, 653] width 46 height 33
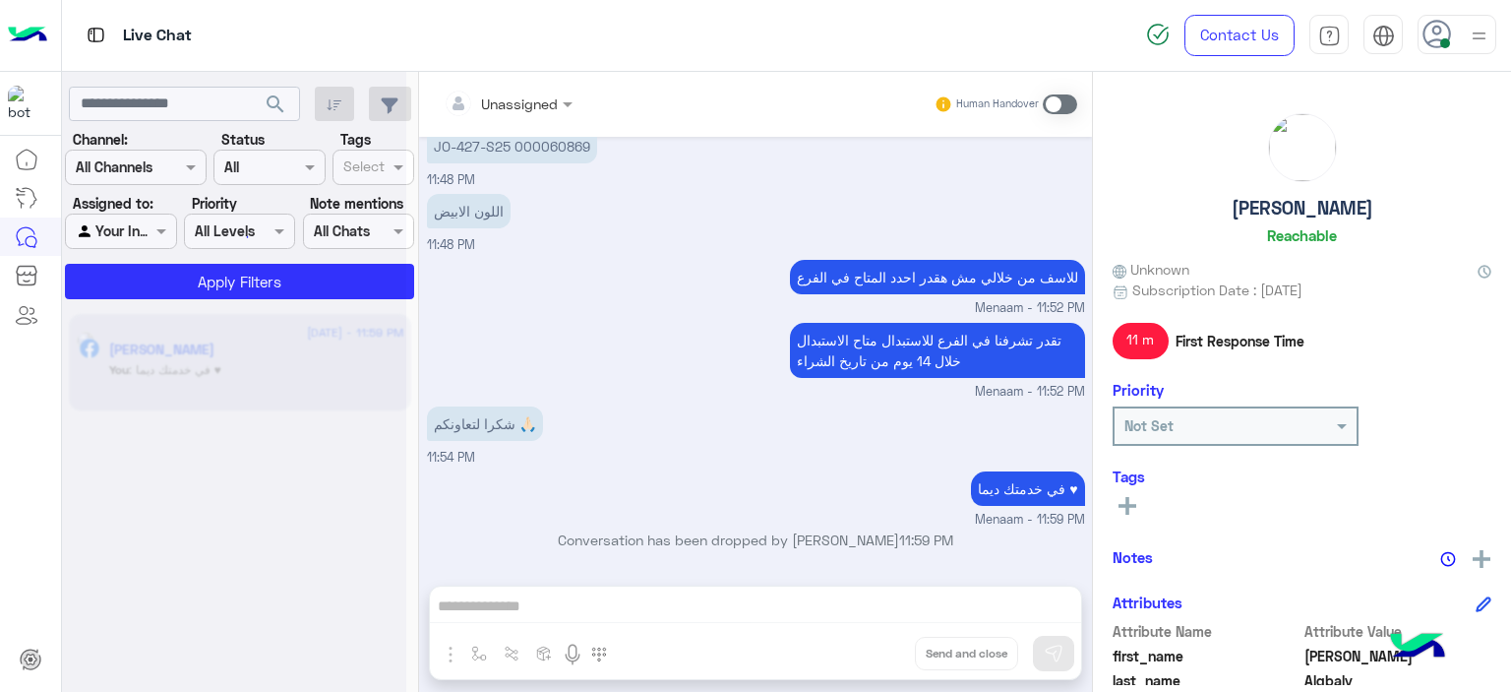
scroll to position [1308, 0]
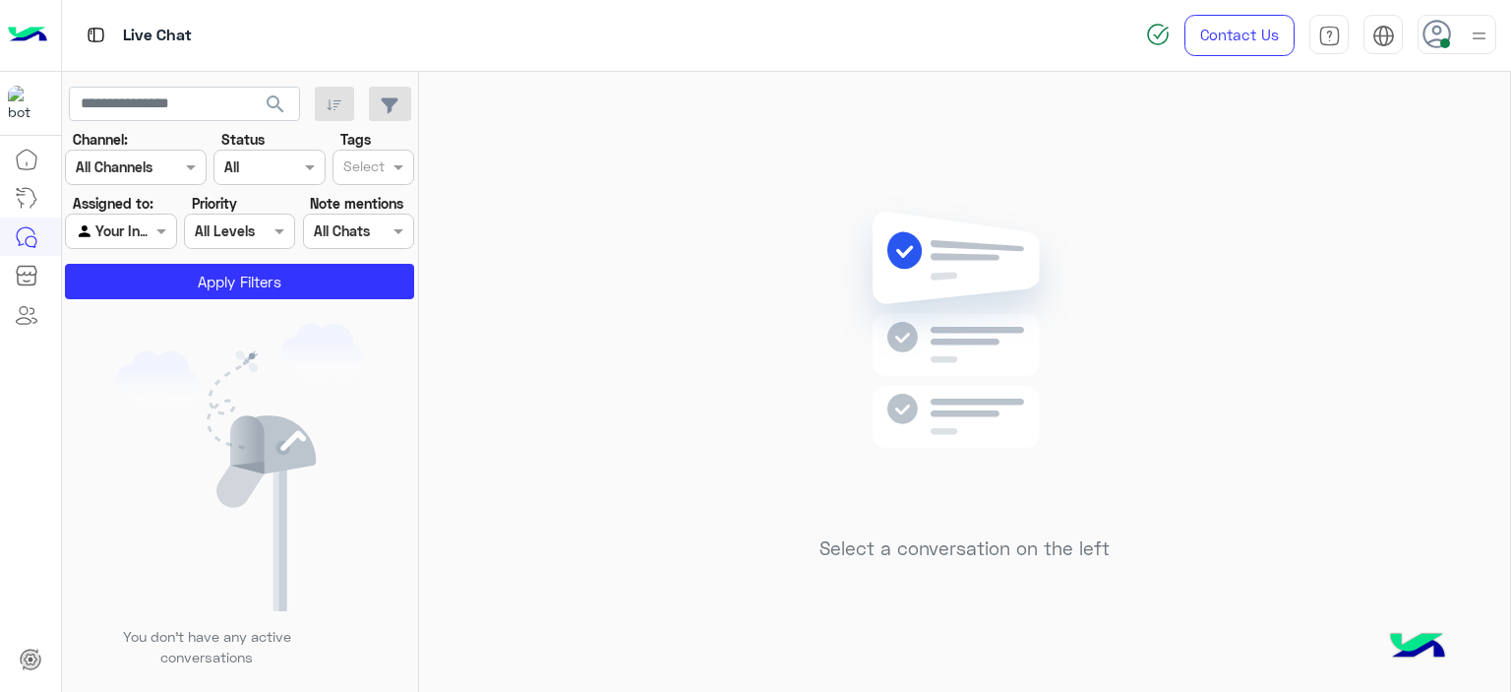
click at [560, 191] on div "Select a conversation on the left" at bounding box center [964, 386] width 1091 height 628
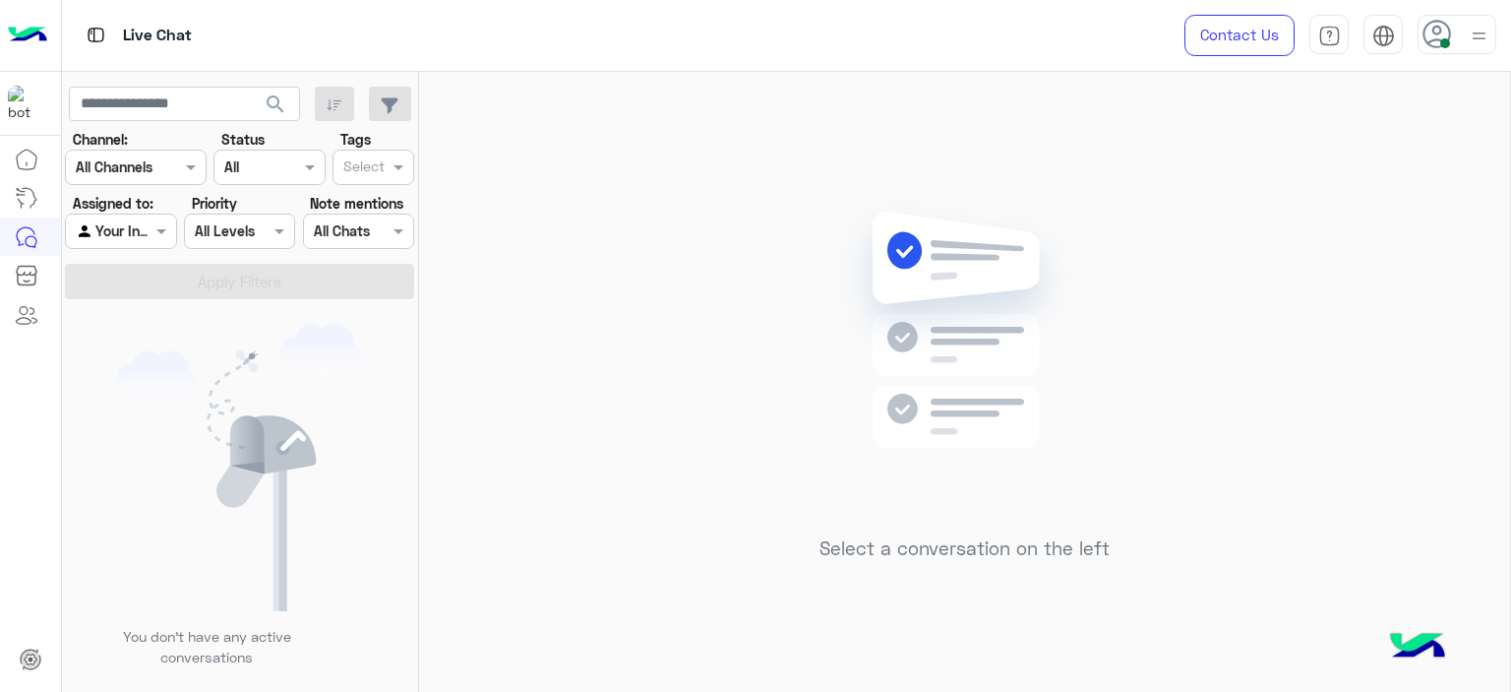
click at [1448, 39] on span at bounding box center [1445, 43] width 10 height 10
click at [1343, 286] on label "Offline" at bounding box center [1373, 279] width 214 height 35
click at [655, 320] on div "Select a conversation on the left" at bounding box center [964, 386] width 1091 height 628
